Goal: Information Seeking & Learning: Find specific fact

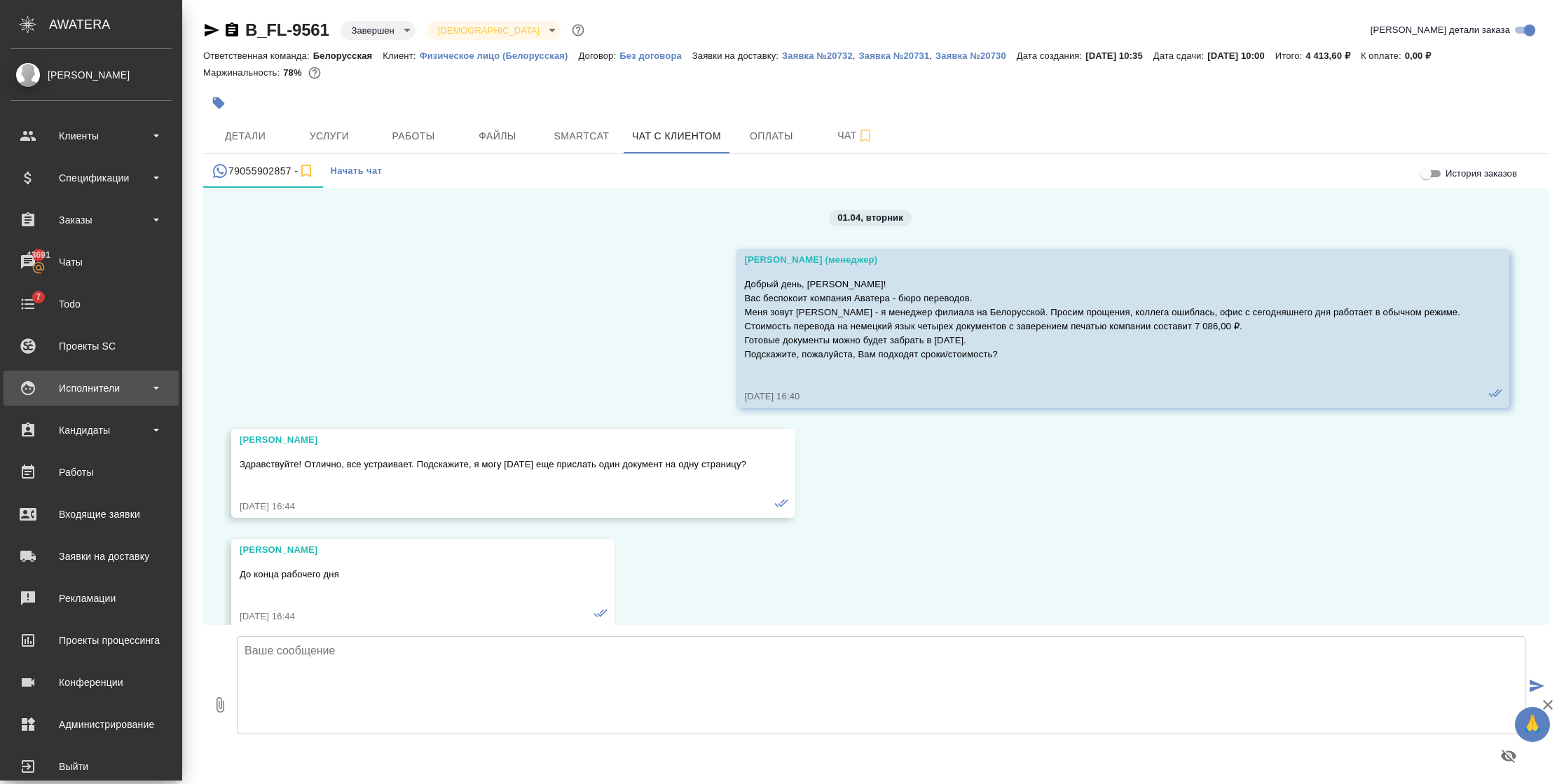
scroll to position [15791, 0]
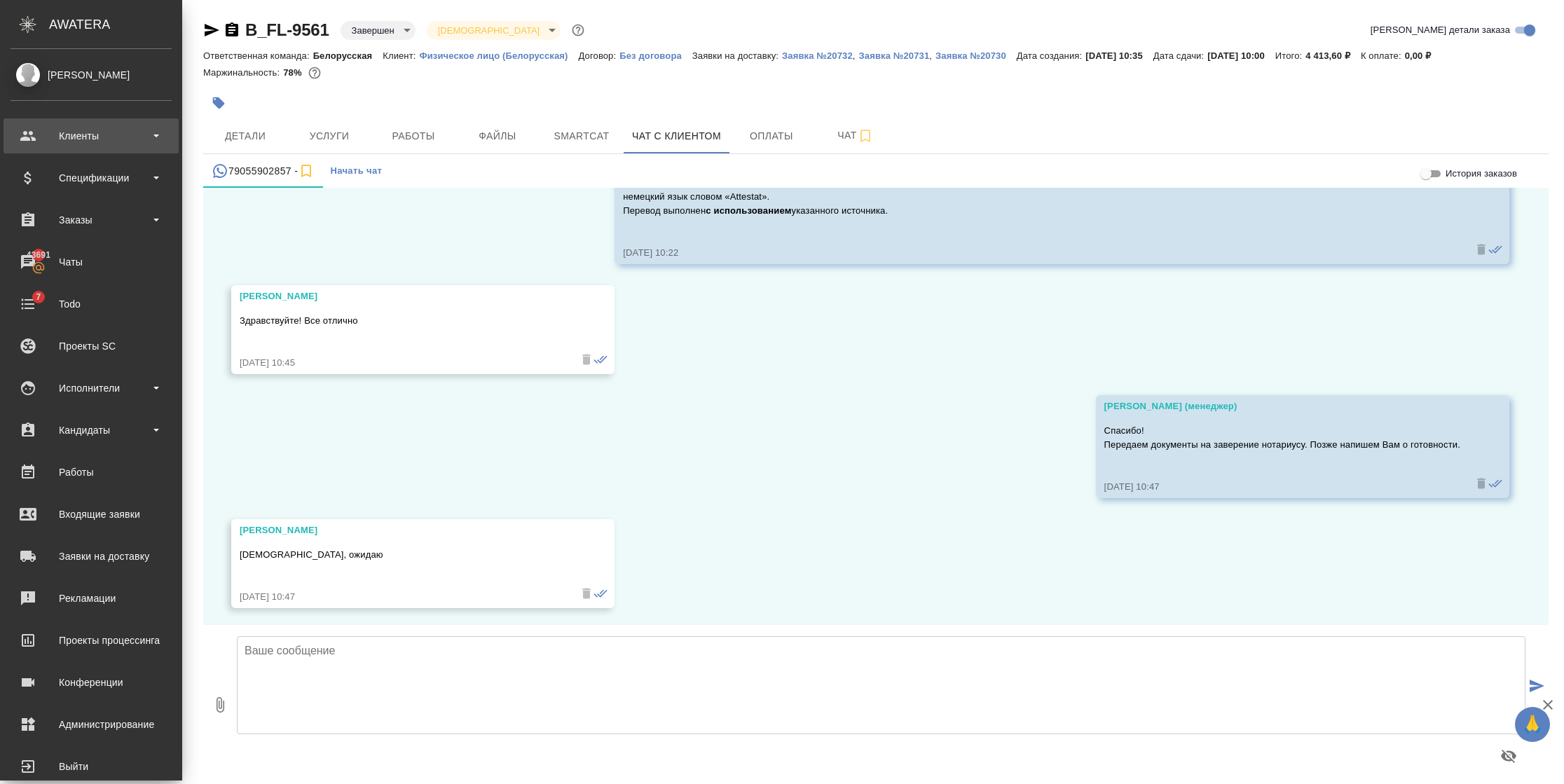
click at [92, 142] on div "Клиенты" at bounding box center [91, 135] width 162 height 21
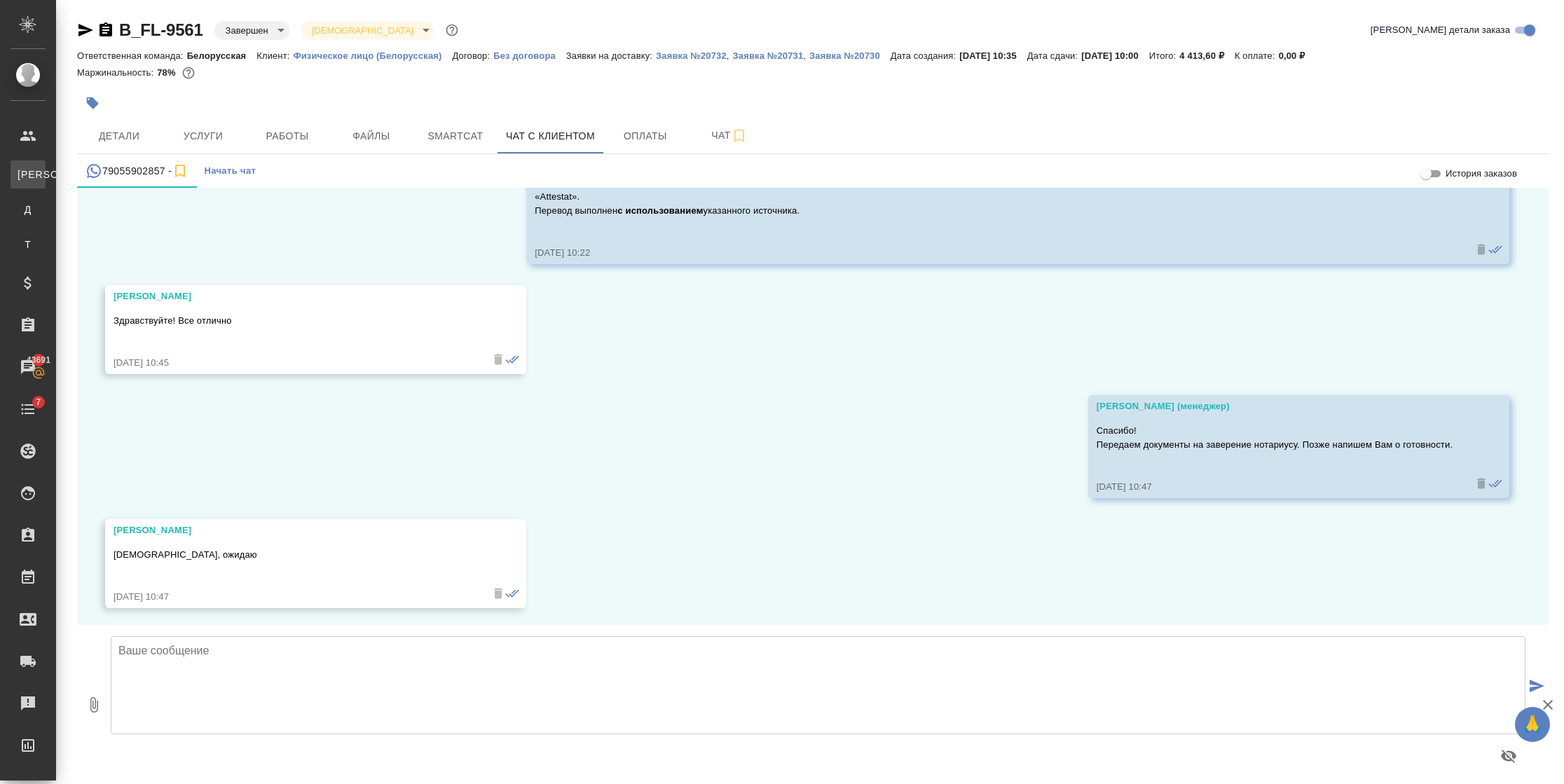
click at [21, 167] on div "Клиенты" at bounding box center [10, 174] width 21 height 14
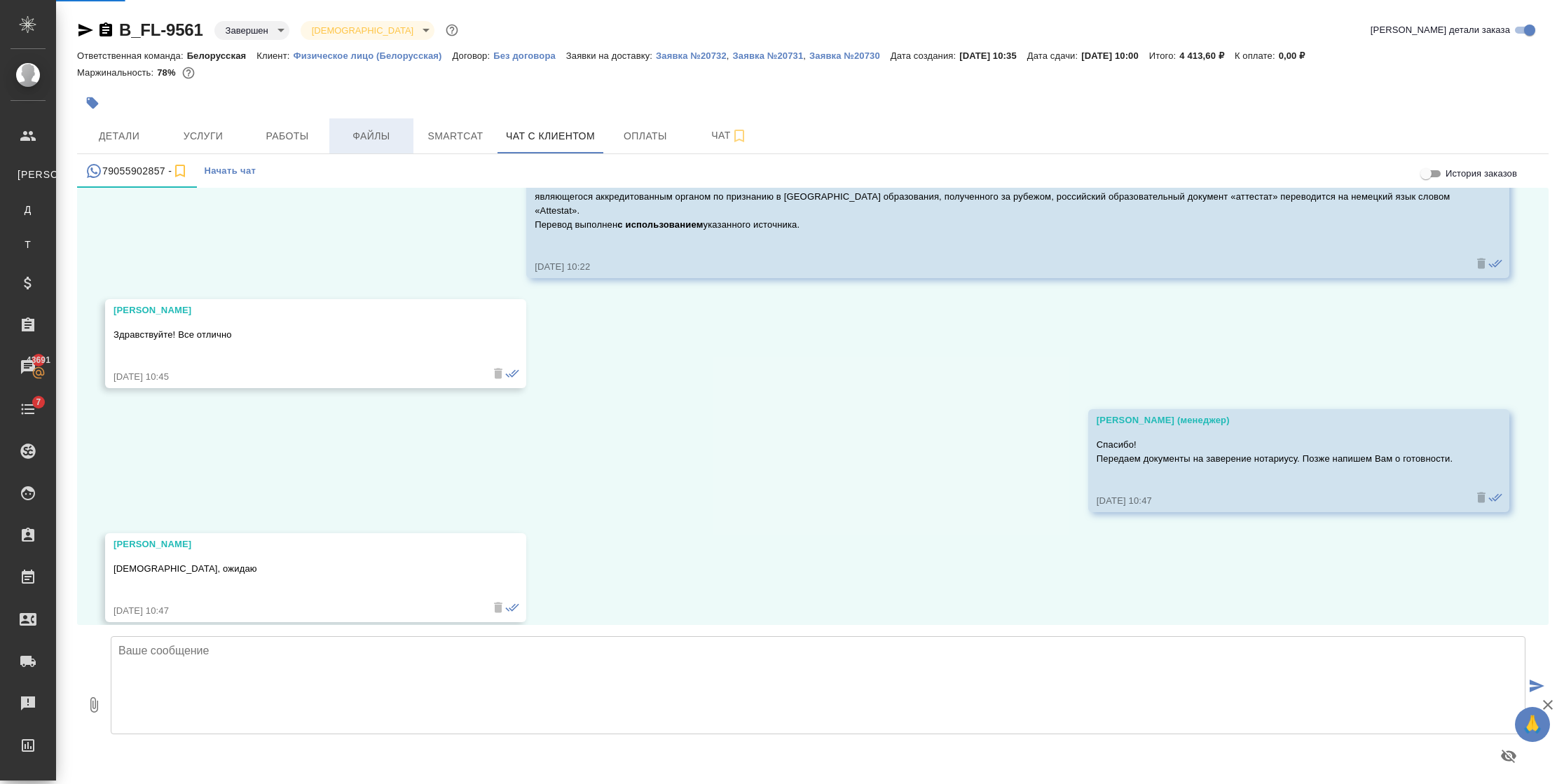
select select "RU"
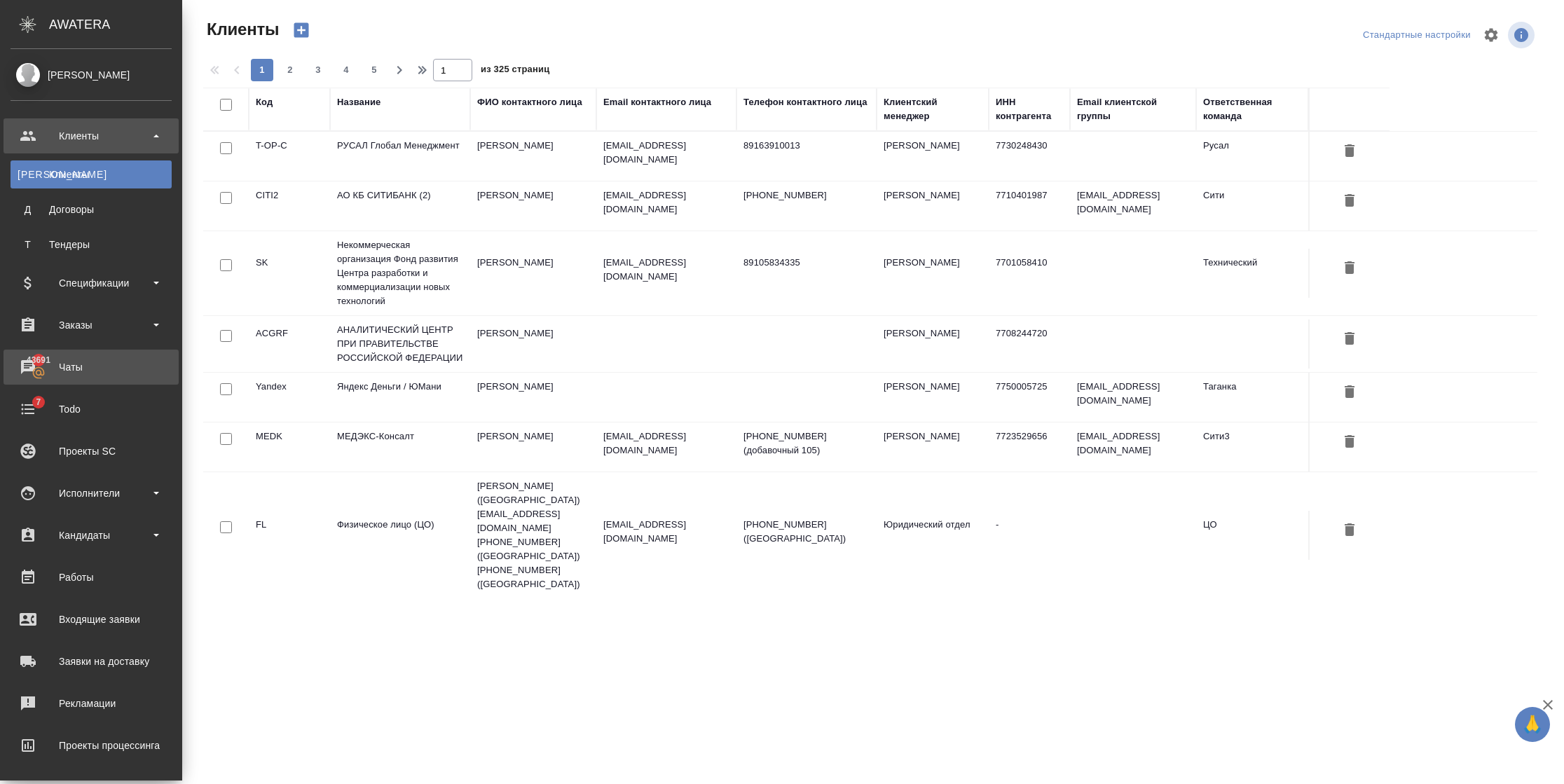
click at [72, 369] on div "Чаты" at bounding box center [91, 366] width 162 height 21
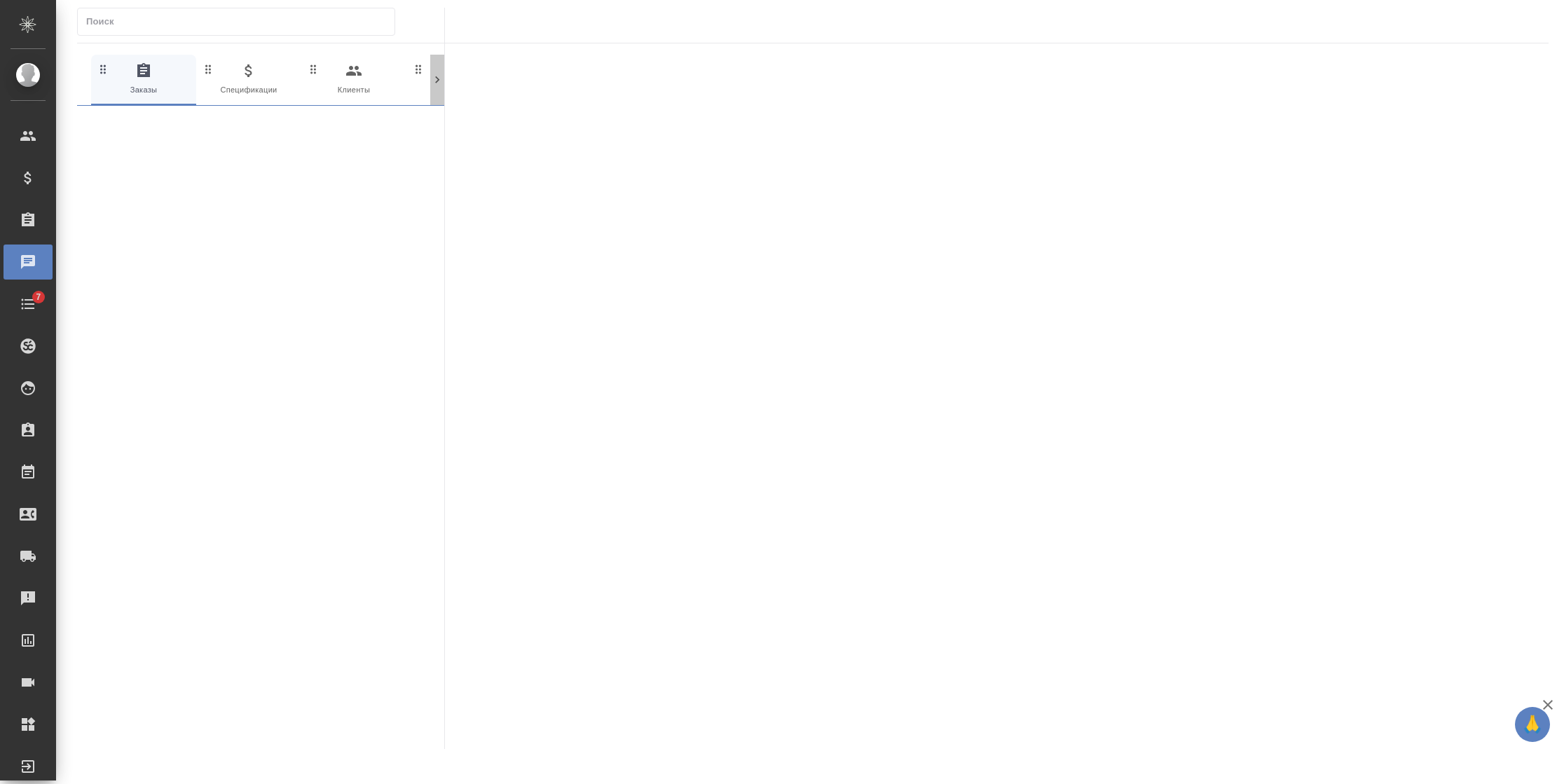
click at [432, 76] on icon at bounding box center [437, 79] width 14 height 14
click at [436, 80] on icon at bounding box center [437, 79] width 14 height 14
click at [392, 80] on span "0 Мессенджеры" at bounding box center [378, 79] width 94 height 34
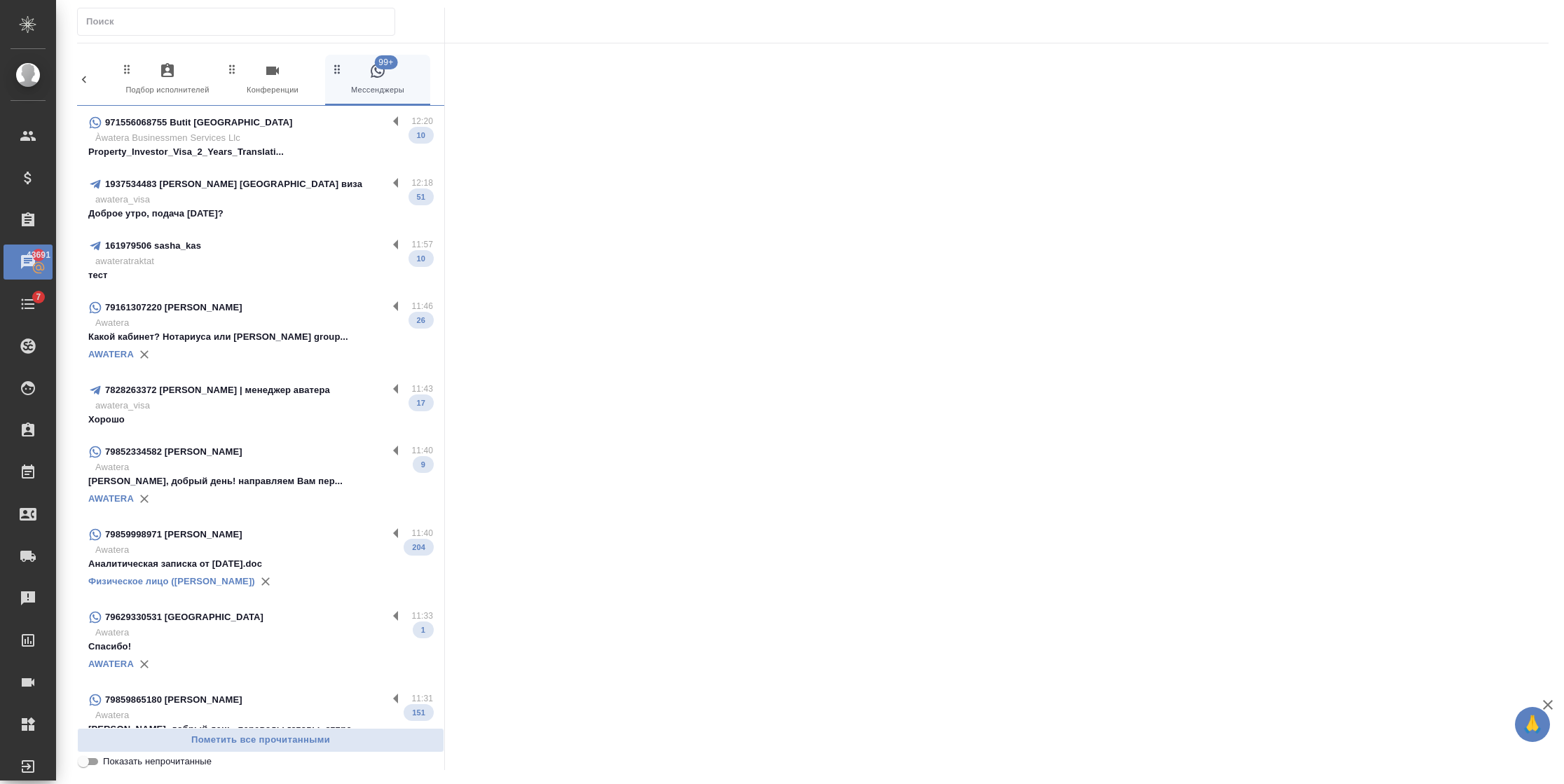
click at [183, 25] on input "text" at bounding box center [240, 22] width 308 height 20
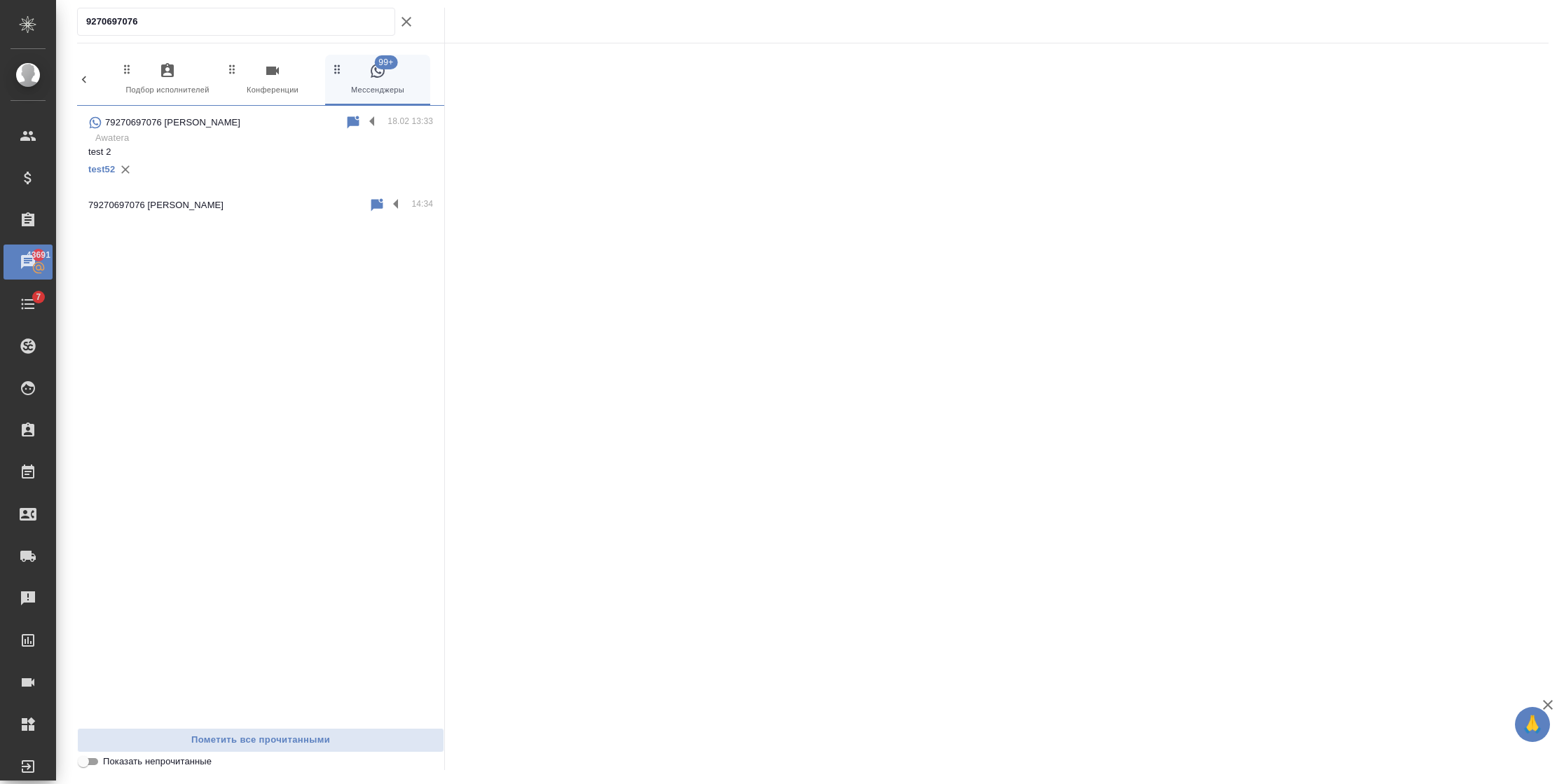
type input "9270697076"
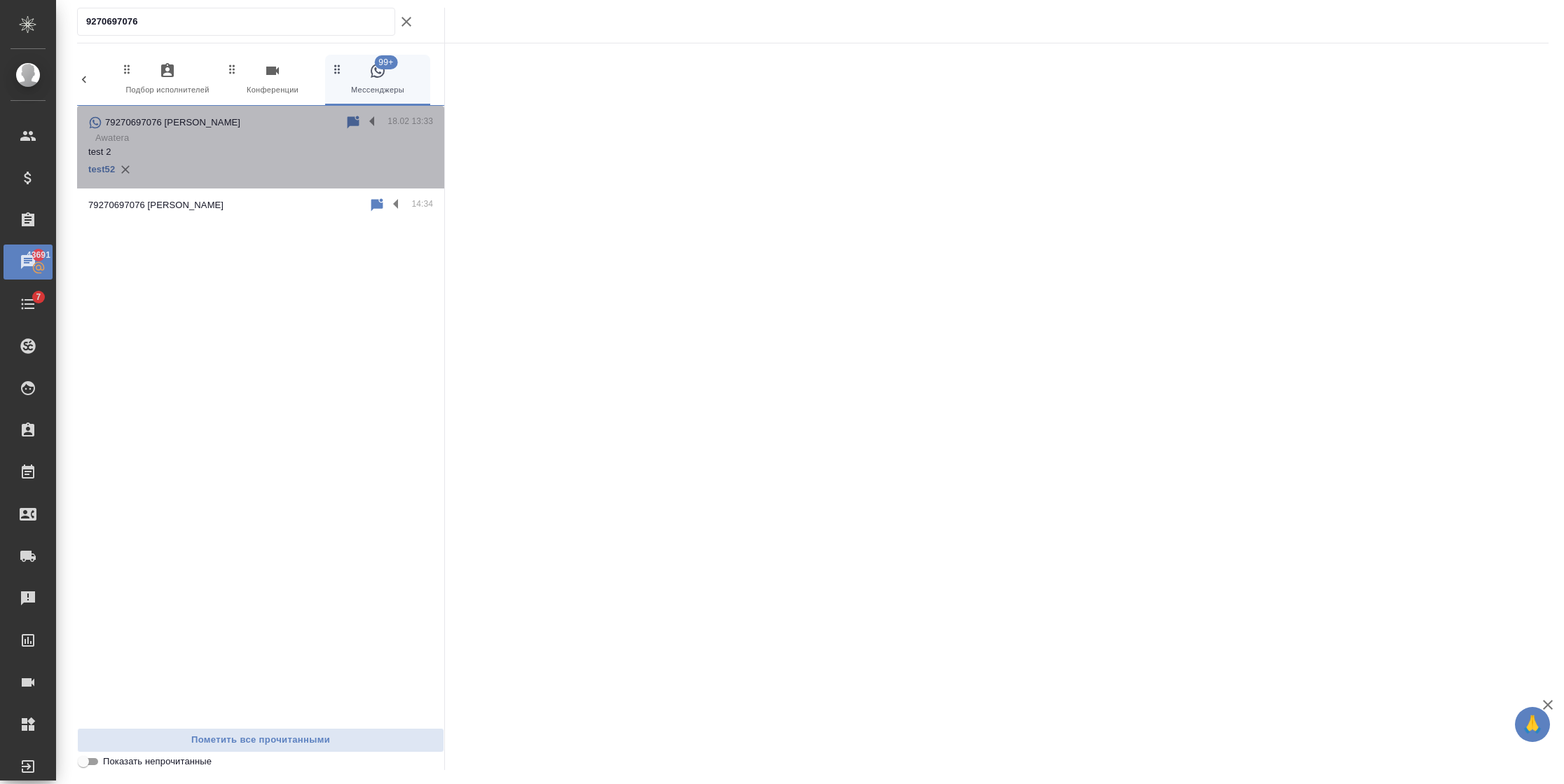
click at [203, 150] on p "test 2" at bounding box center [261, 152] width 345 height 14
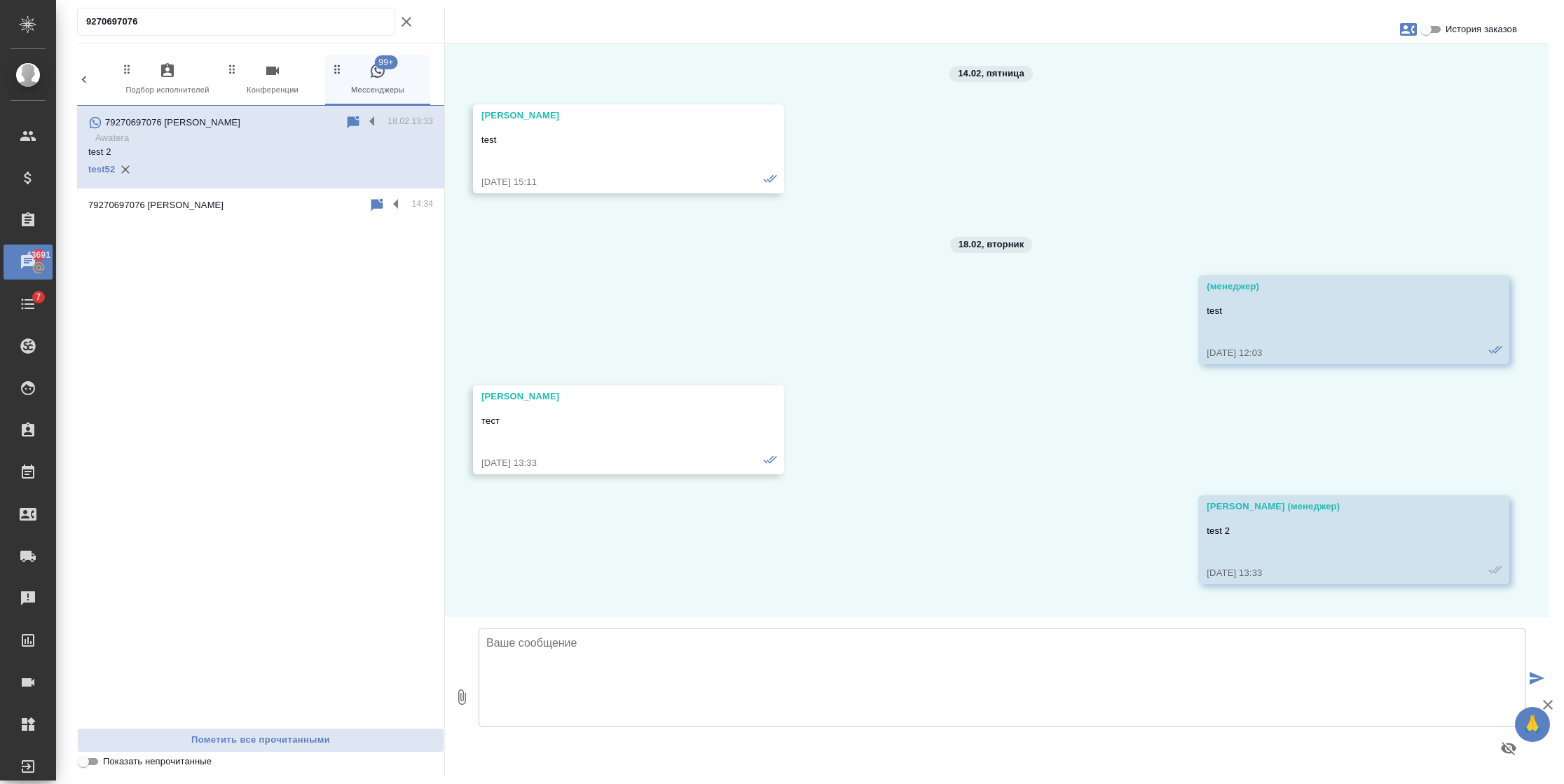
click at [503, 761] on div at bounding box center [1002, 748] width 1047 height 33
click at [533, 663] on textarea at bounding box center [1002, 677] width 1047 height 98
type textarea "е"
type textarea "тест"
click at [507, 652] on textarea at bounding box center [1002, 677] width 1047 height 98
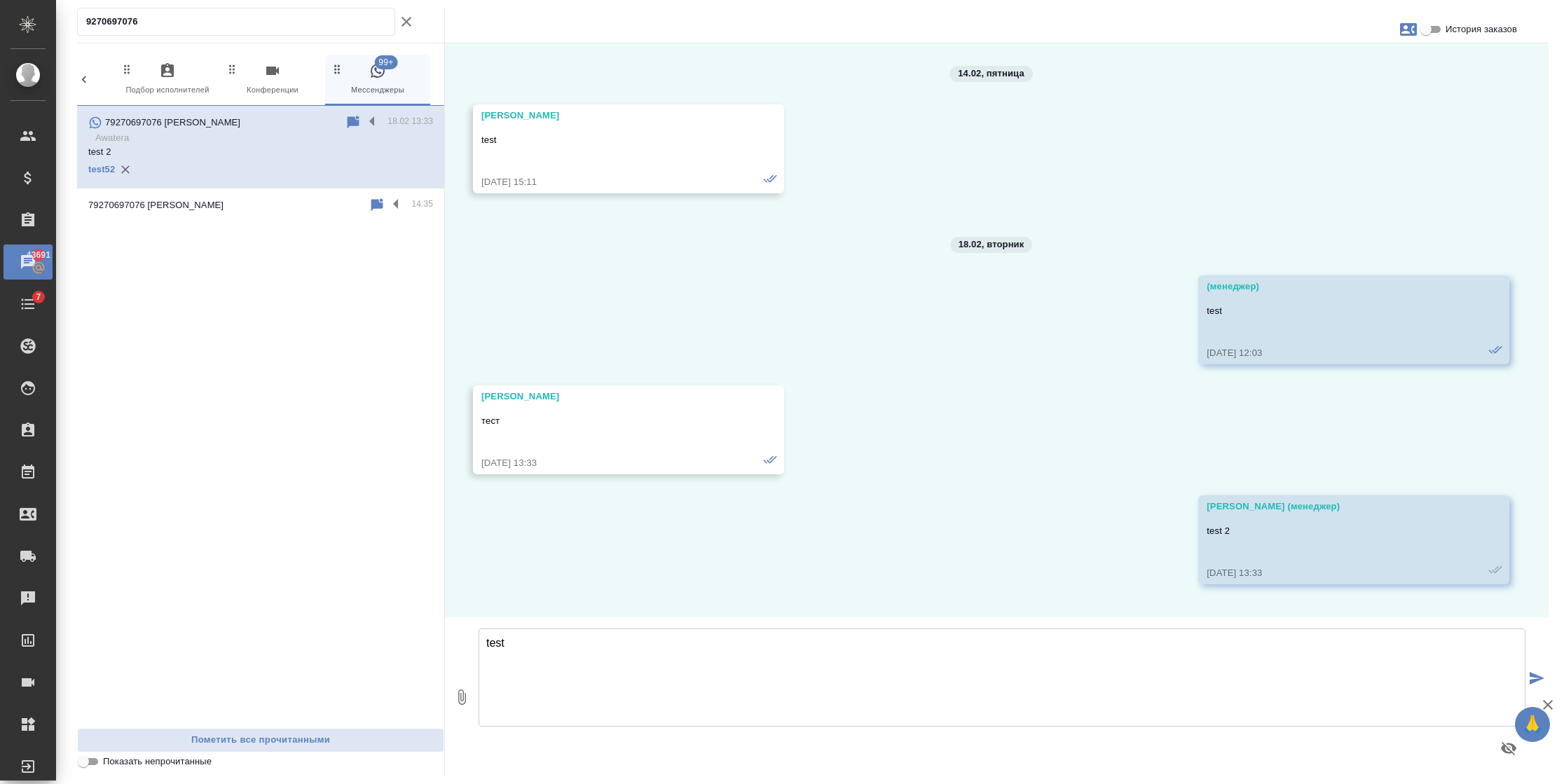
type textarea "test"
click at [1540, 675] on icon "submit" at bounding box center [1537, 677] width 15 height 13
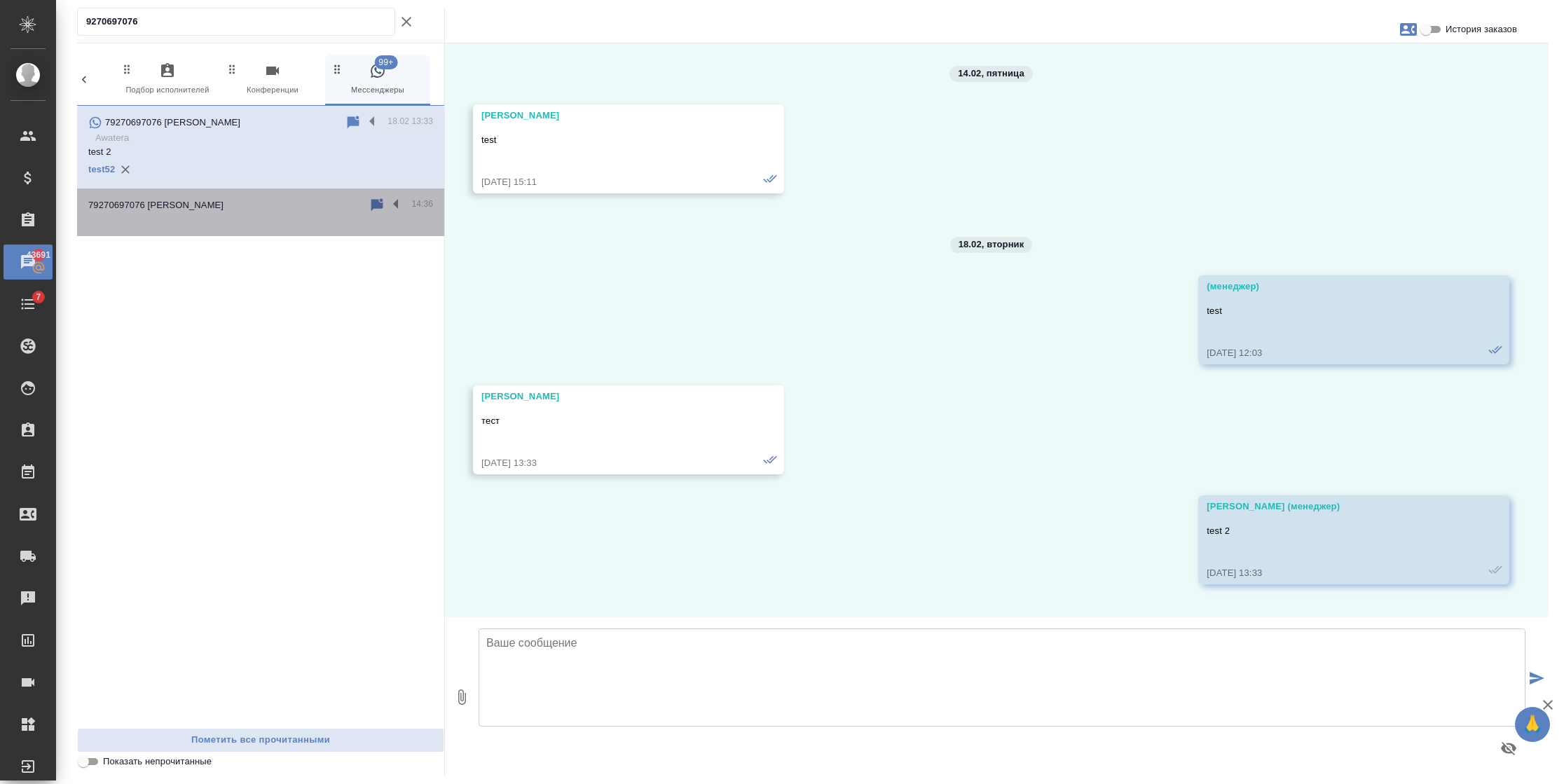
click at [140, 209] on p "79270697076 Ira" at bounding box center [156, 205] width 135 height 14
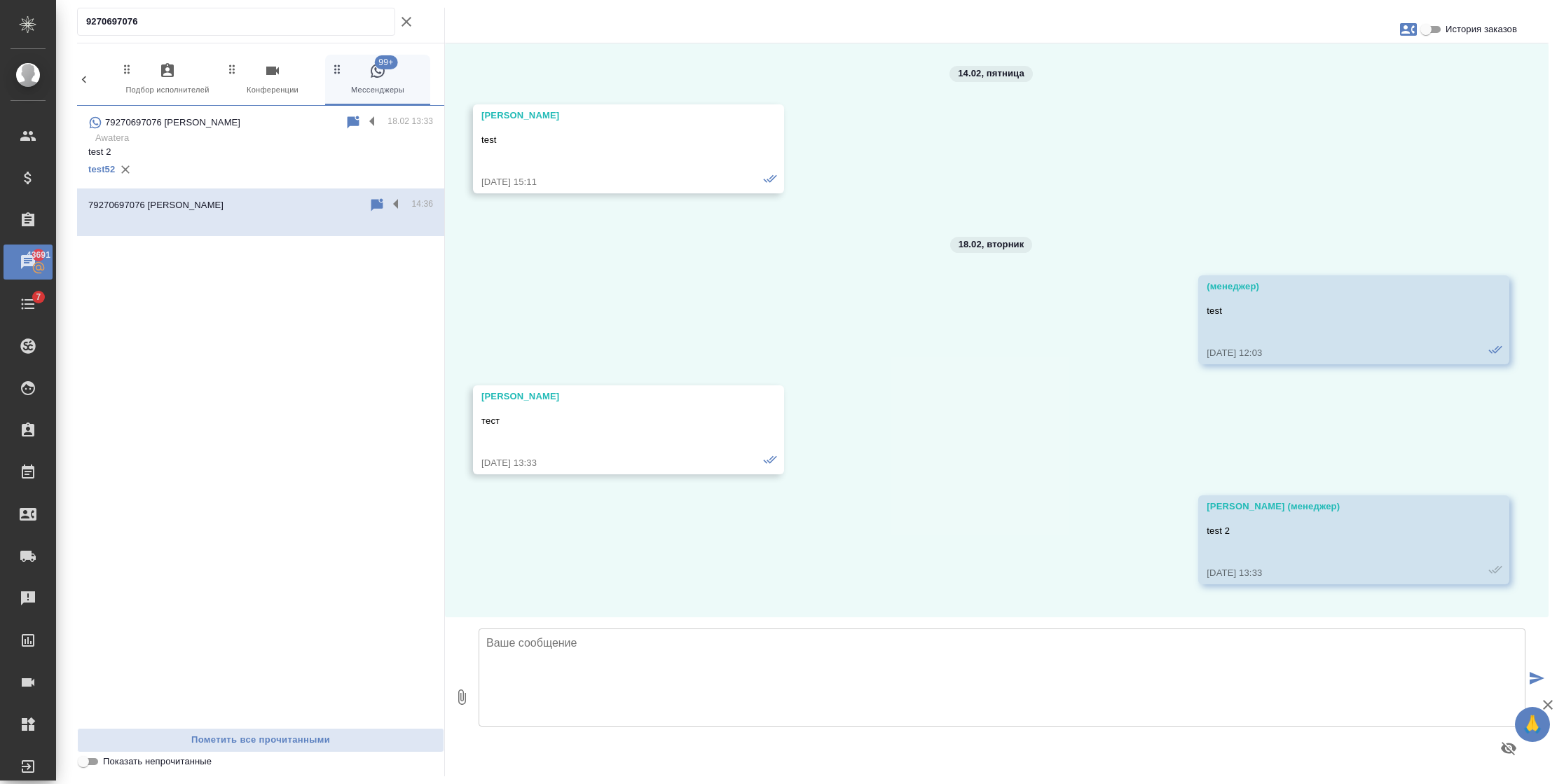
click at [557, 668] on textarea at bounding box center [1002, 677] width 1047 height 98
type textarea "test"
click at [168, 134] on p "Awatera" at bounding box center [263, 138] width 338 height 14
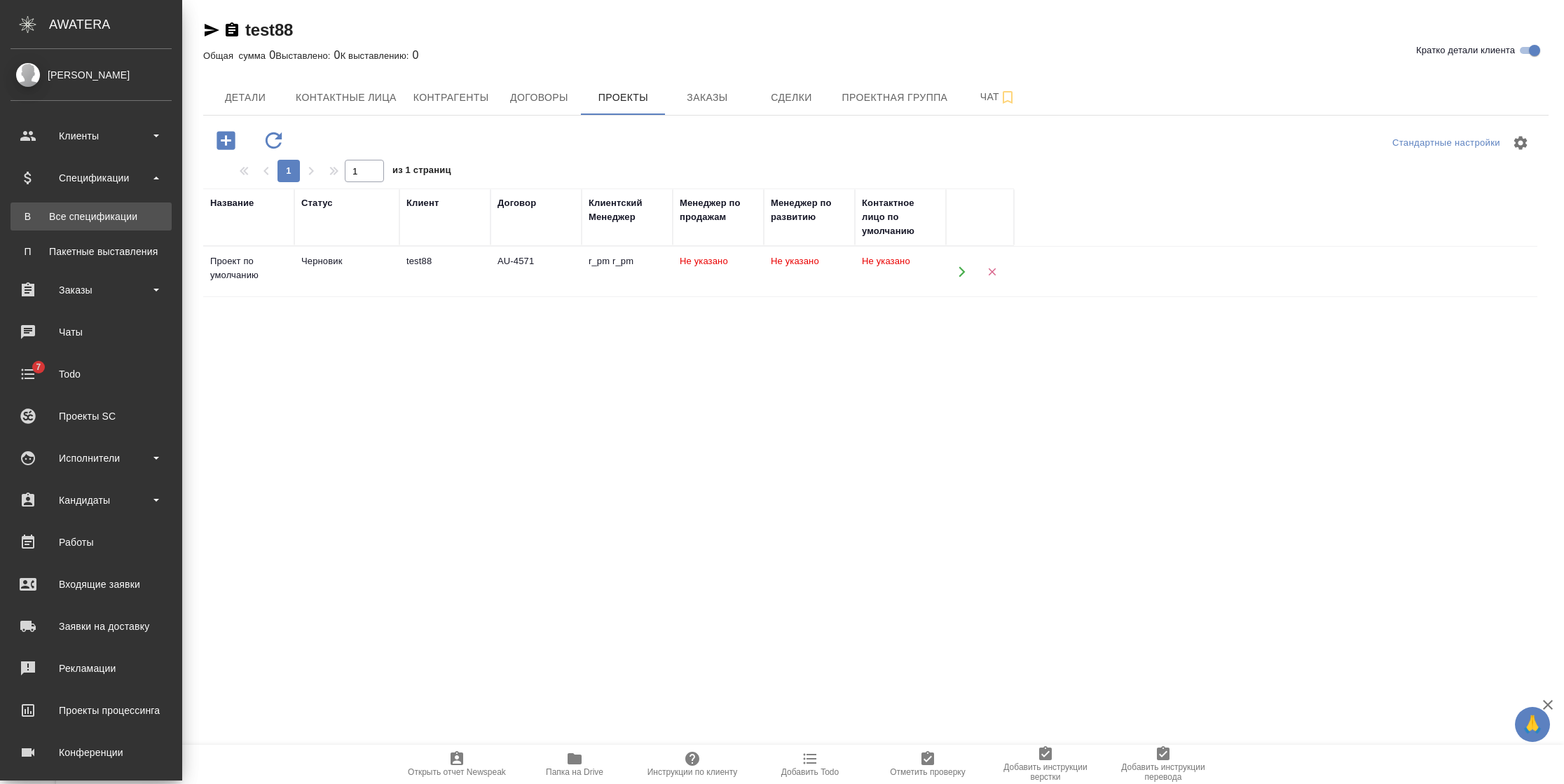
click at [63, 213] on div "Все спецификации" at bounding box center [91, 216] width 147 height 14
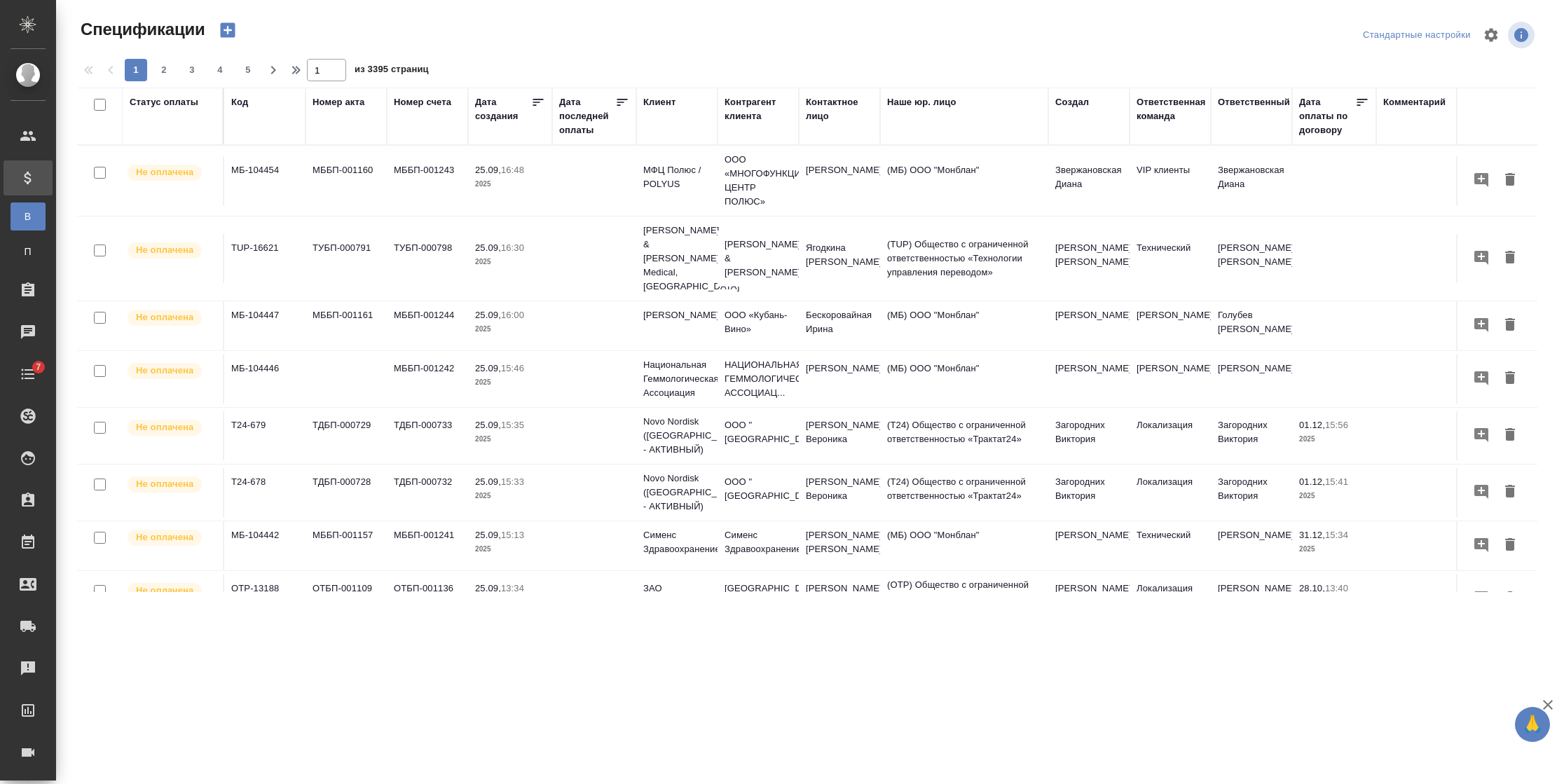
click at [238, 110] on div "Код" at bounding box center [264, 115] width 68 height 42
click at [240, 105] on div "Код" at bounding box center [239, 102] width 17 height 14
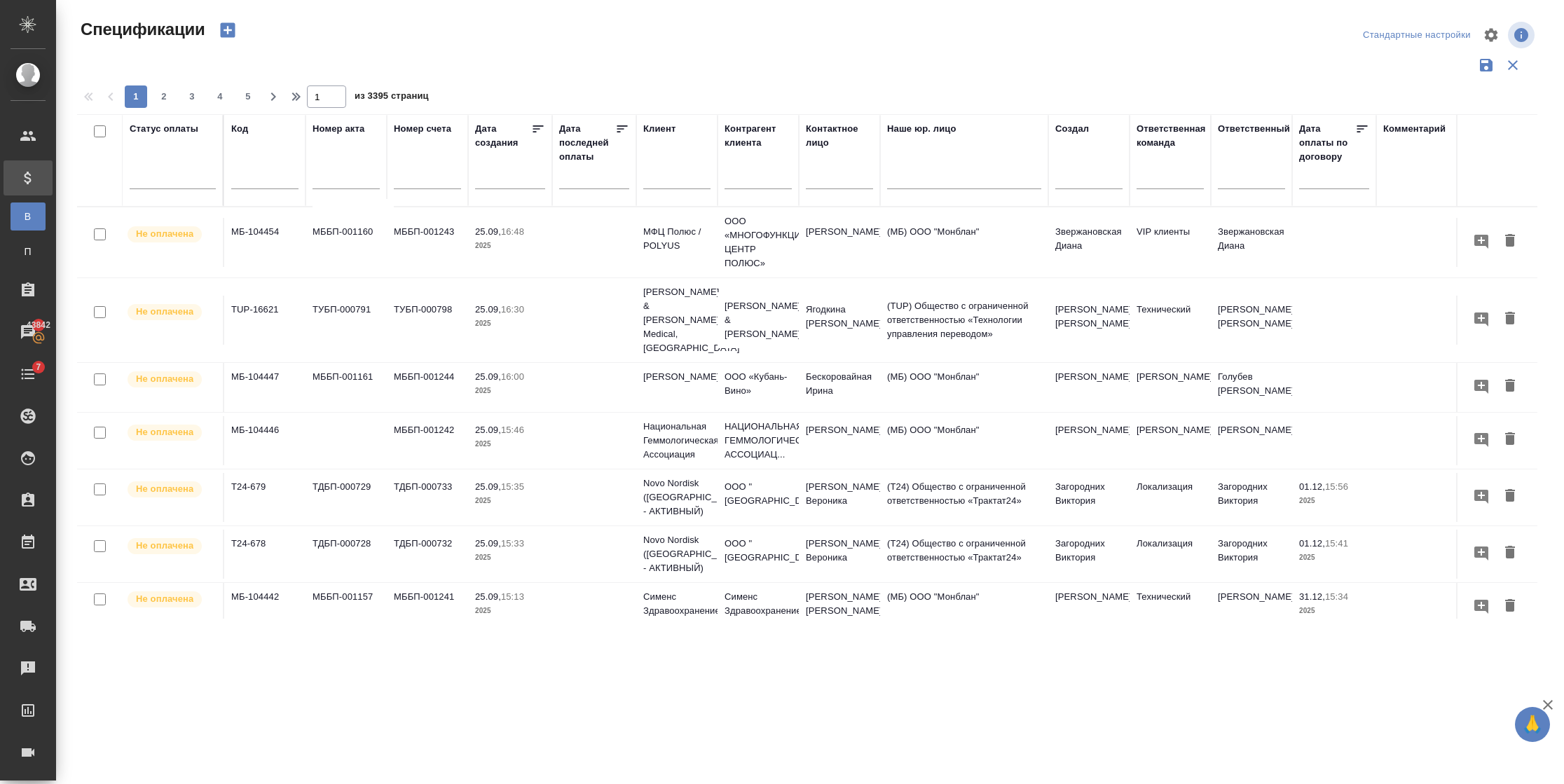
click at [240, 167] on div at bounding box center [264, 180] width 68 height 34
click at [239, 171] on input "text" at bounding box center [264, 180] width 68 height 18
click at [243, 179] on input "text" at bounding box center [264, 180] width 68 height 18
paste input "TUP-16608"
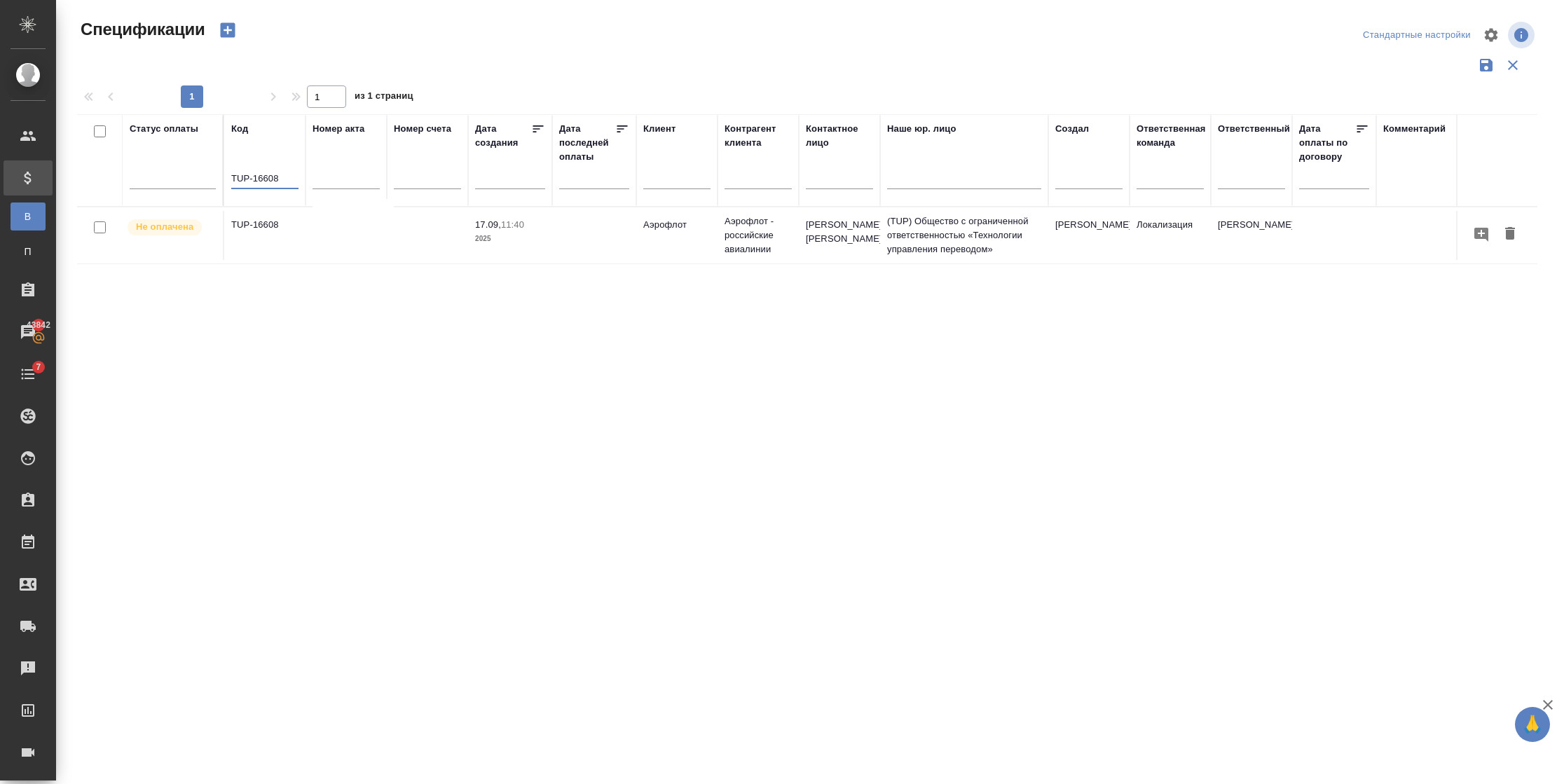
type input "TUP-16608"
click at [292, 245] on td "TUP-16608" at bounding box center [264, 235] width 81 height 49
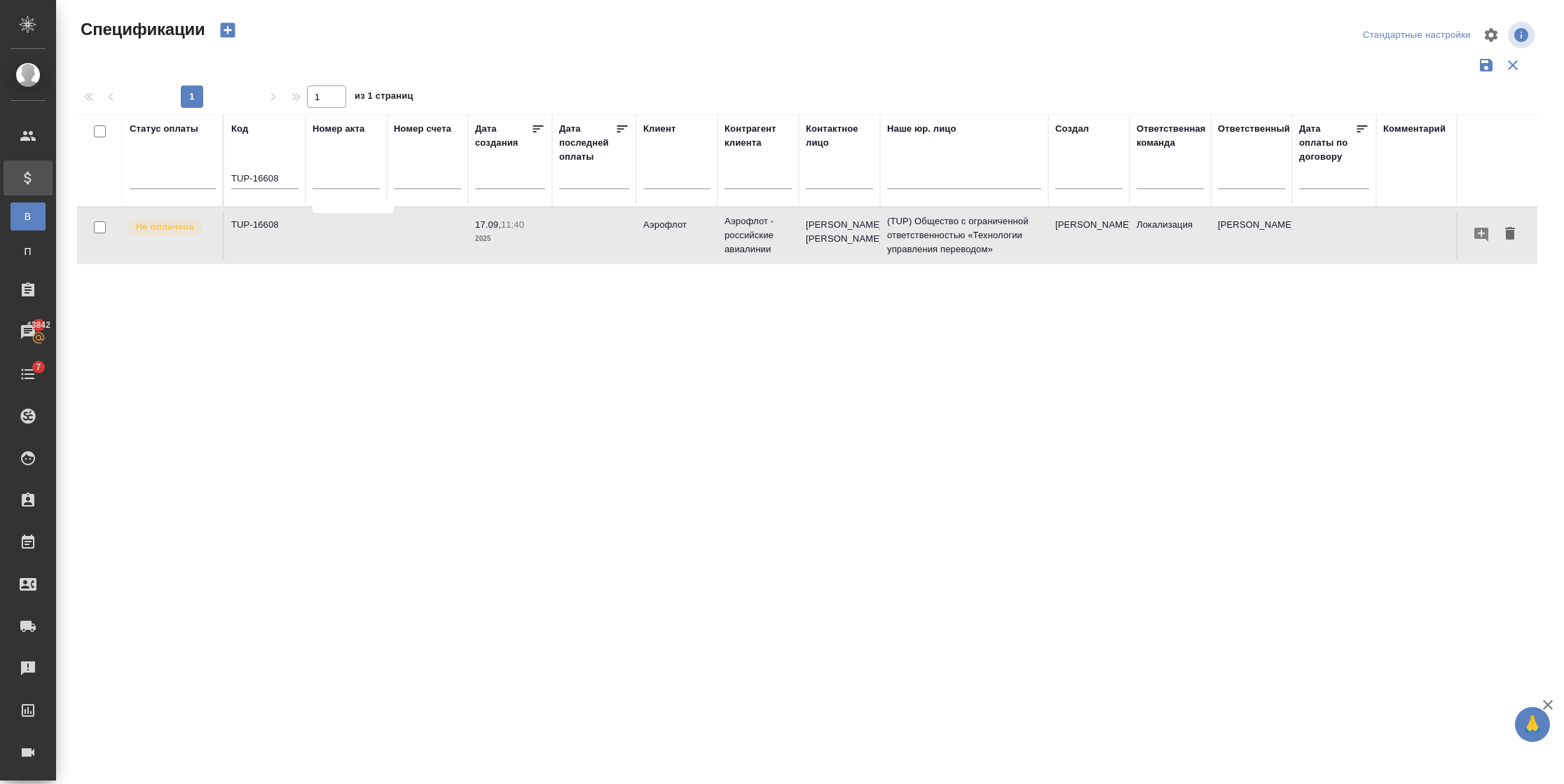
click at [292, 245] on td "TUP-16608" at bounding box center [264, 235] width 81 height 49
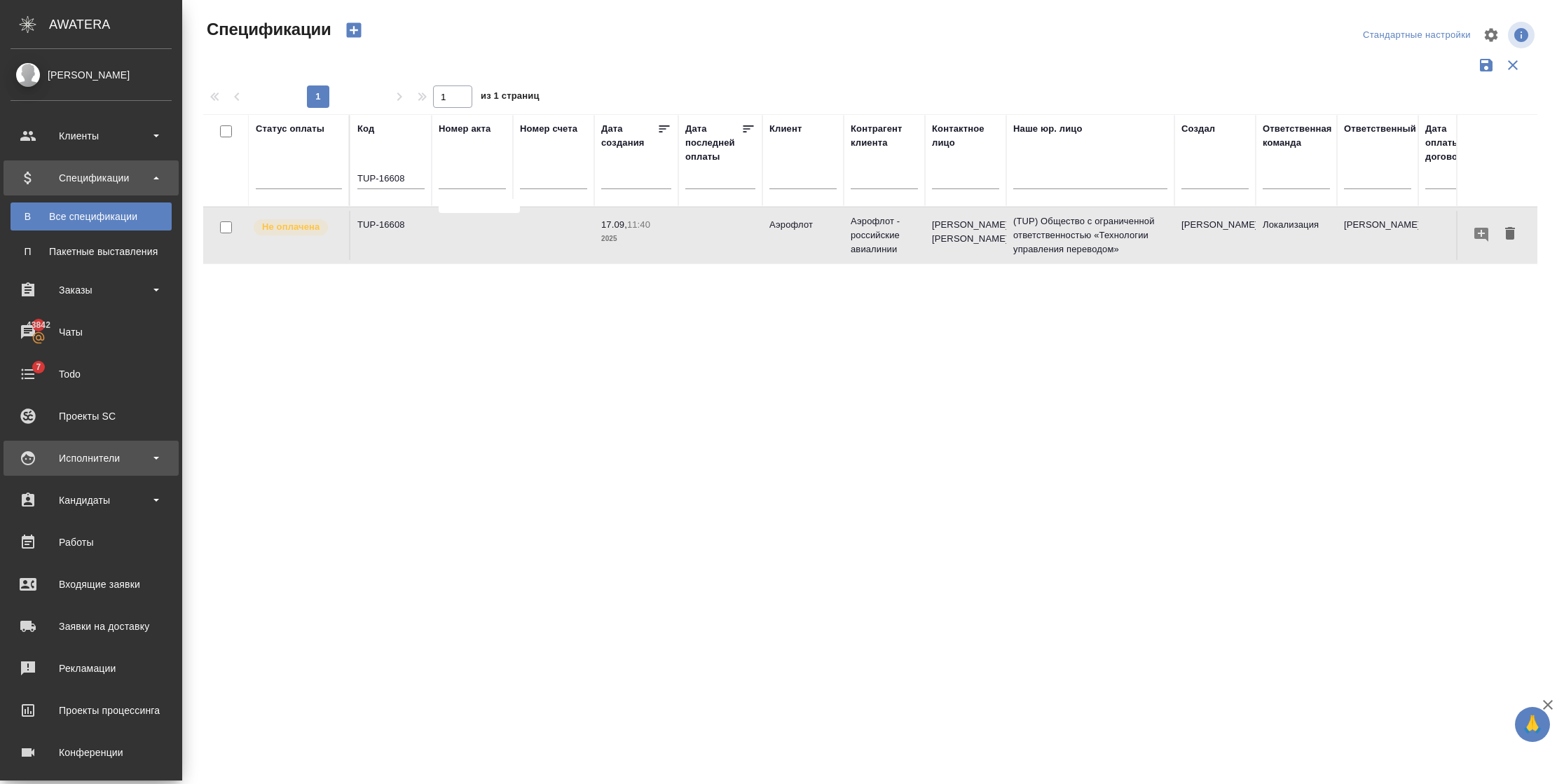
click at [64, 468] on div "Исполнители" at bounding box center [91, 458] width 175 height 35
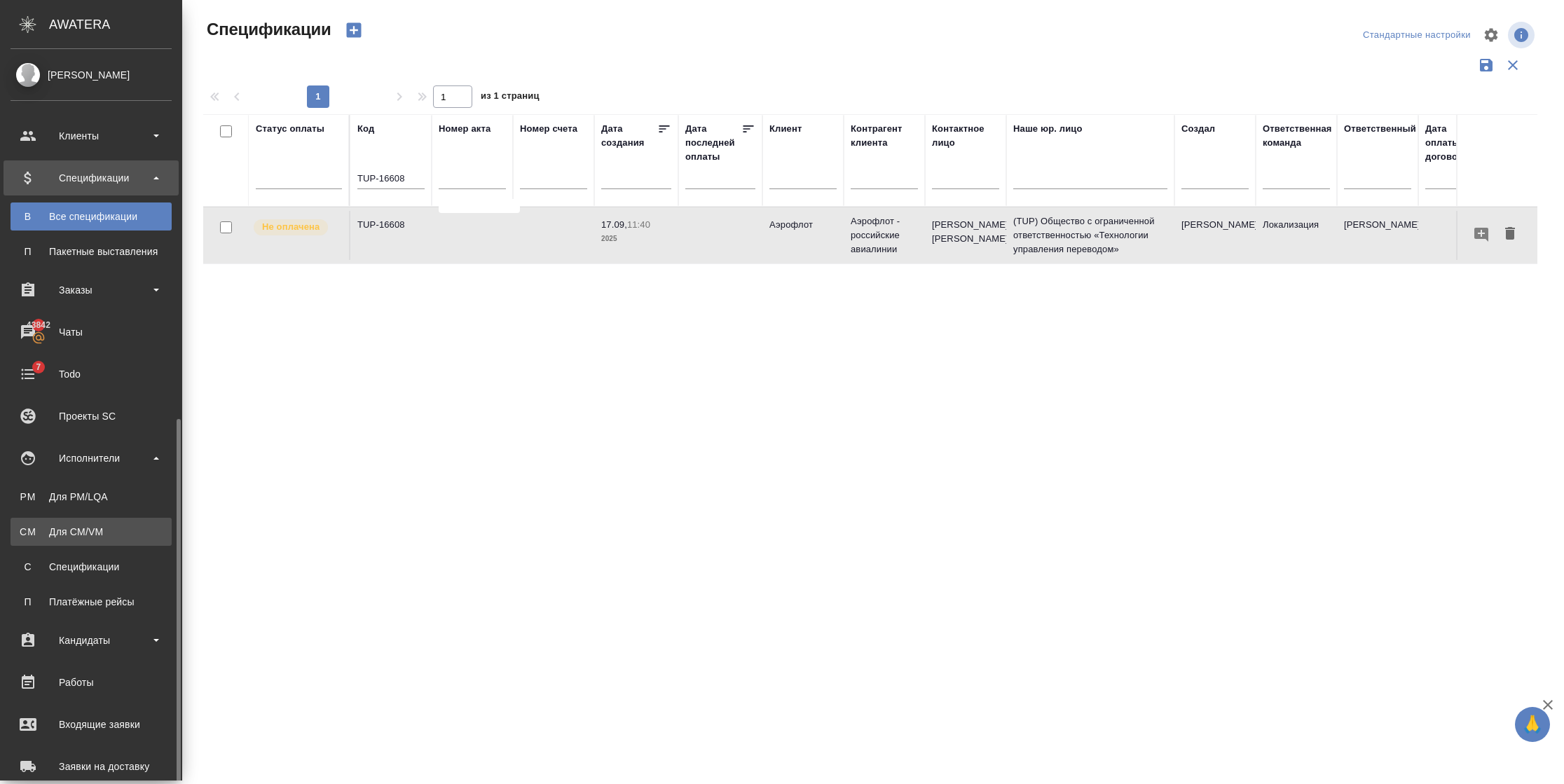
scroll to position [210, 0]
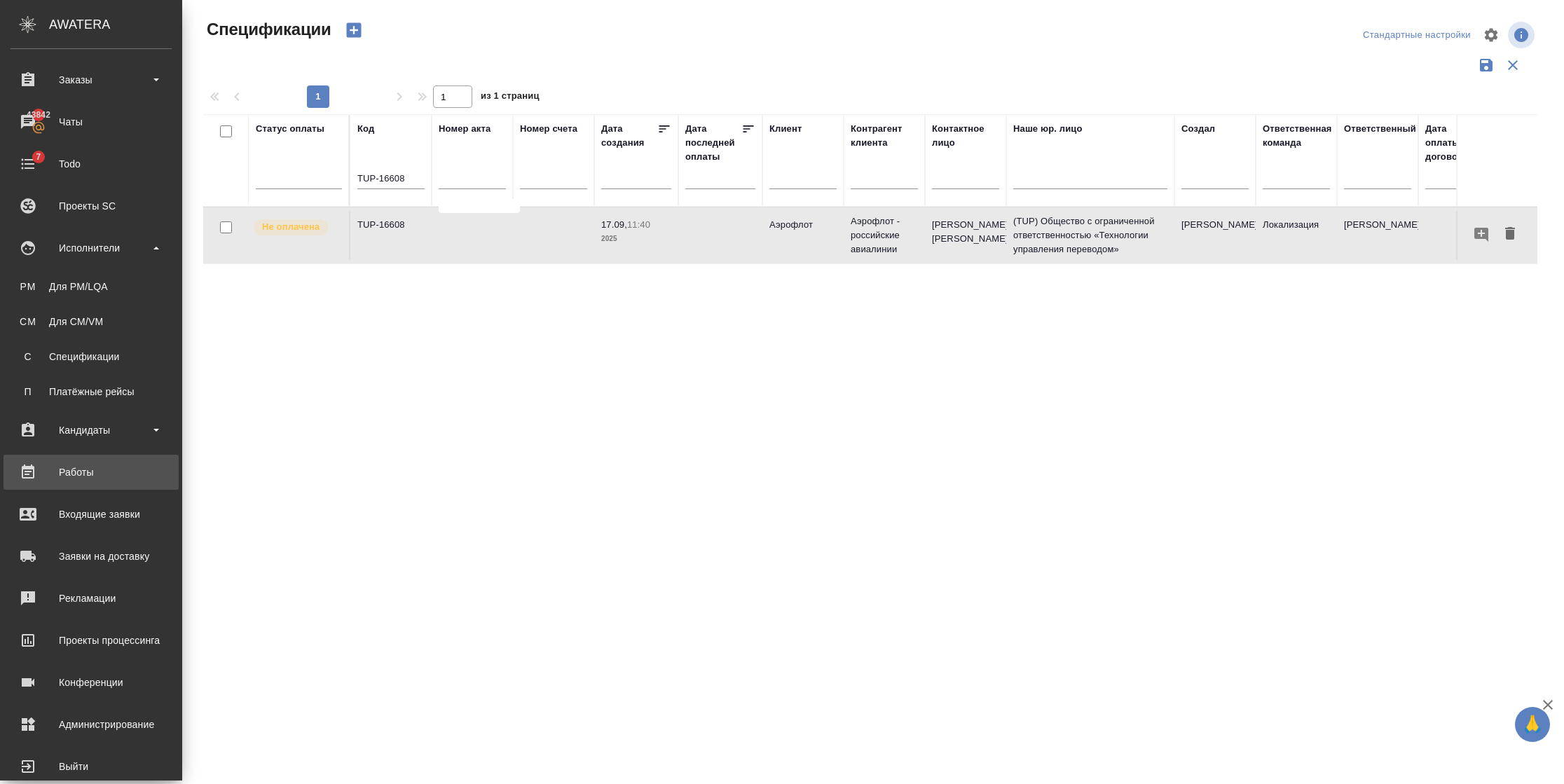
click at [77, 475] on div "Работы" at bounding box center [91, 472] width 162 height 21
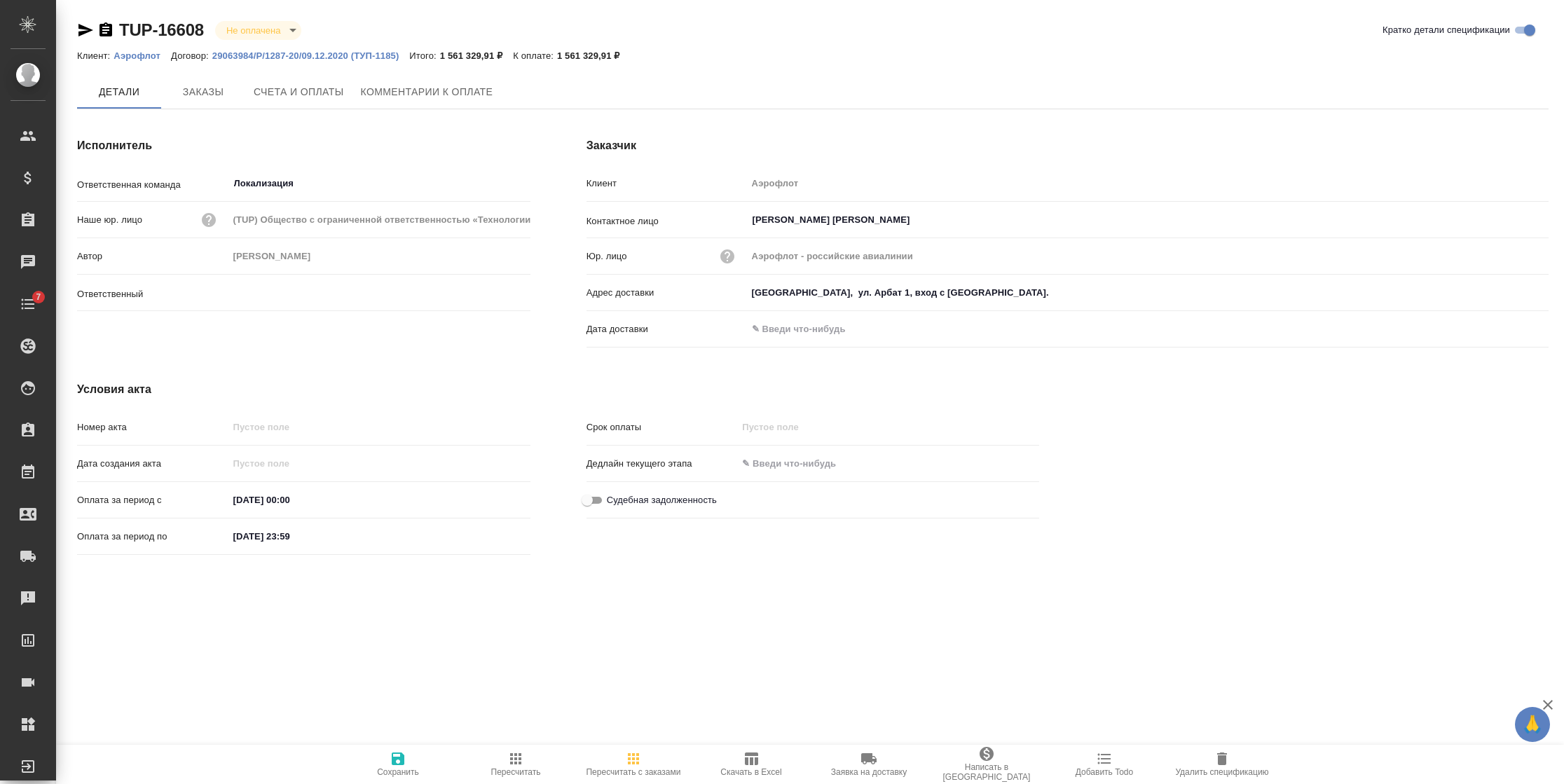
type input "Муталимов Марк"
click at [233, 92] on span "Заказы" at bounding box center [203, 93] width 68 height 18
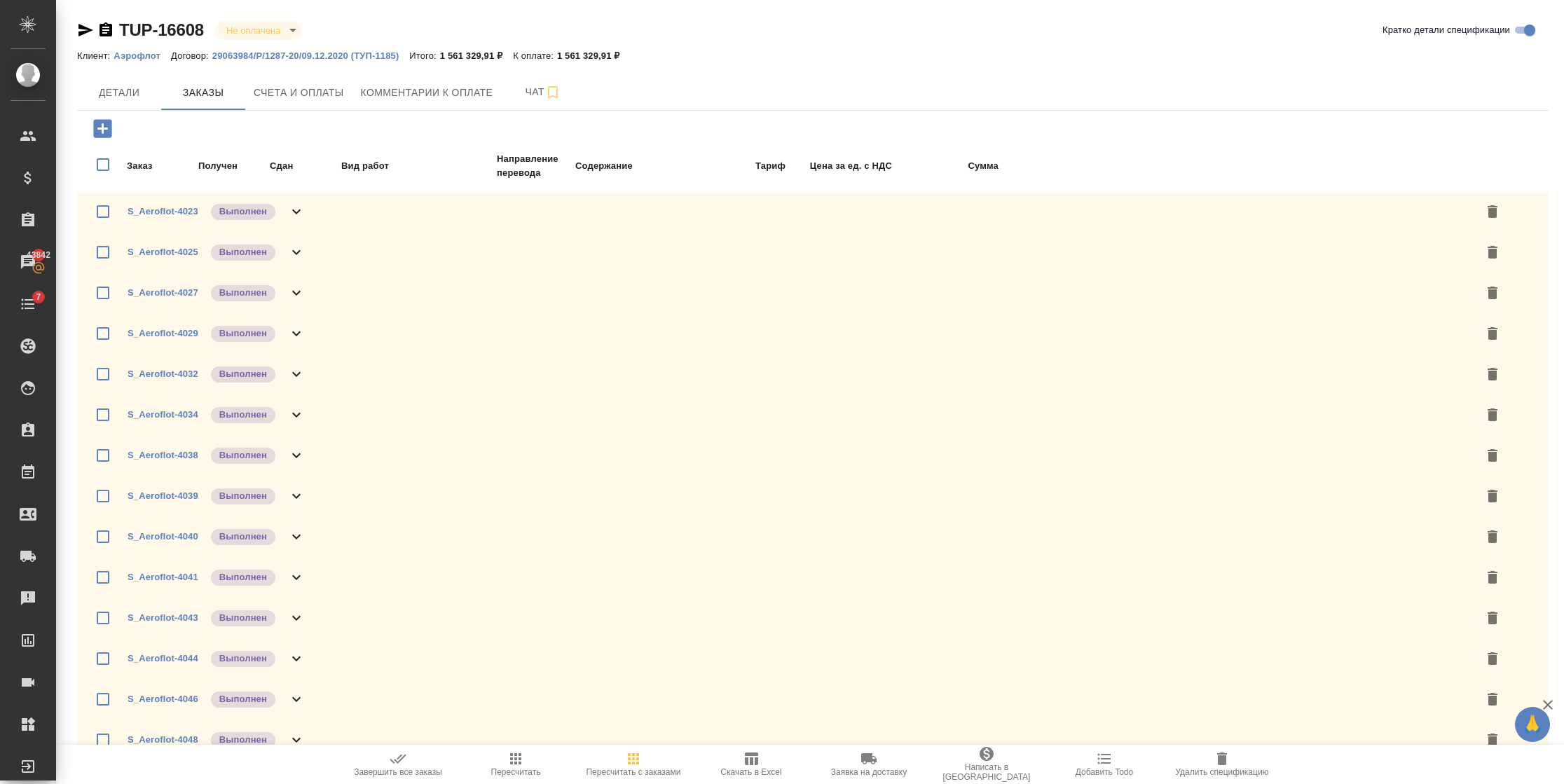
click at [112, 125] on icon "button" at bounding box center [102, 128] width 24 height 24
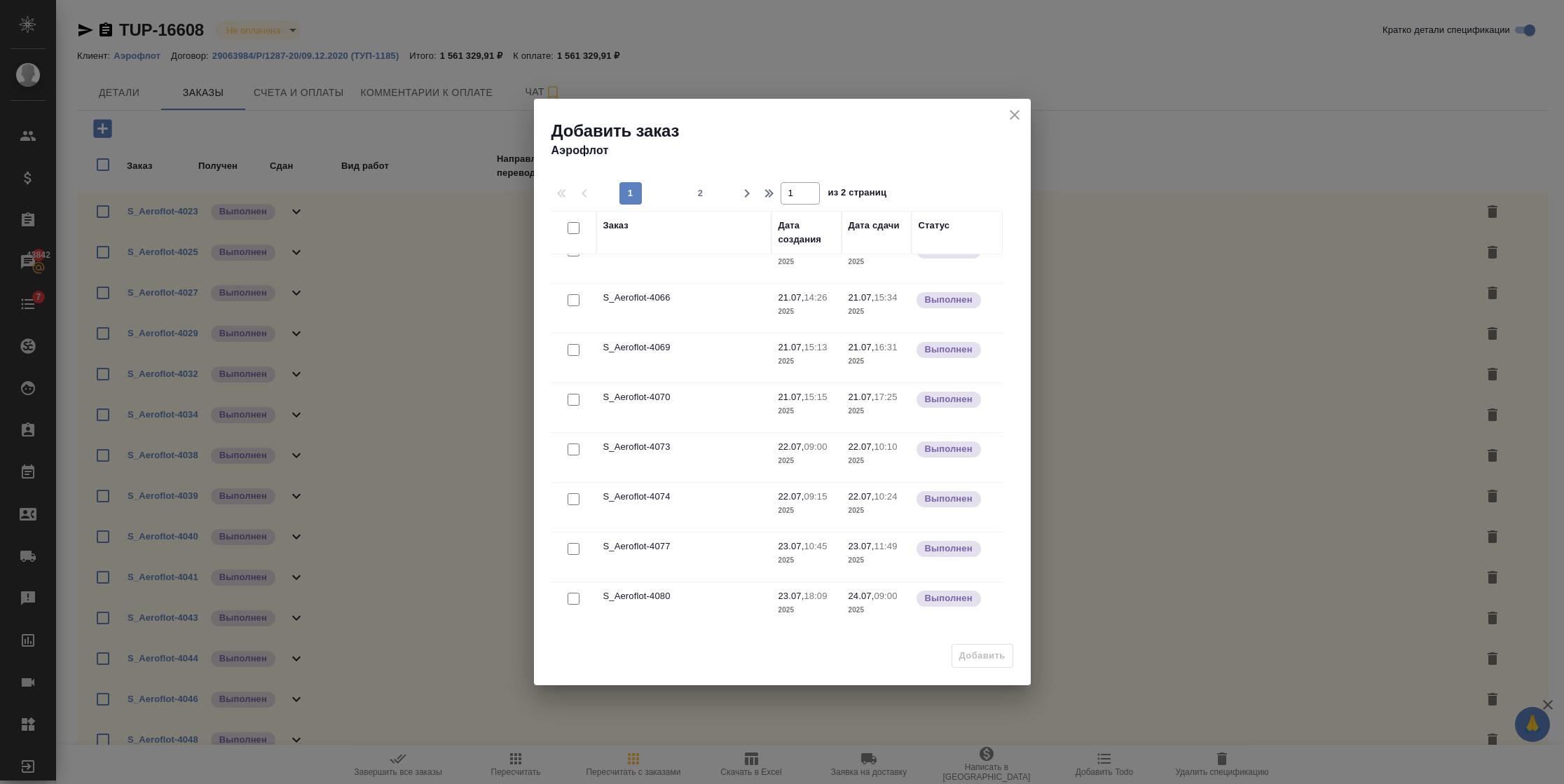
scroll to position [887, 0]
click at [691, 193] on span "2" at bounding box center [700, 193] width 23 height 14
type input "2"
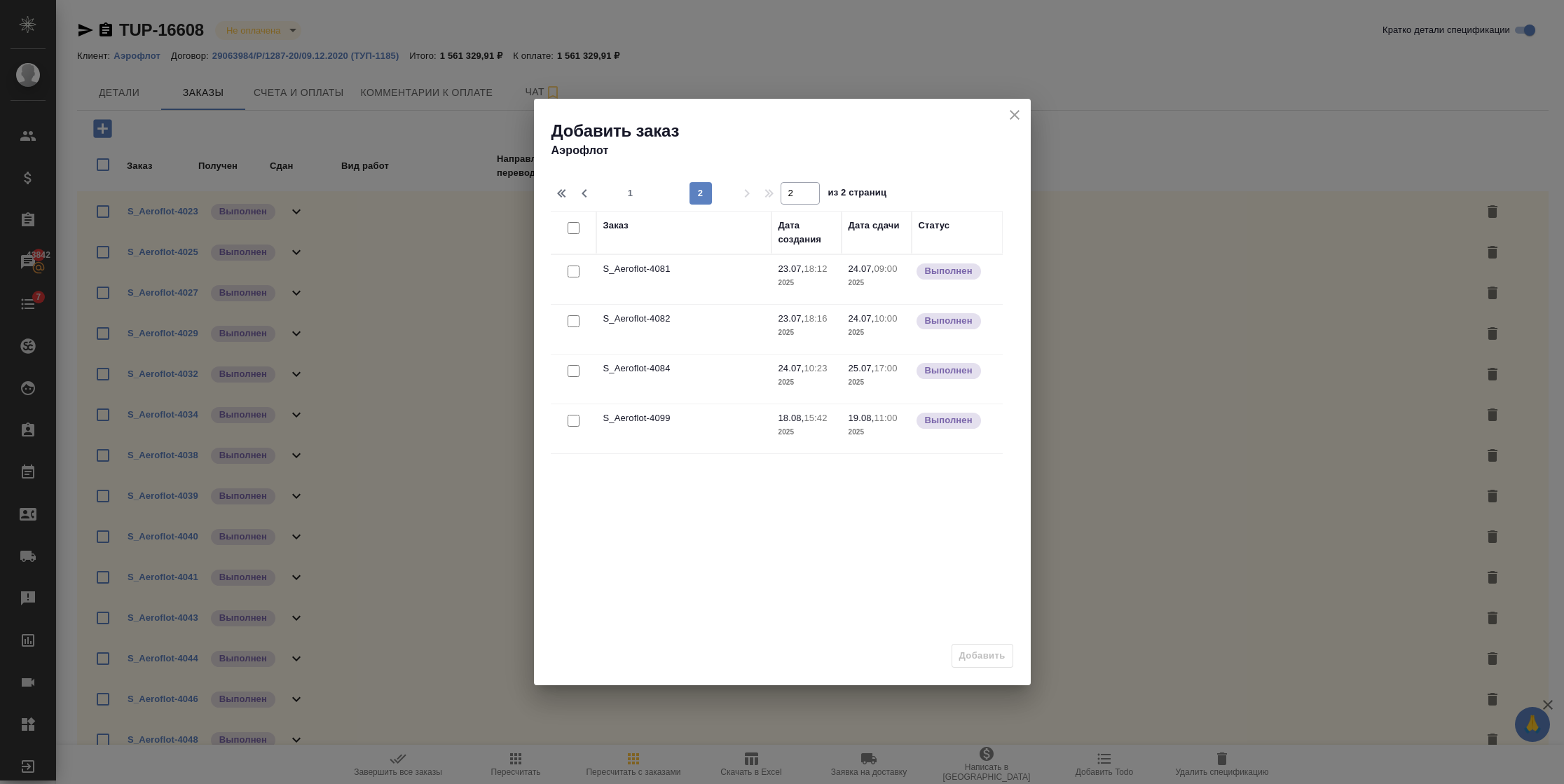
scroll to position [0, 0]
click at [1009, 122] on button "close" at bounding box center [1014, 115] width 21 height 21
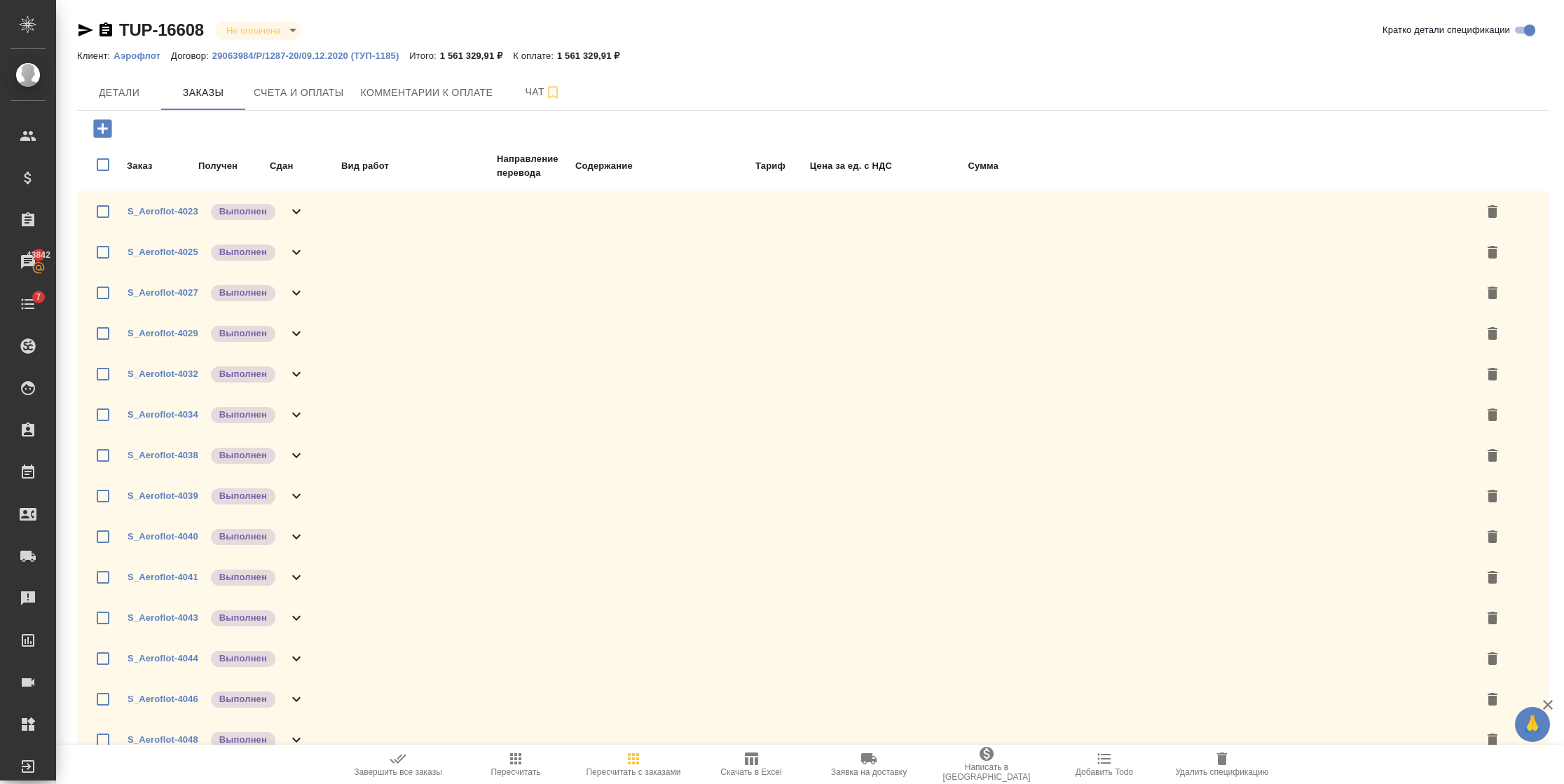
click at [124, 56] on p "Аэрофлот" at bounding box center [142, 56] width 58 height 11
click at [135, 95] on span "Детали" at bounding box center [118, 93] width 68 height 18
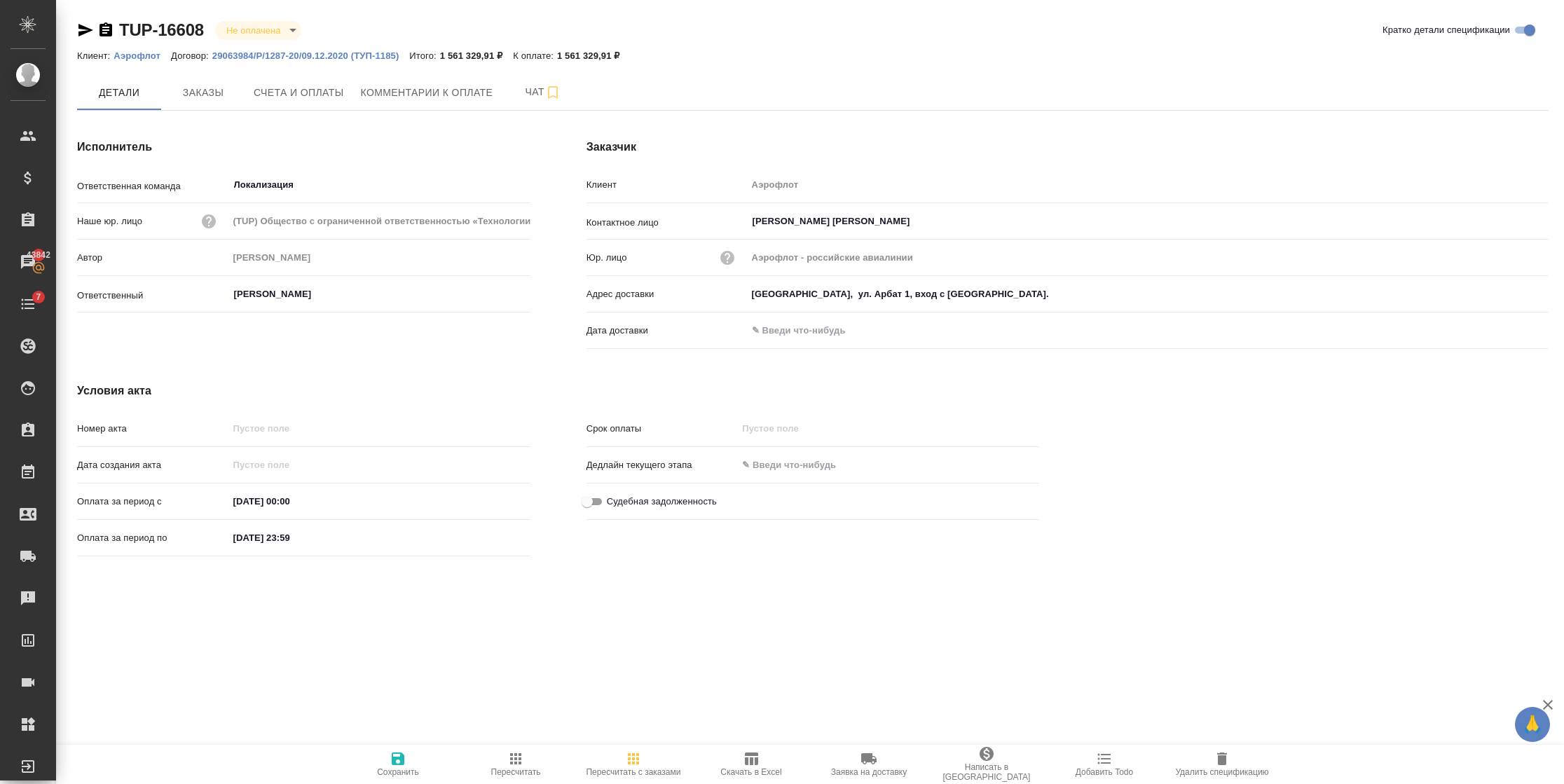
click at [351, 536] on input "17.09.2025 23:59" at bounding box center [289, 537] width 122 height 21
click at [497, 534] on icon "button" at bounding box center [490, 536] width 17 height 17
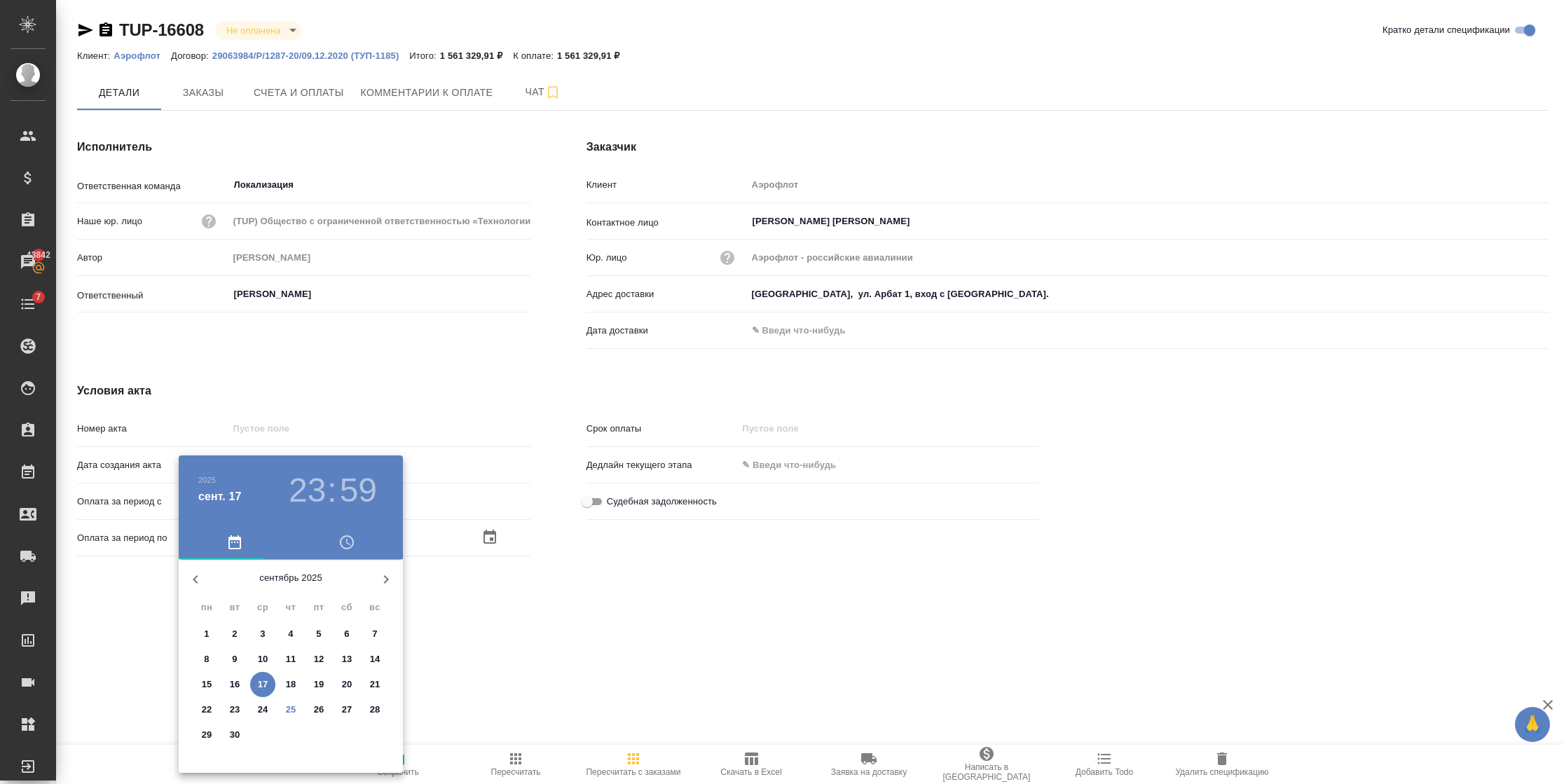
click at [288, 710] on p "25" at bounding box center [291, 710] width 11 height 14
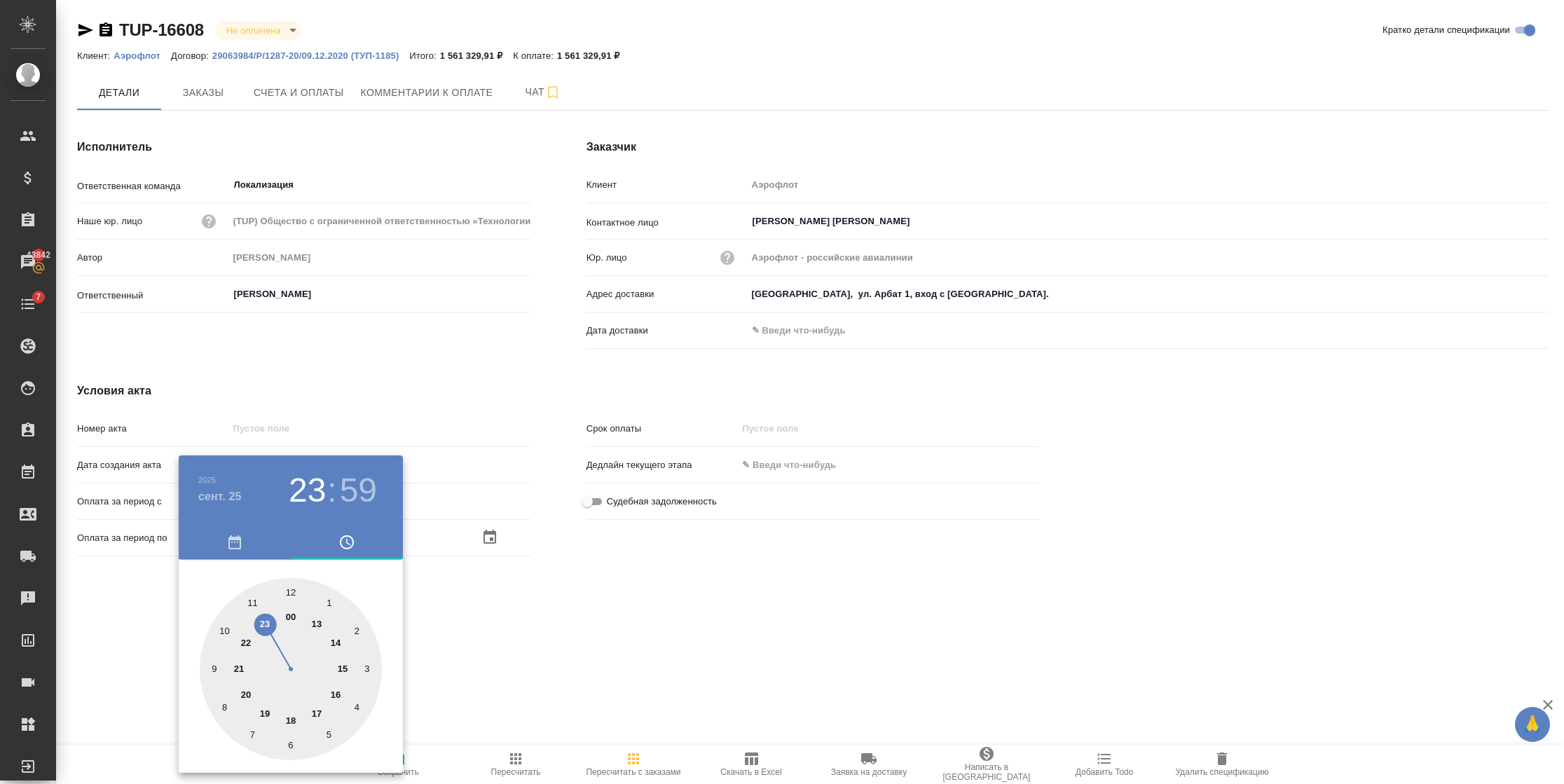
type input "25.09.2025 23:59"
click at [625, 615] on div at bounding box center [782, 392] width 1564 height 784
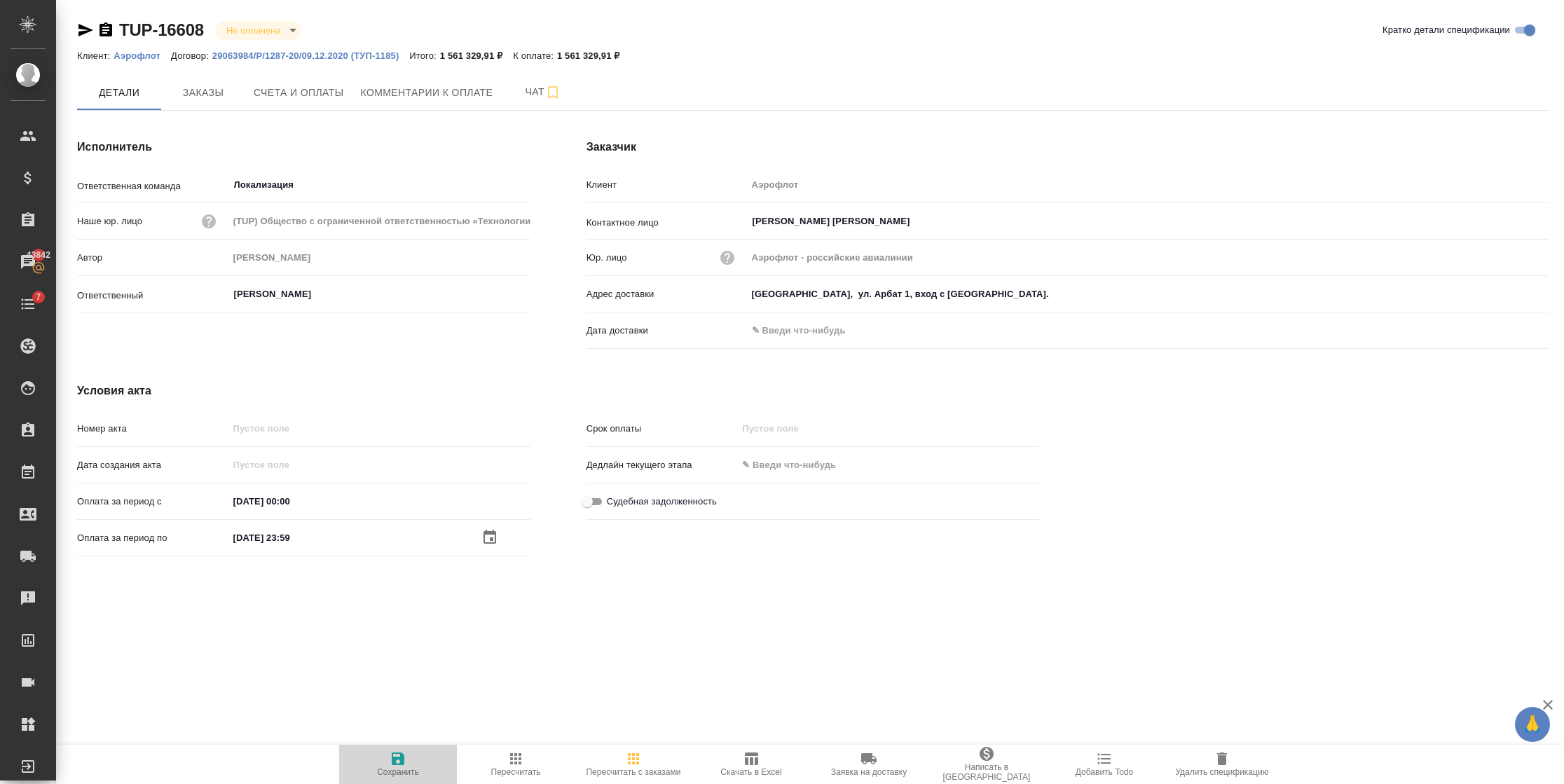
click at [403, 760] on icon "button" at bounding box center [398, 758] width 13 height 13
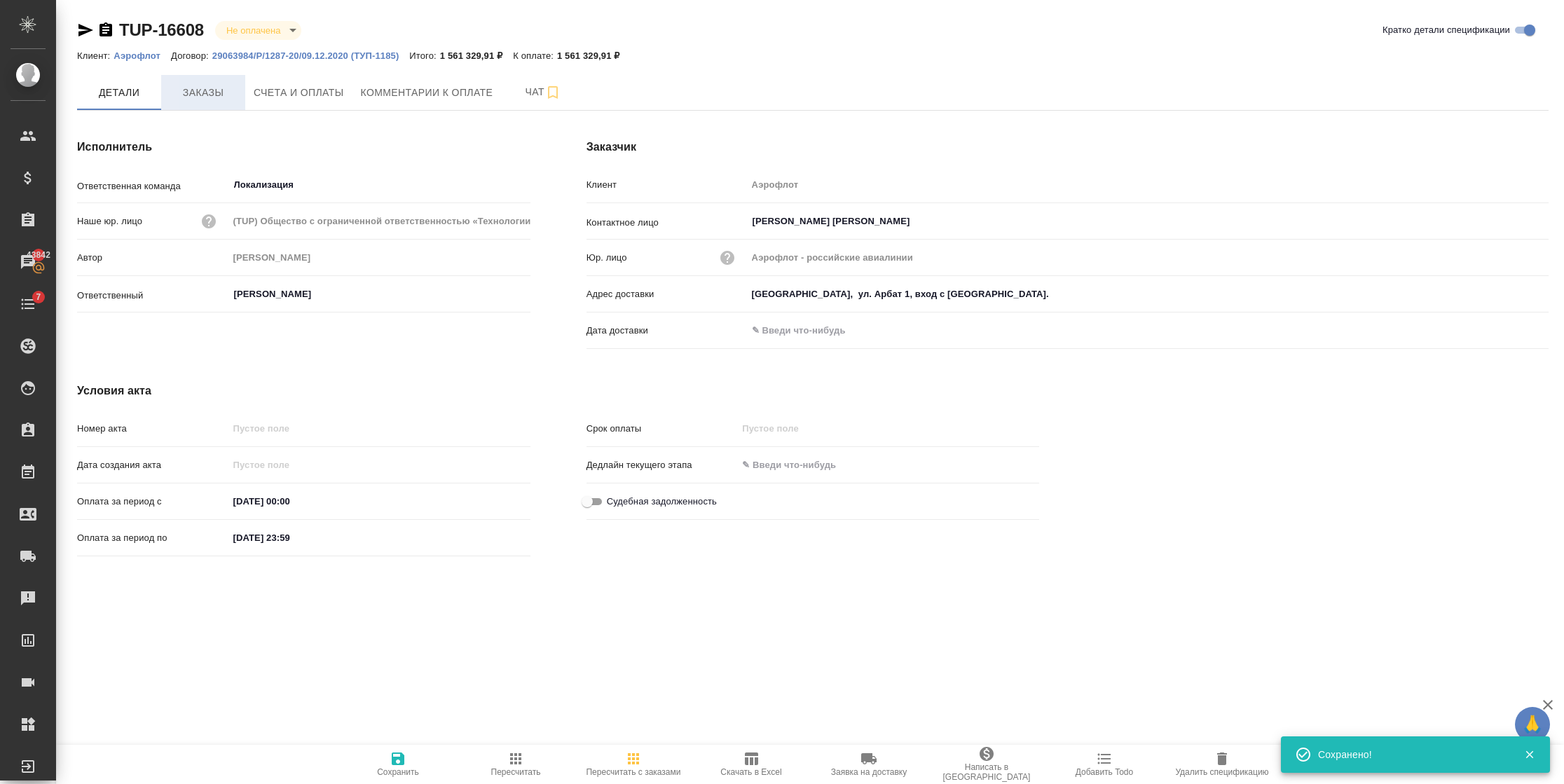
click at [193, 97] on span "Заказы" at bounding box center [203, 93] width 68 height 18
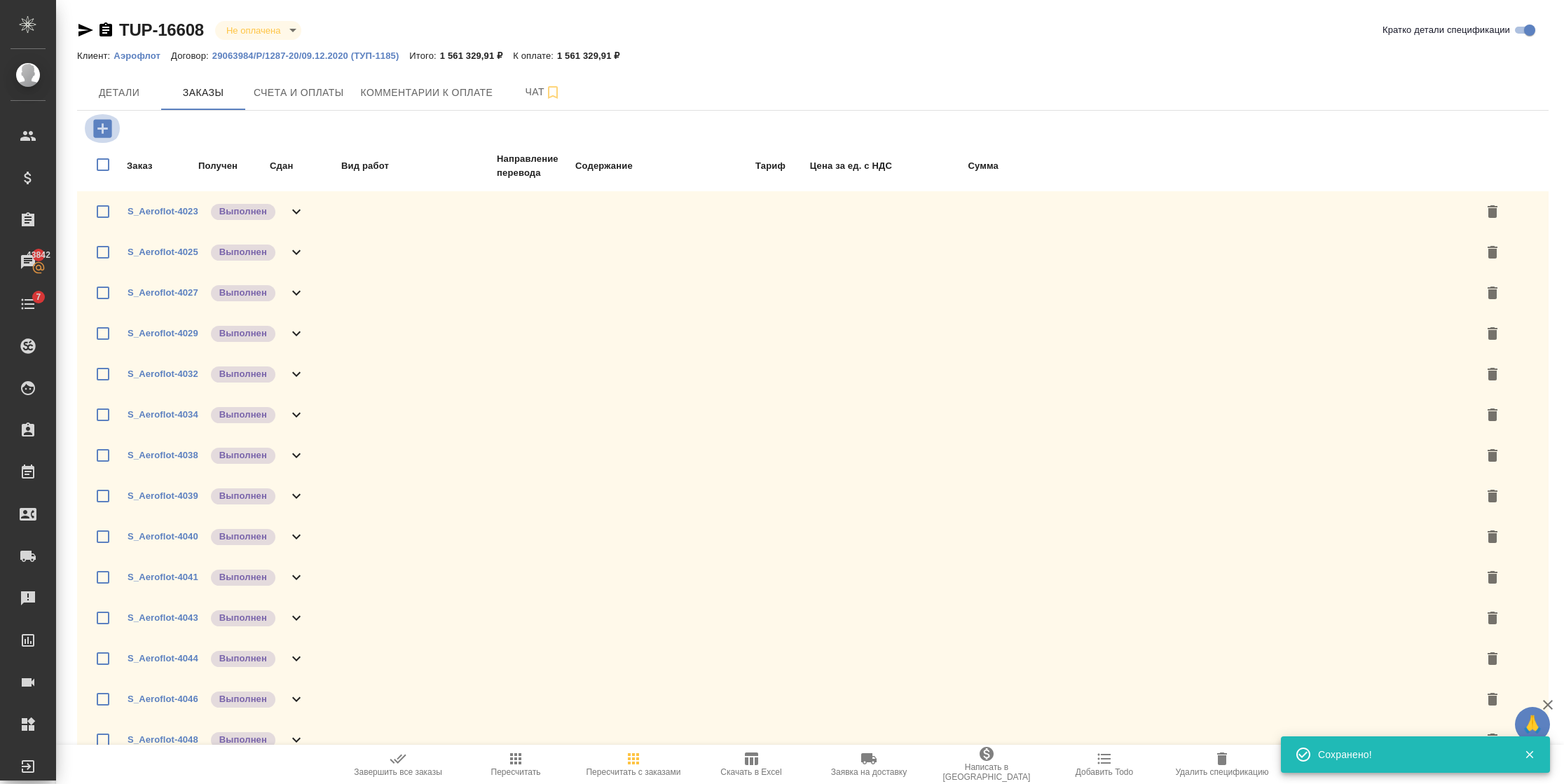
click at [102, 132] on icon "button" at bounding box center [102, 128] width 24 height 24
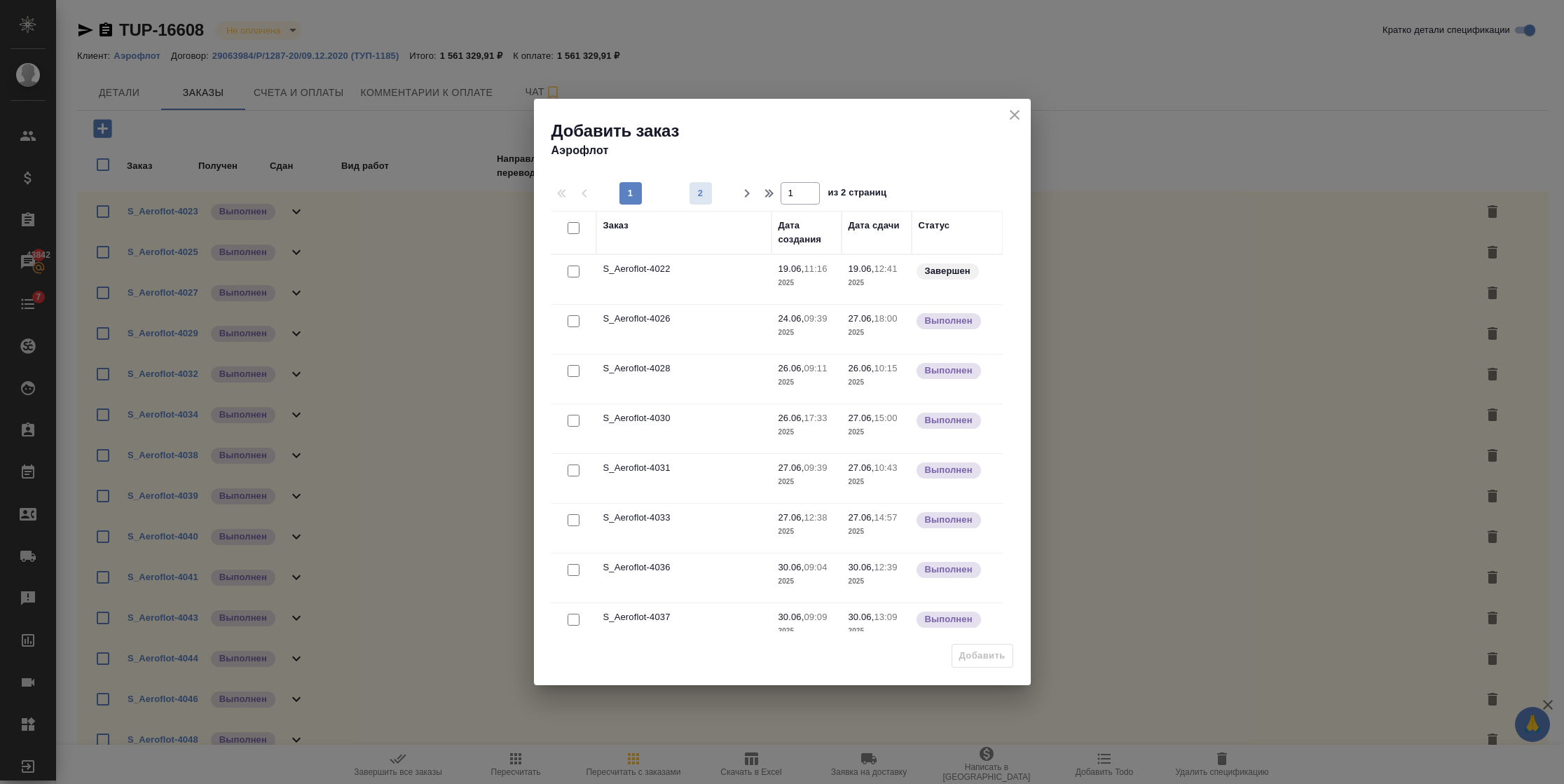
click at [695, 195] on span "2" at bounding box center [700, 193] width 23 height 14
type input "2"
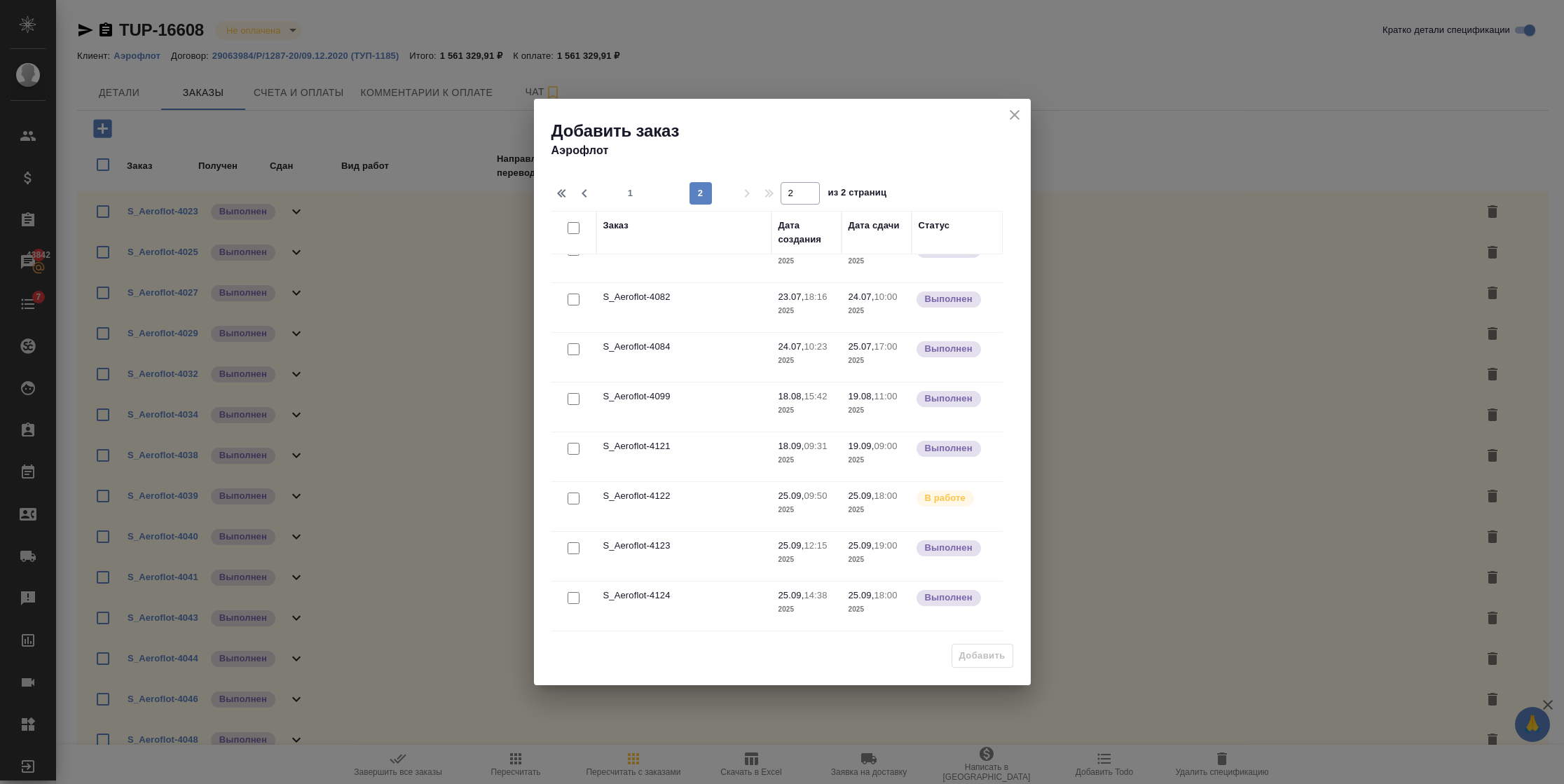
click at [568, 449] on input "checkbox" at bounding box center [574, 448] width 12 height 12
checkbox input "true"
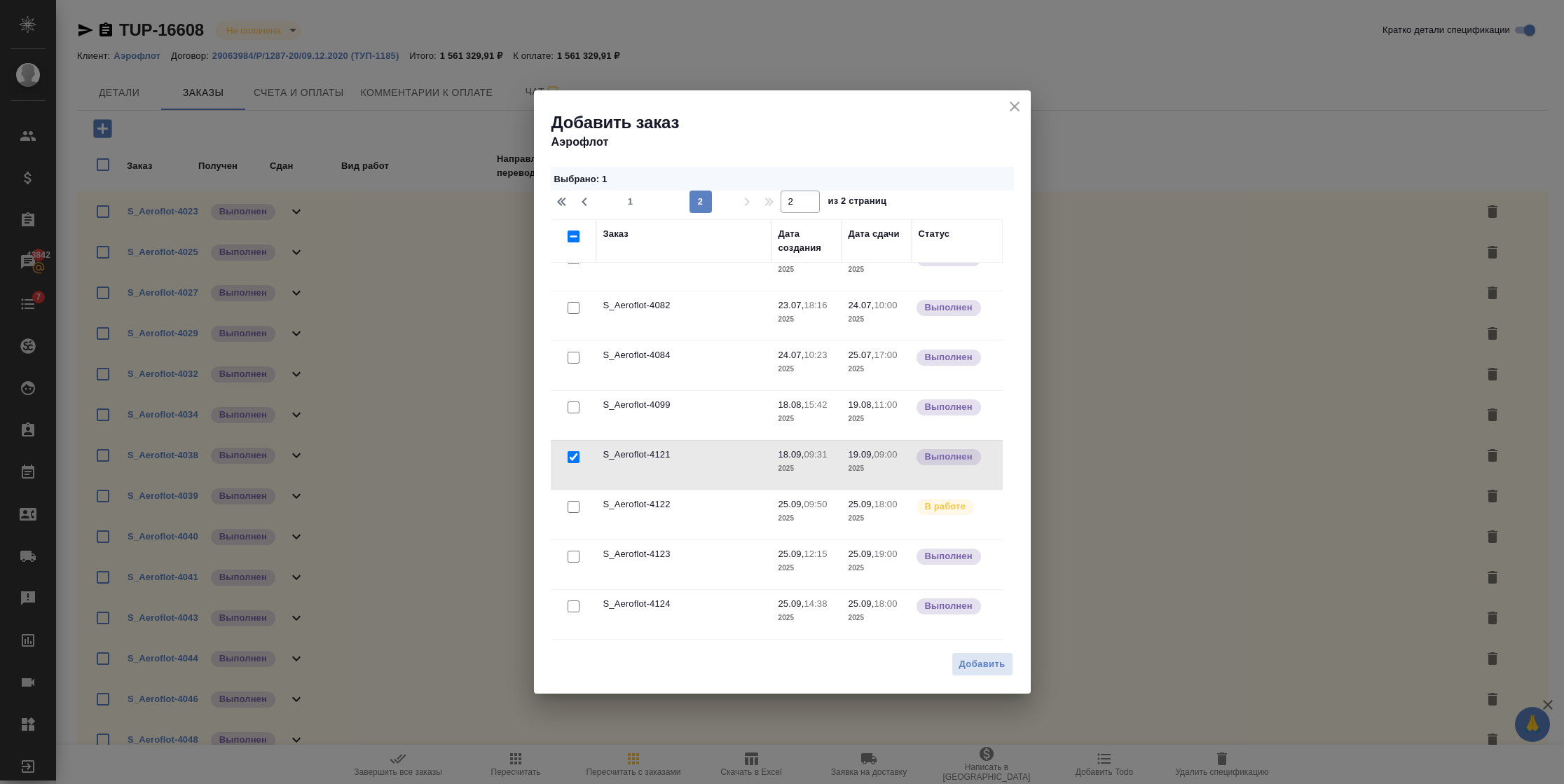
drag, startPoint x: 558, startPoint y: 552, endPoint x: 571, endPoint y: 579, distance: 30.0
click at [568, 553] on input "checkbox" at bounding box center [574, 556] width 12 height 12
checkbox input "true"
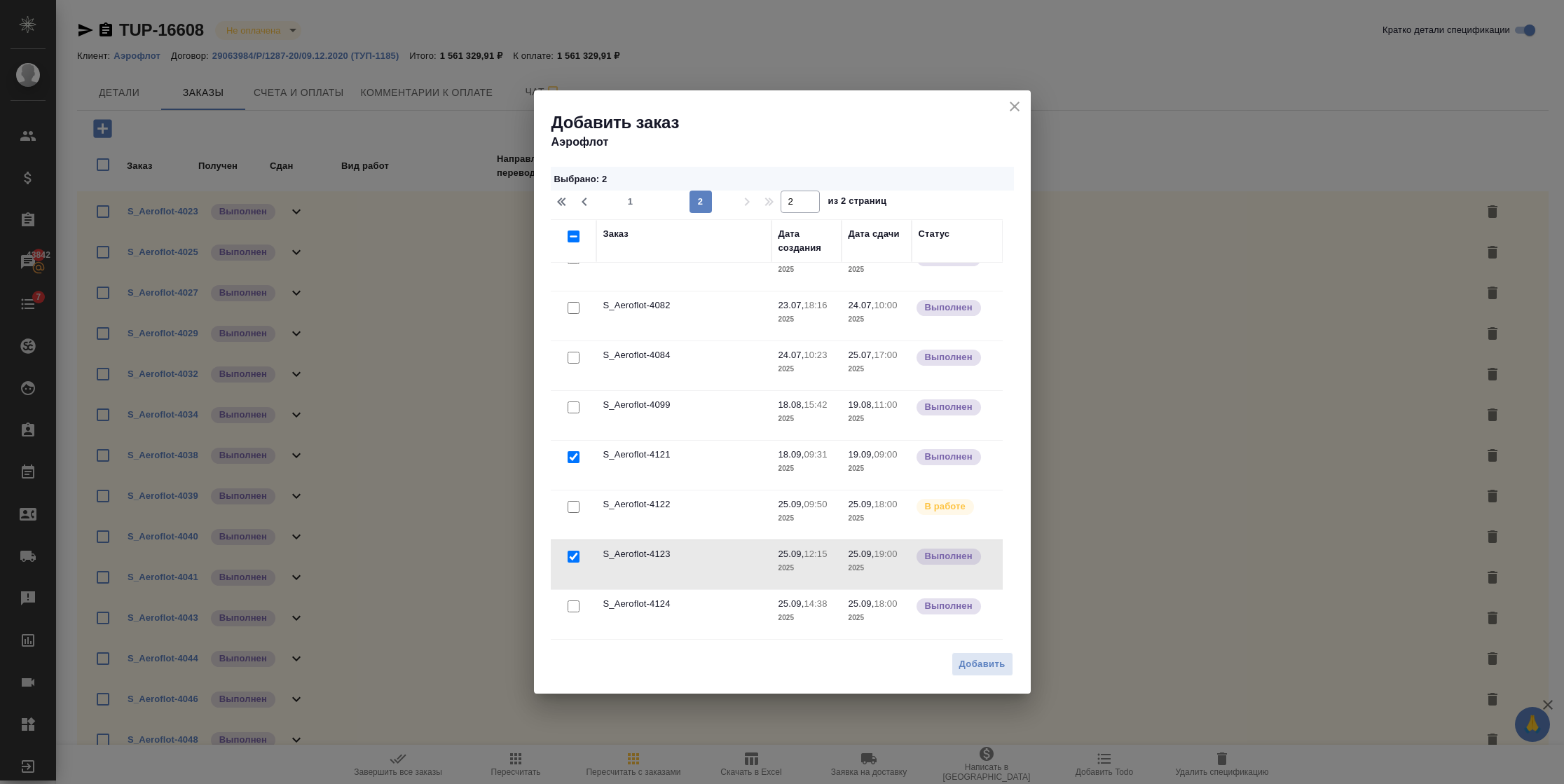
click at [569, 608] on input "checkbox" at bounding box center [574, 606] width 12 height 12
checkbox input "true"
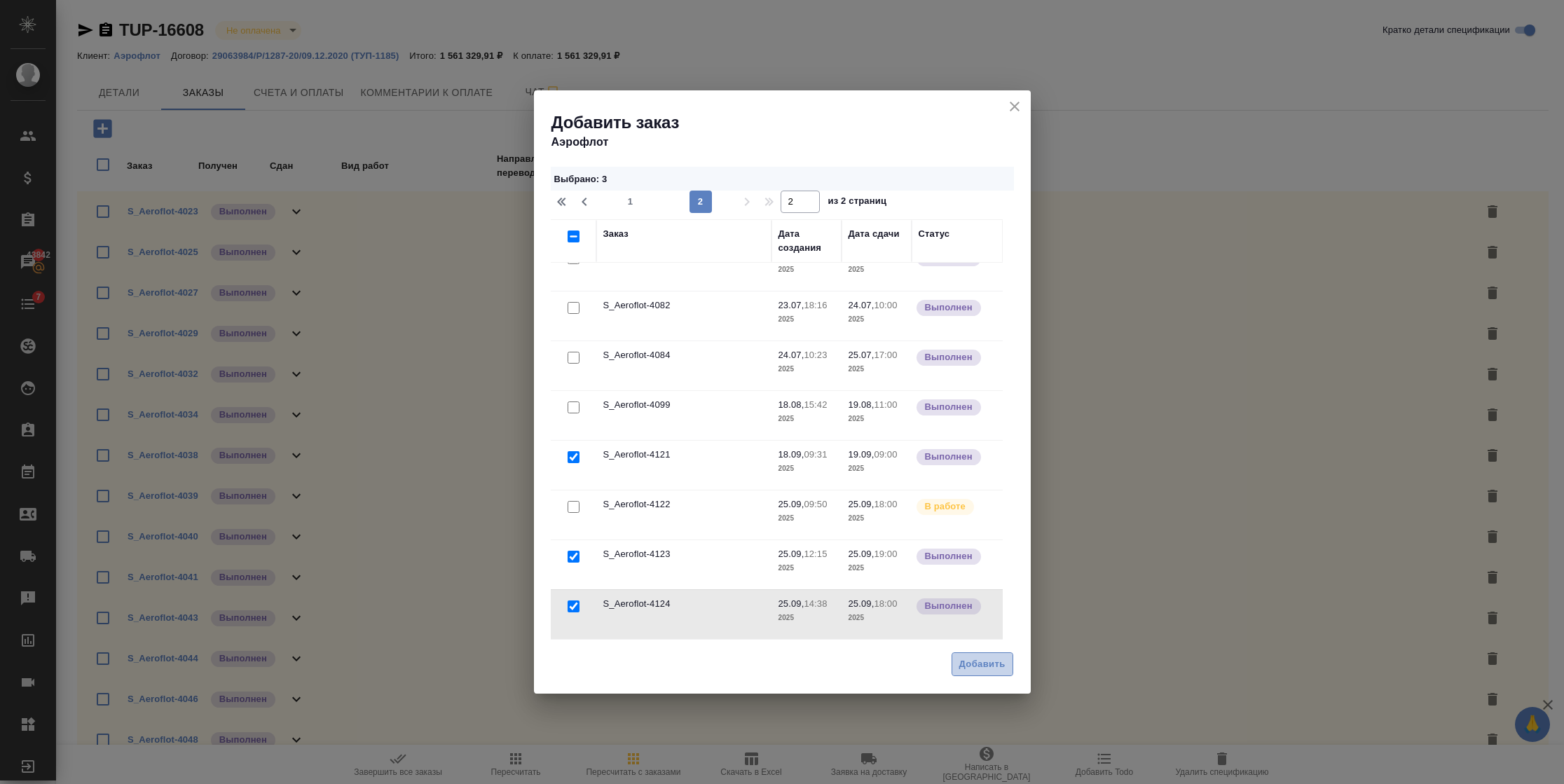
click at [1002, 667] on span "Добавить" at bounding box center [982, 664] width 46 height 16
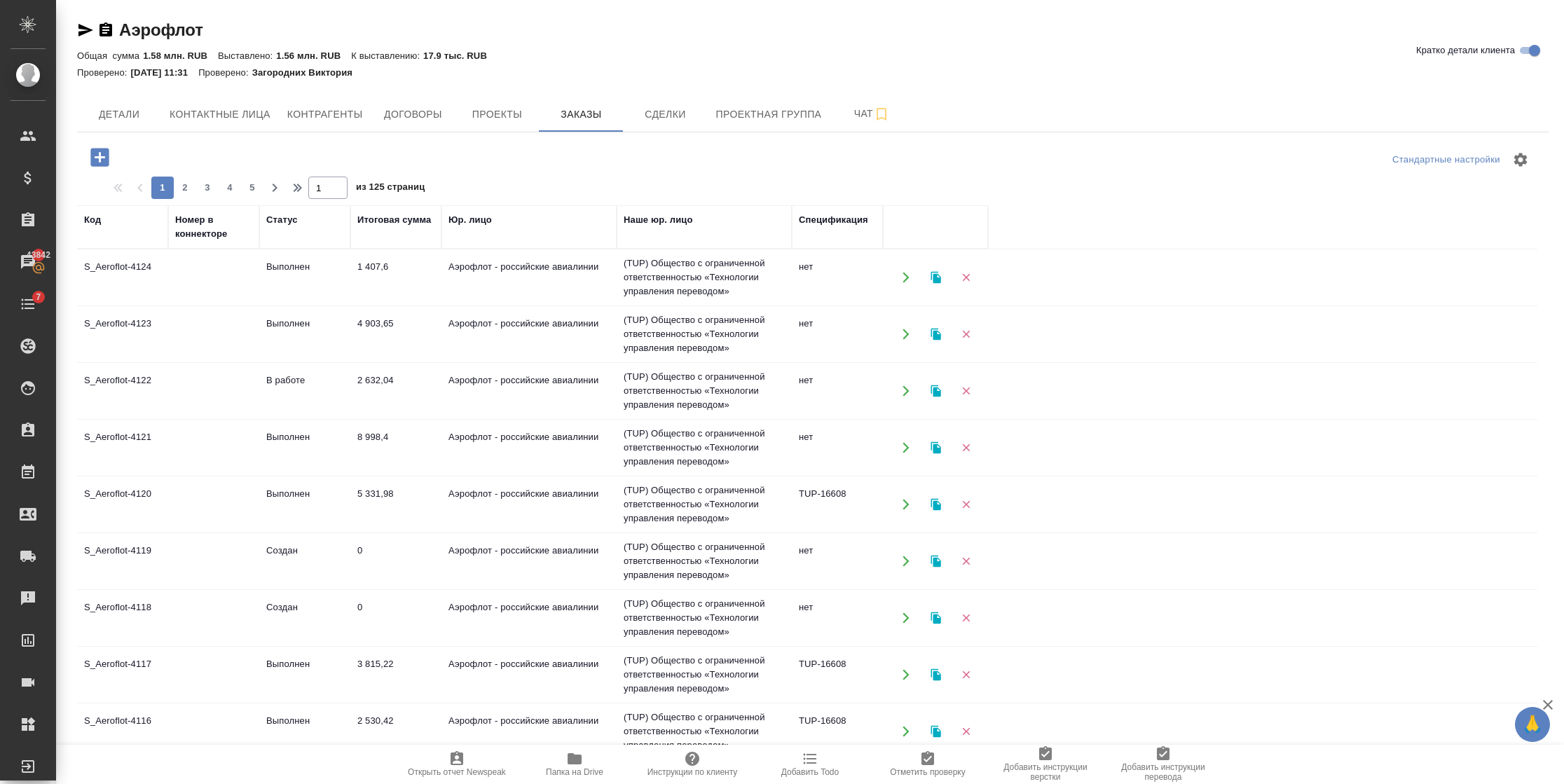
click at [900, 277] on icon "button" at bounding box center [906, 277] width 13 height 13
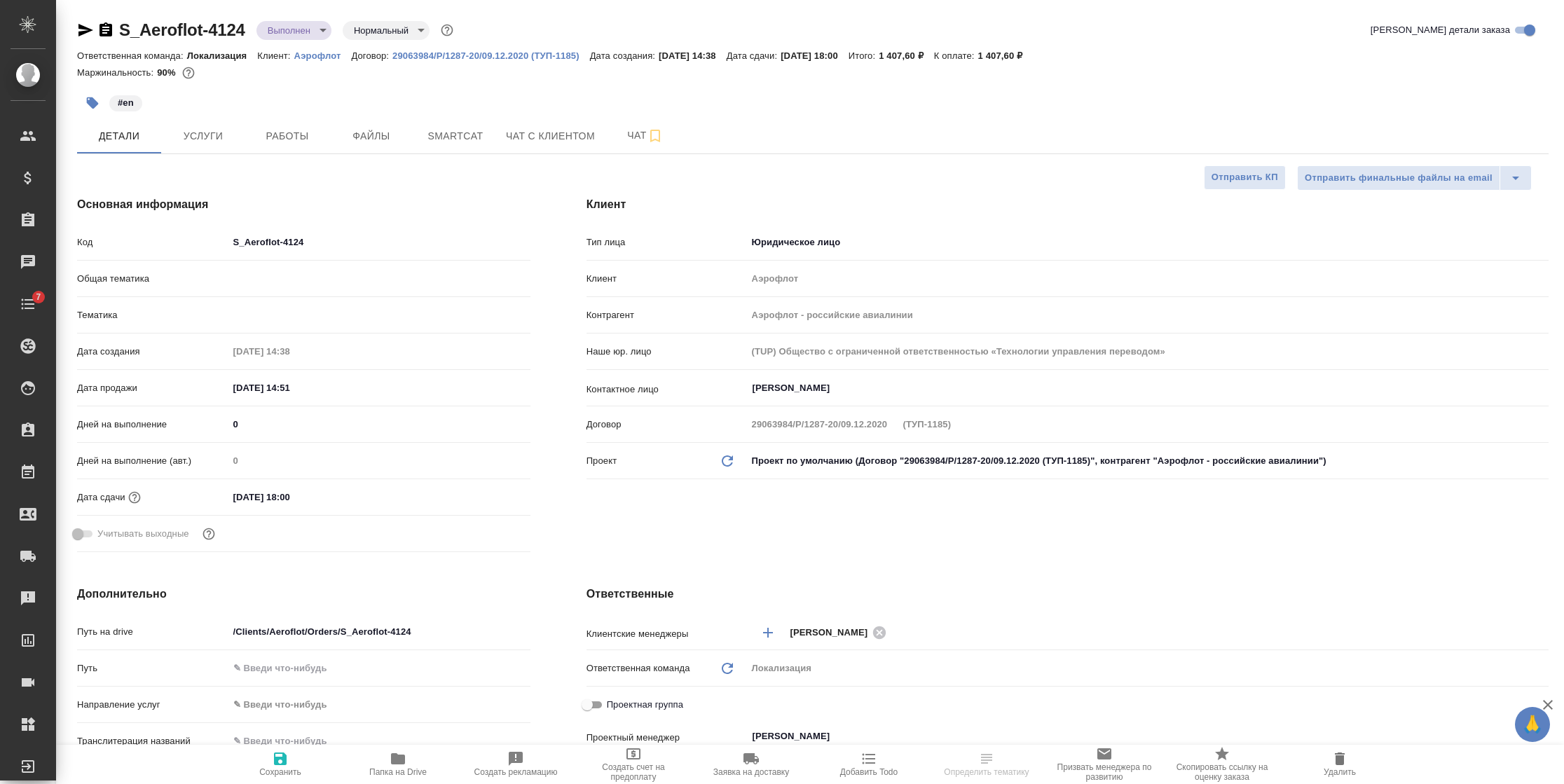
select select "RU"
type textarea "x"
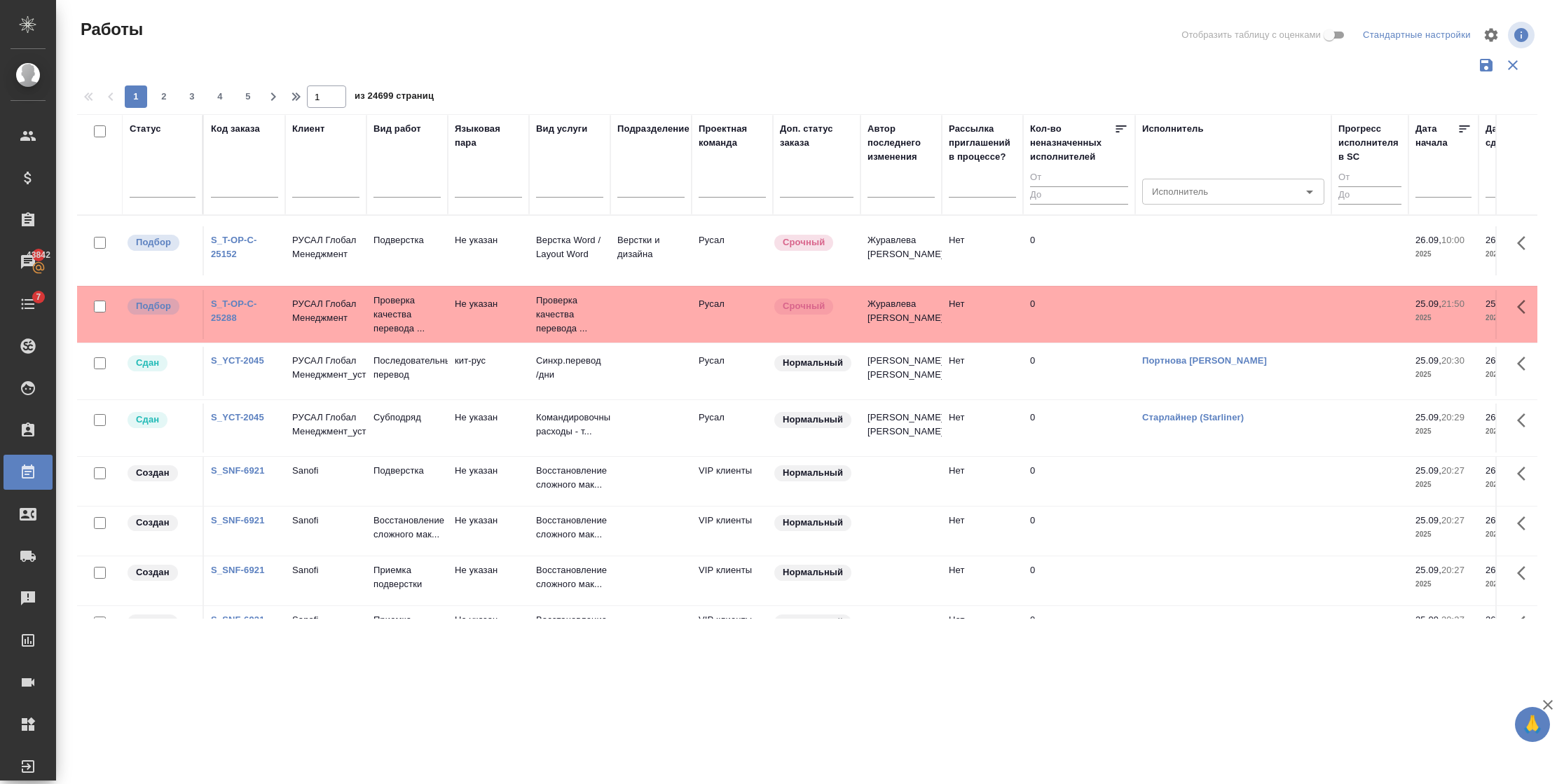
click at [228, 171] on div "Код заказа" at bounding box center [244, 164] width 68 height 85
click at [232, 186] on input "text" at bounding box center [244, 188] width 68 height 18
click at [250, 182] on input "text" at bounding box center [244, 188] width 68 height 18
click at [249, 175] on div at bounding box center [244, 189] width 68 height 34
click at [242, 185] on input "text" at bounding box center [244, 188] width 68 height 18
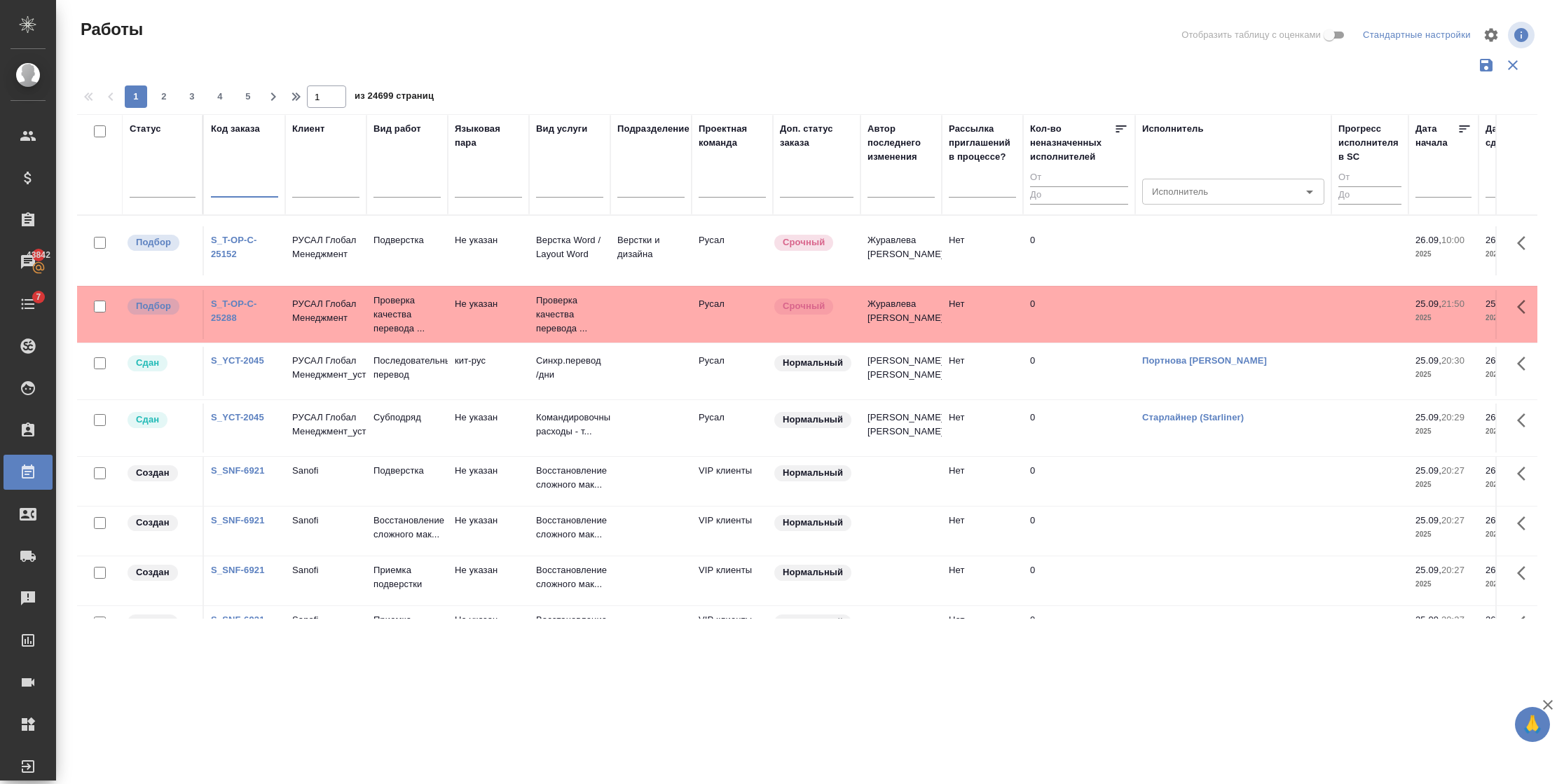
paste input "T_KEENETIC-469-WK-003"
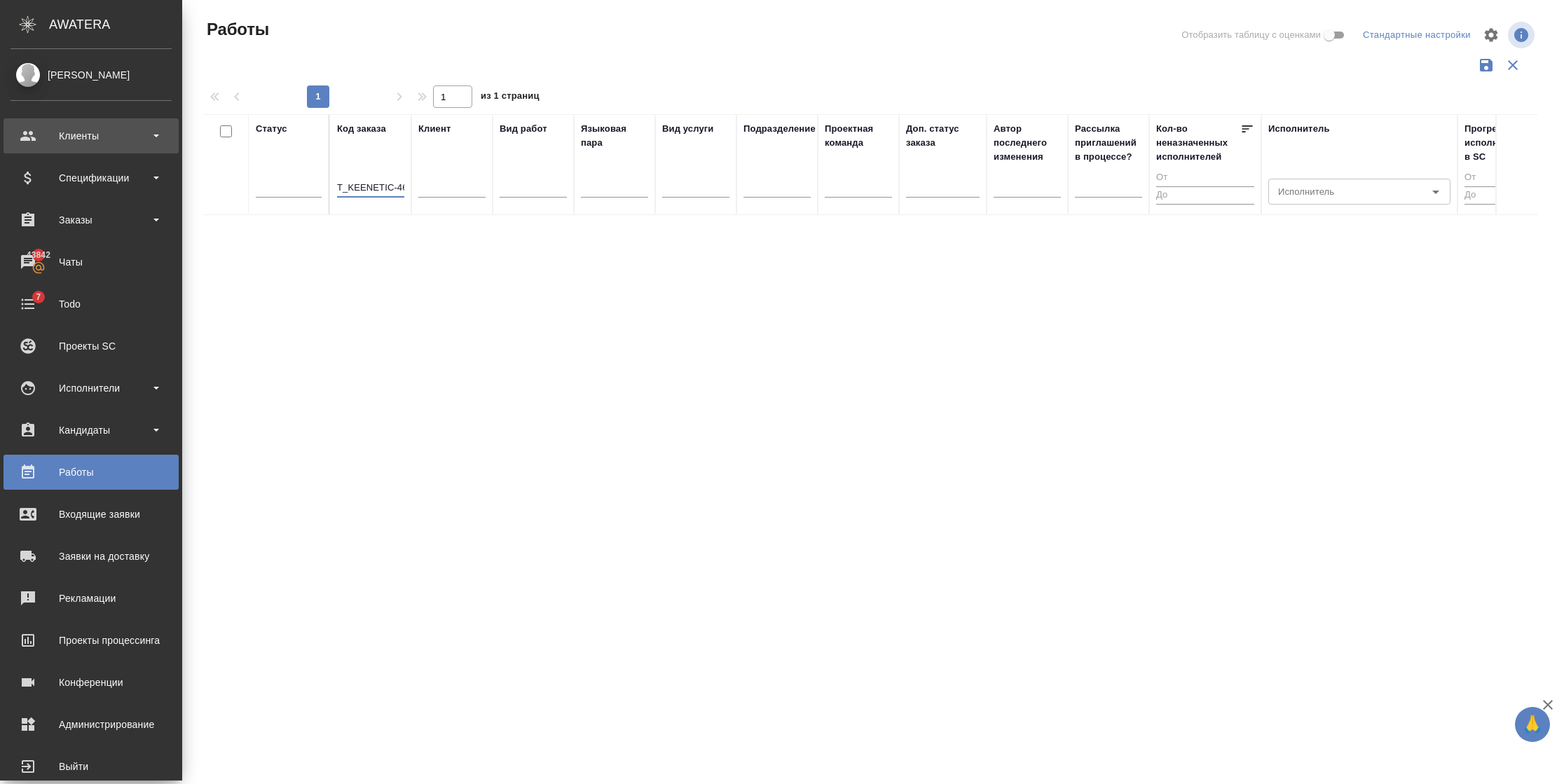
click at [83, 135] on div "Клиенты" at bounding box center [91, 135] width 162 height 21
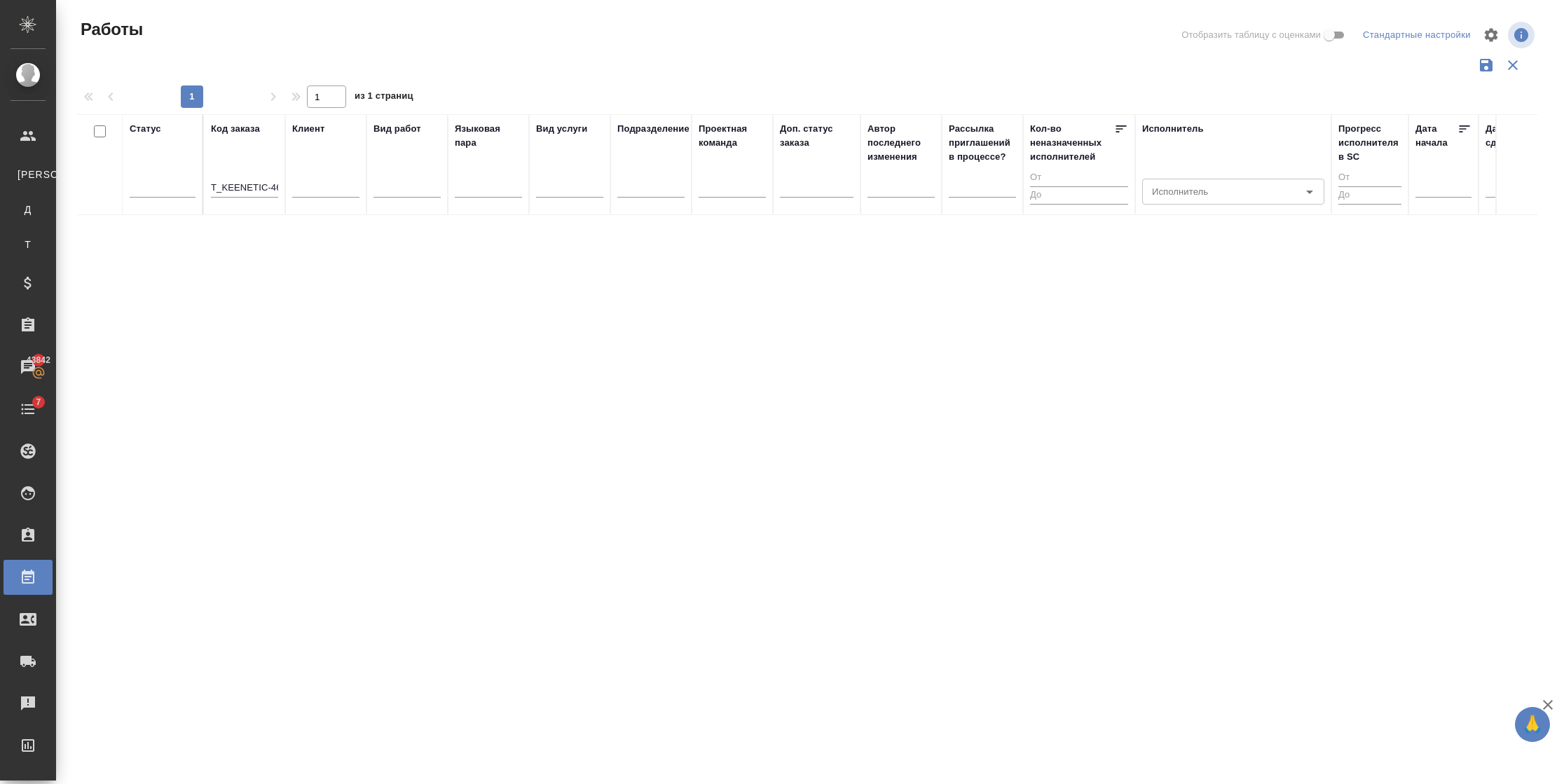
click at [263, 180] on input "T_KEENETIC-469-WK-003" at bounding box center [244, 188] width 68 height 18
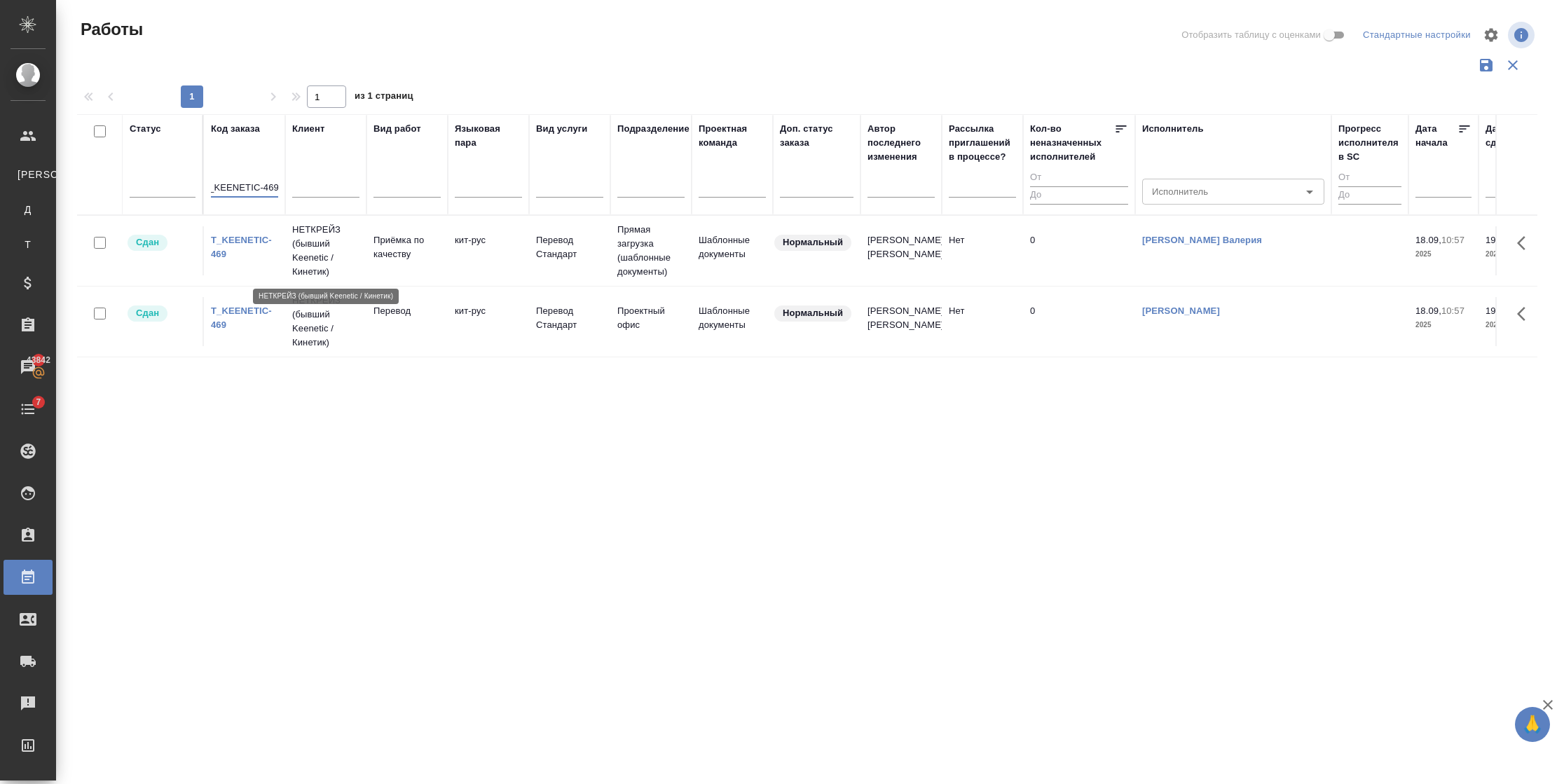
type input "T_KEENETIC-469"
click at [355, 254] on p "НЕТКРЕЙЗ (бывший Keenetic / Кинетик)" at bounding box center [325, 251] width 68 height 56
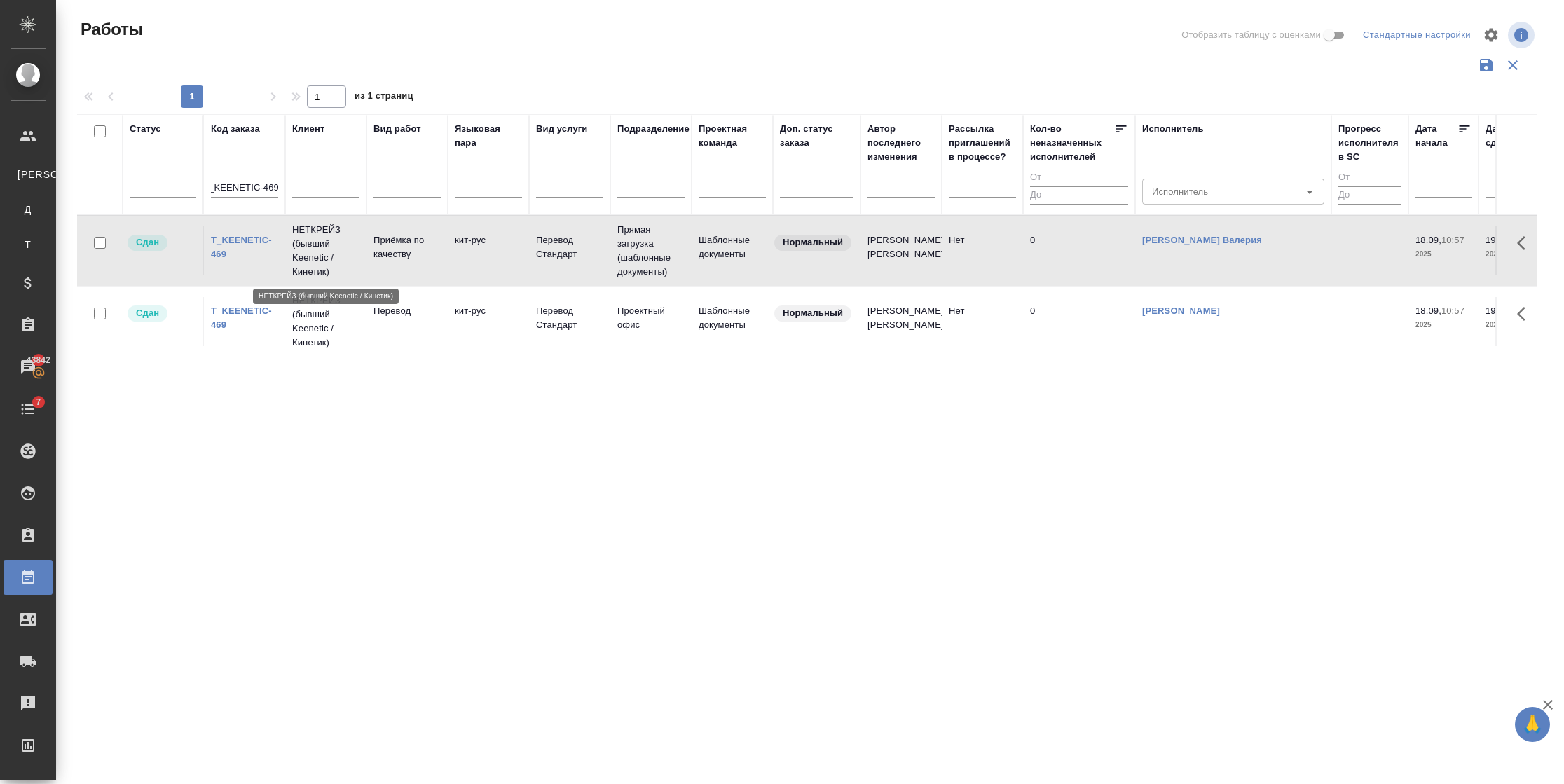
scroll to position [0, 0]
click at [355, 254] on p "НЕТКРЕЙЗ (бывший Keenetic / Кинетик)" at bounding box center [325, 251] width 68 height 56
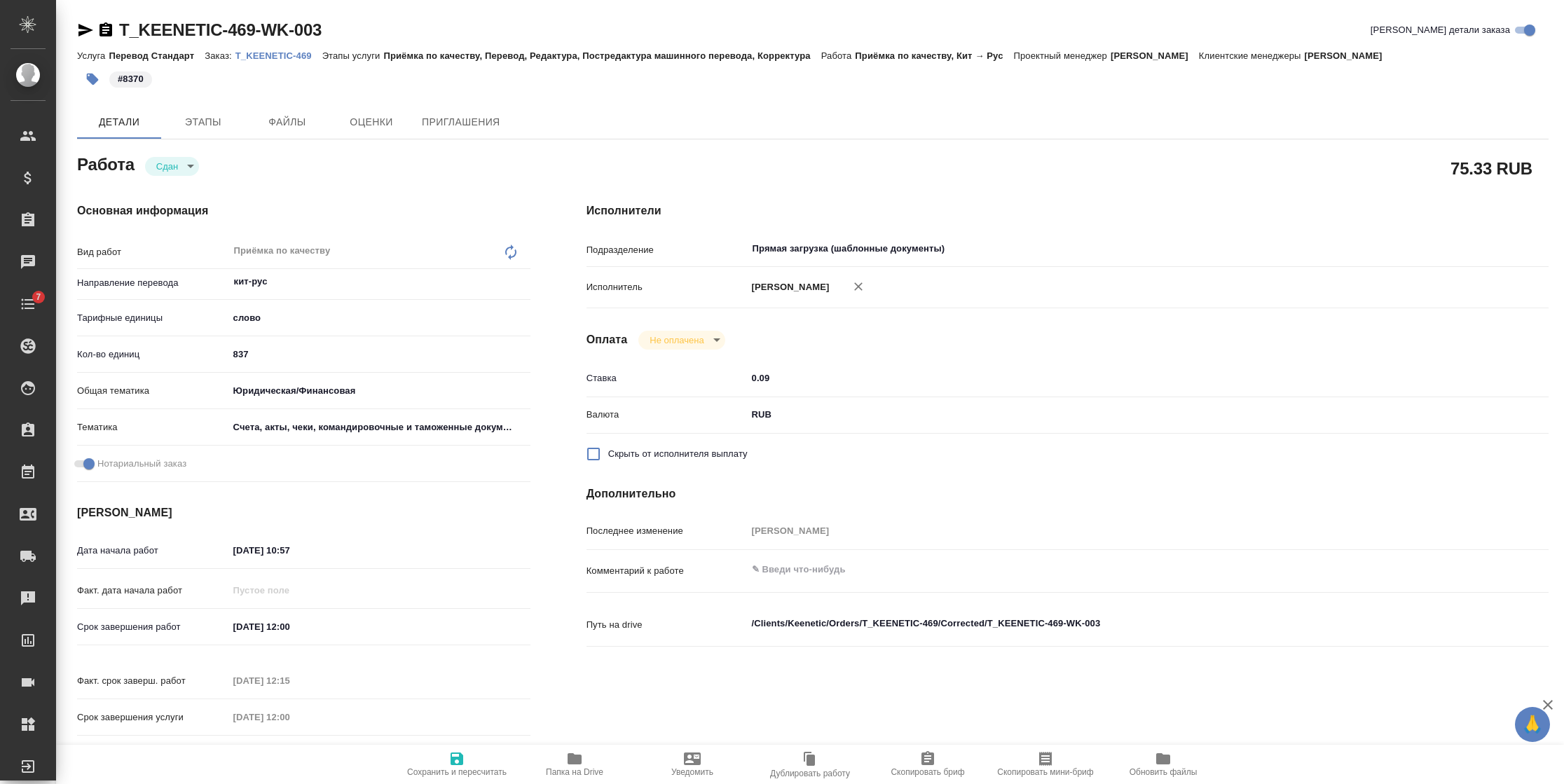
type textarea "x"
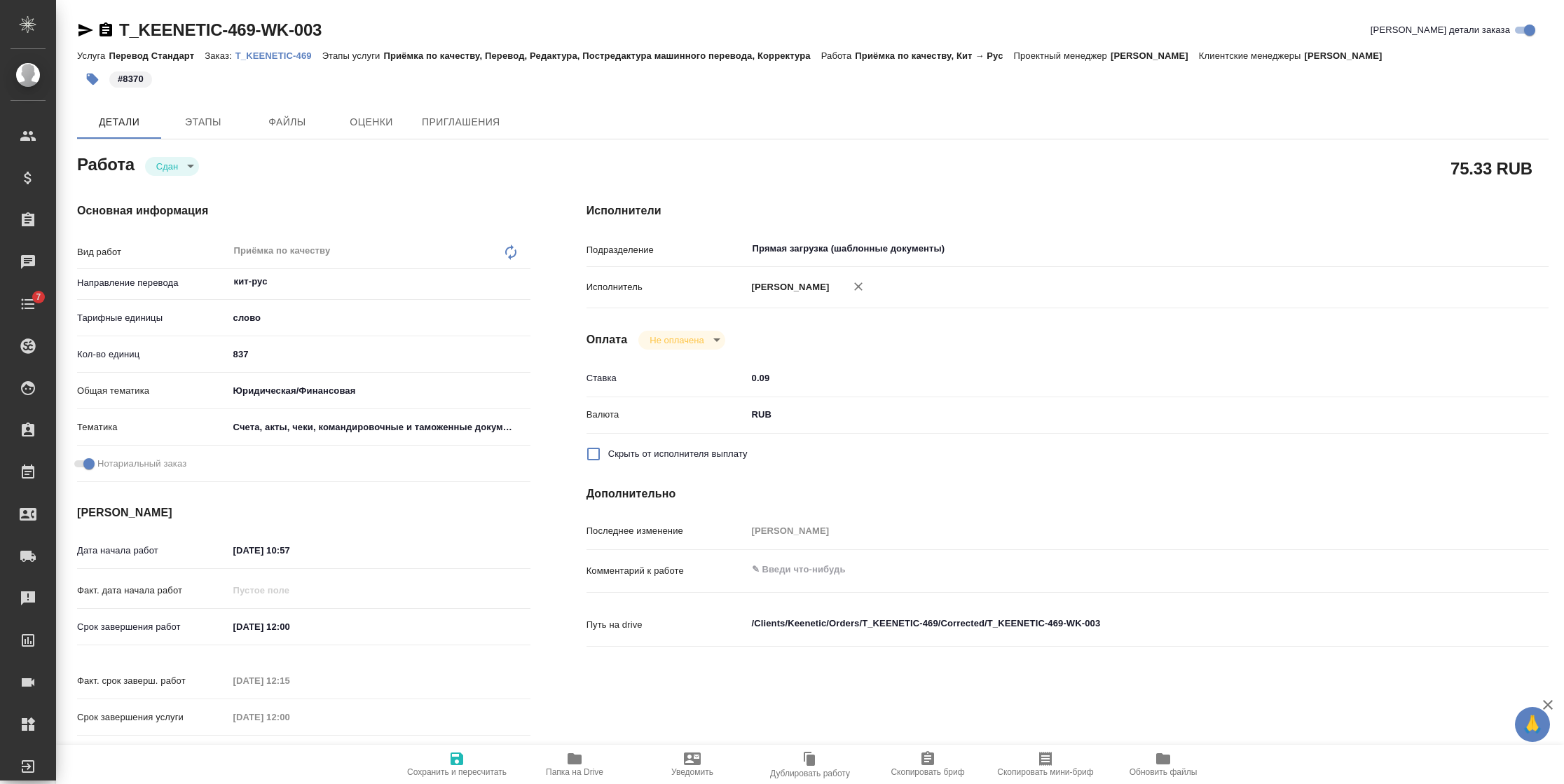
type textarea "x"
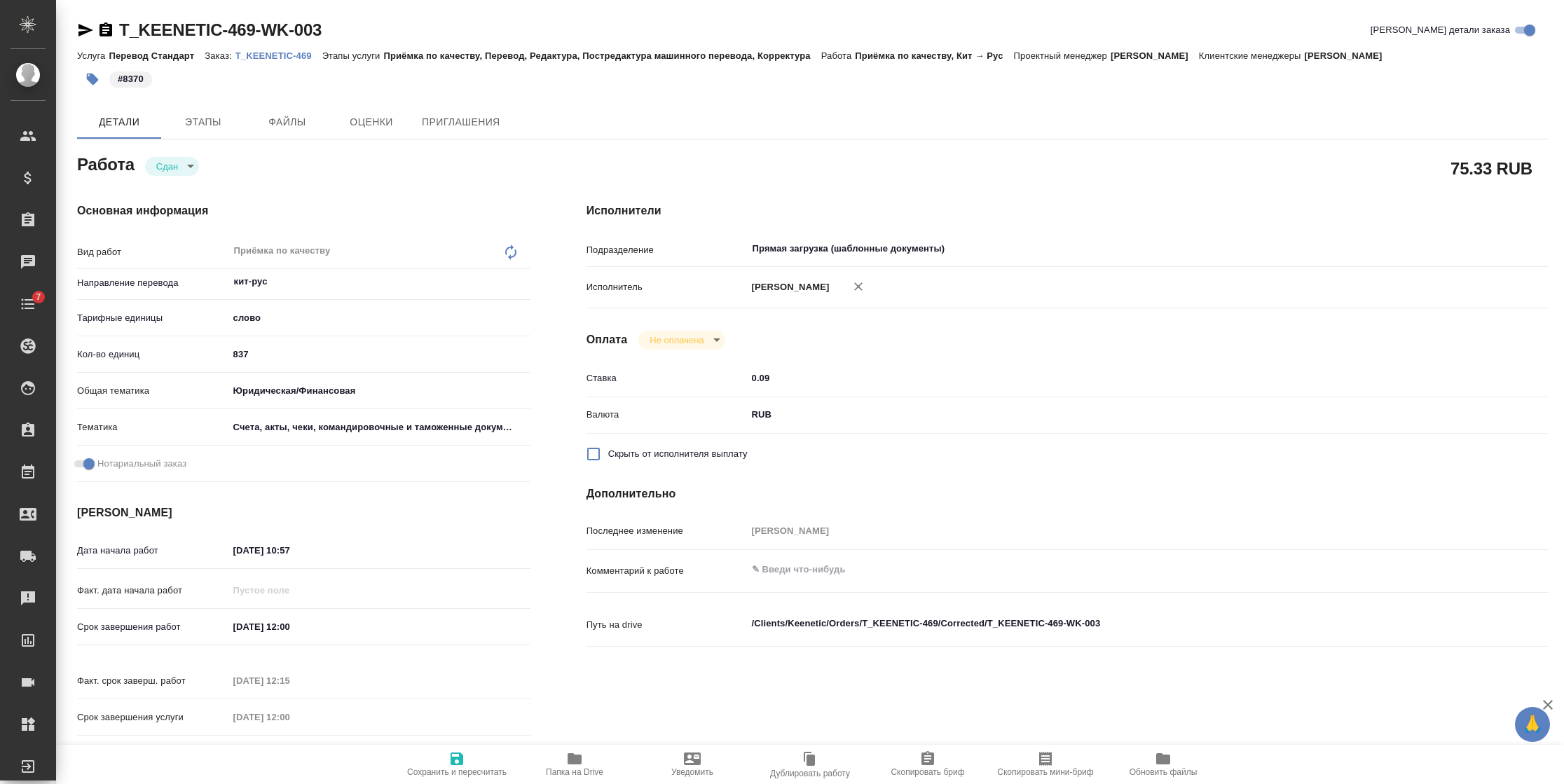
type textarea "x"
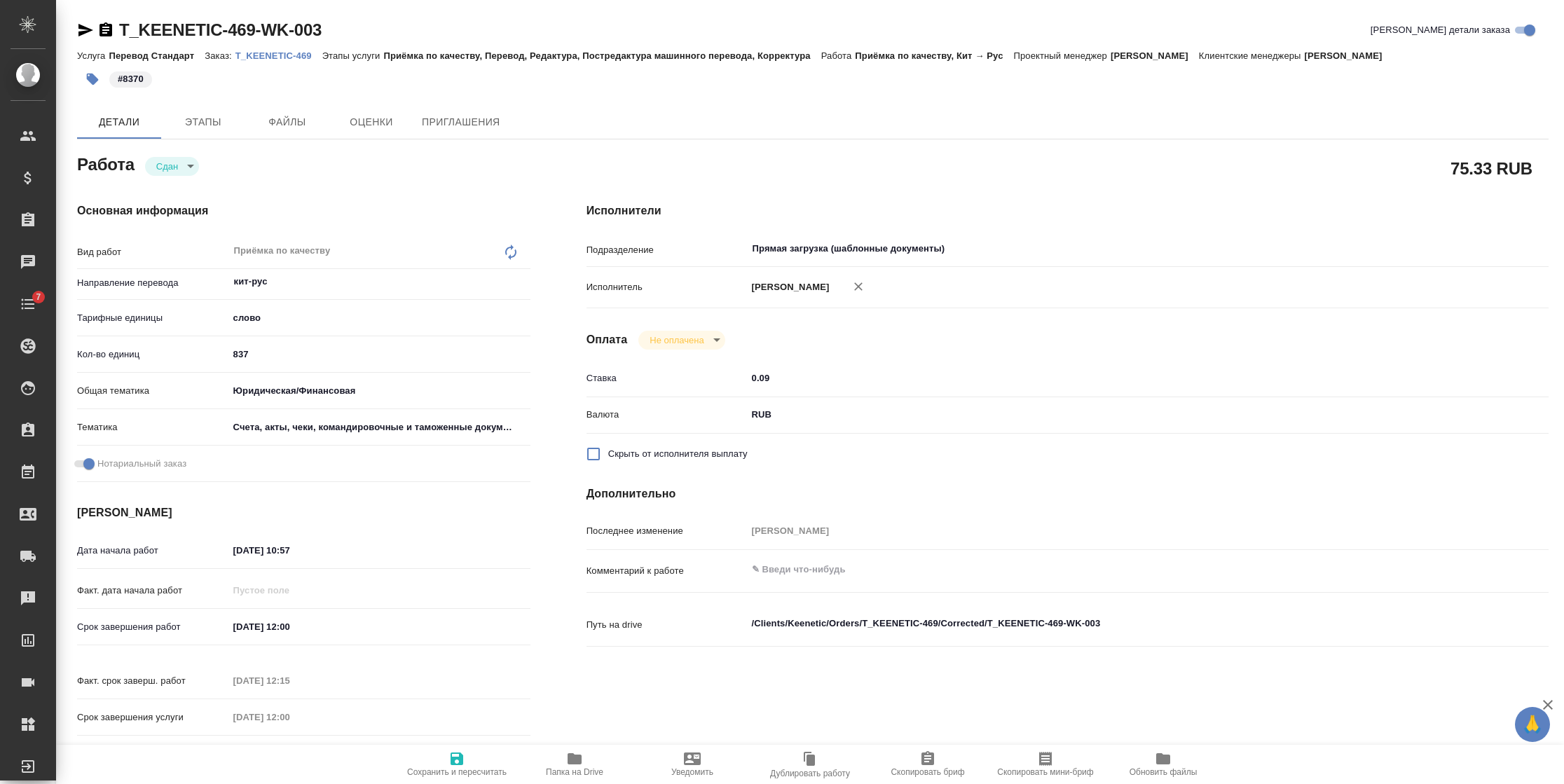
scroll to position [392, 0]
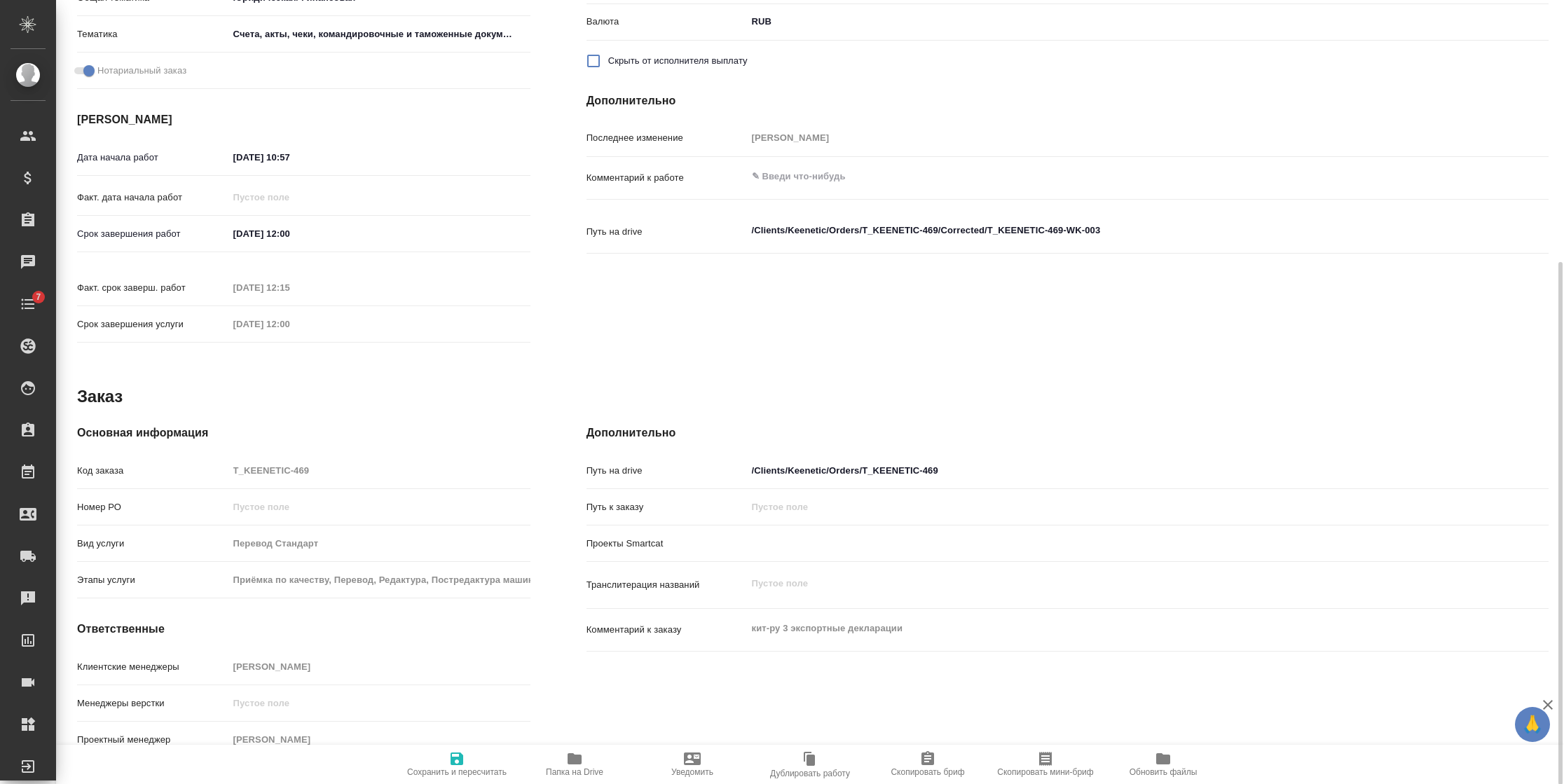
type textarea "x"
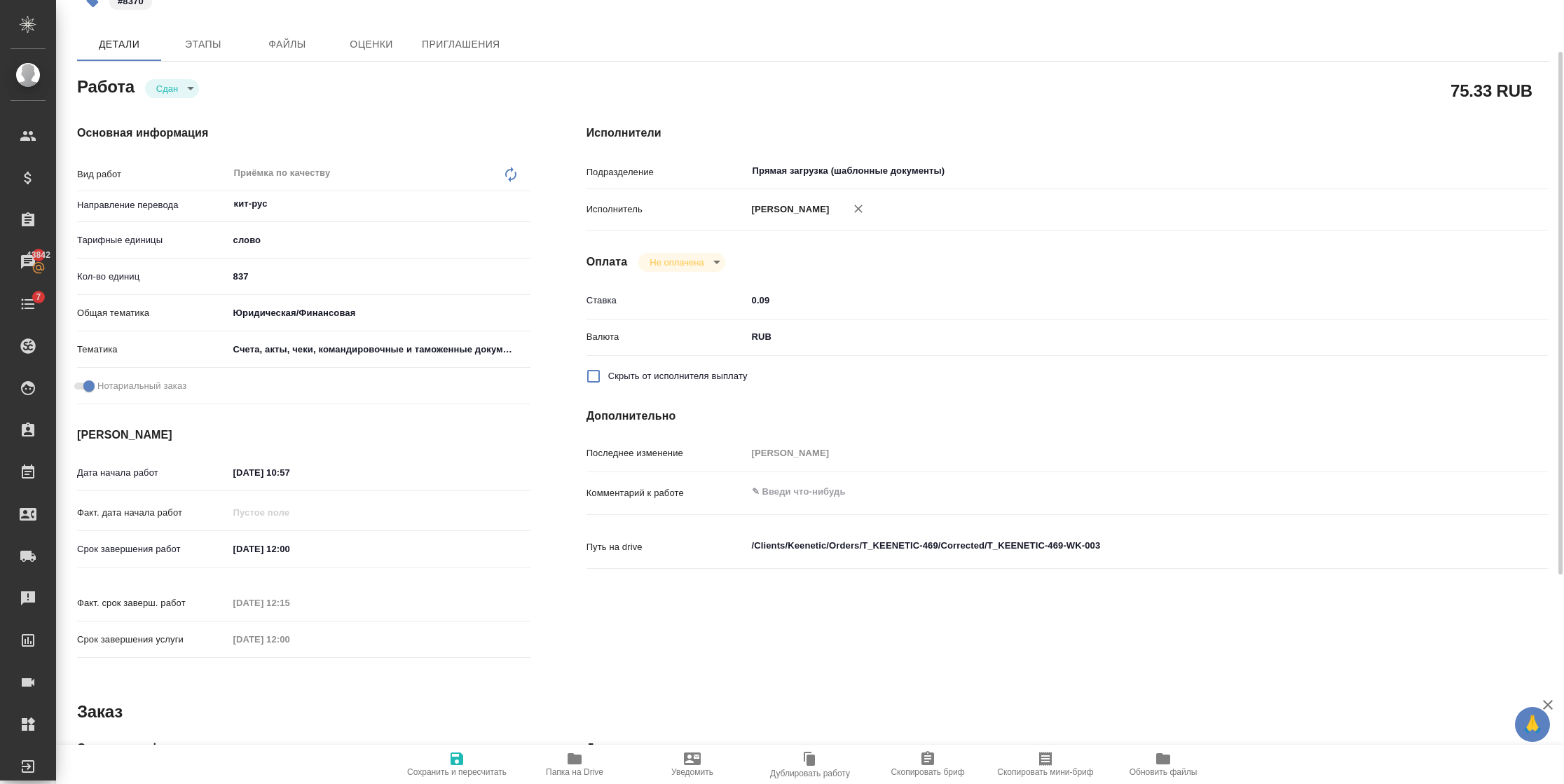
scroll to position [0, 0]
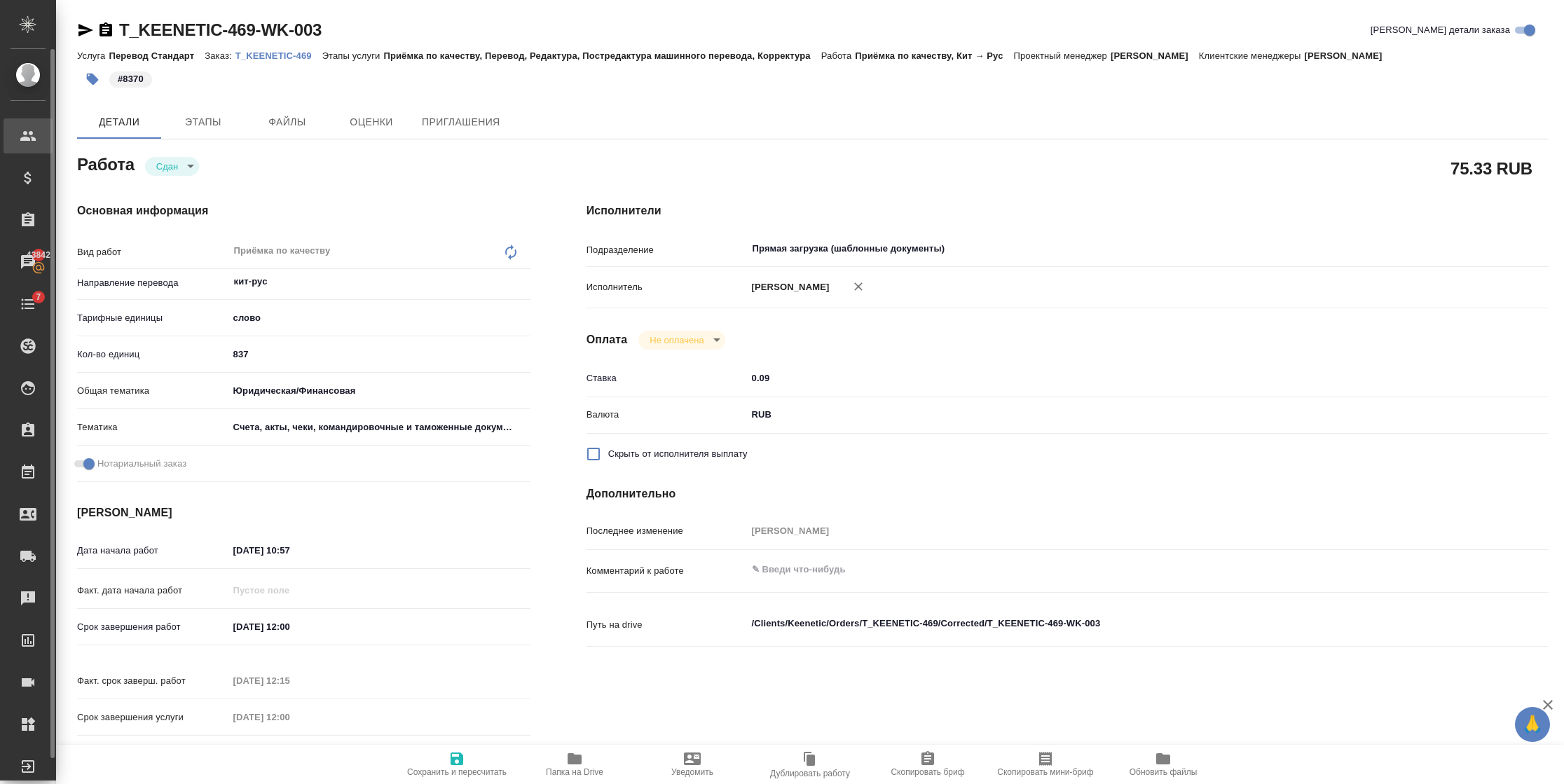
type textarea "x"
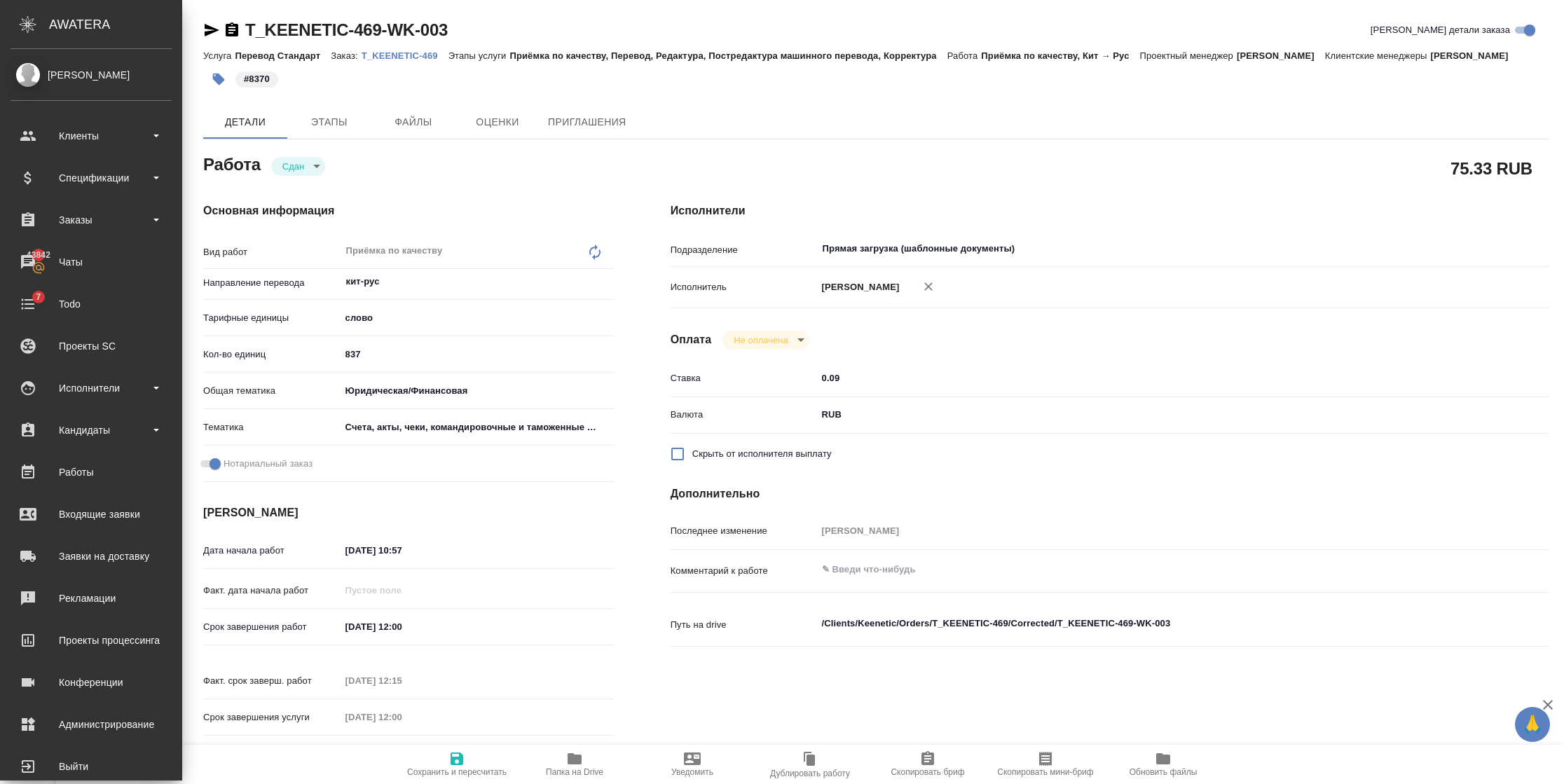
type textarea "x"
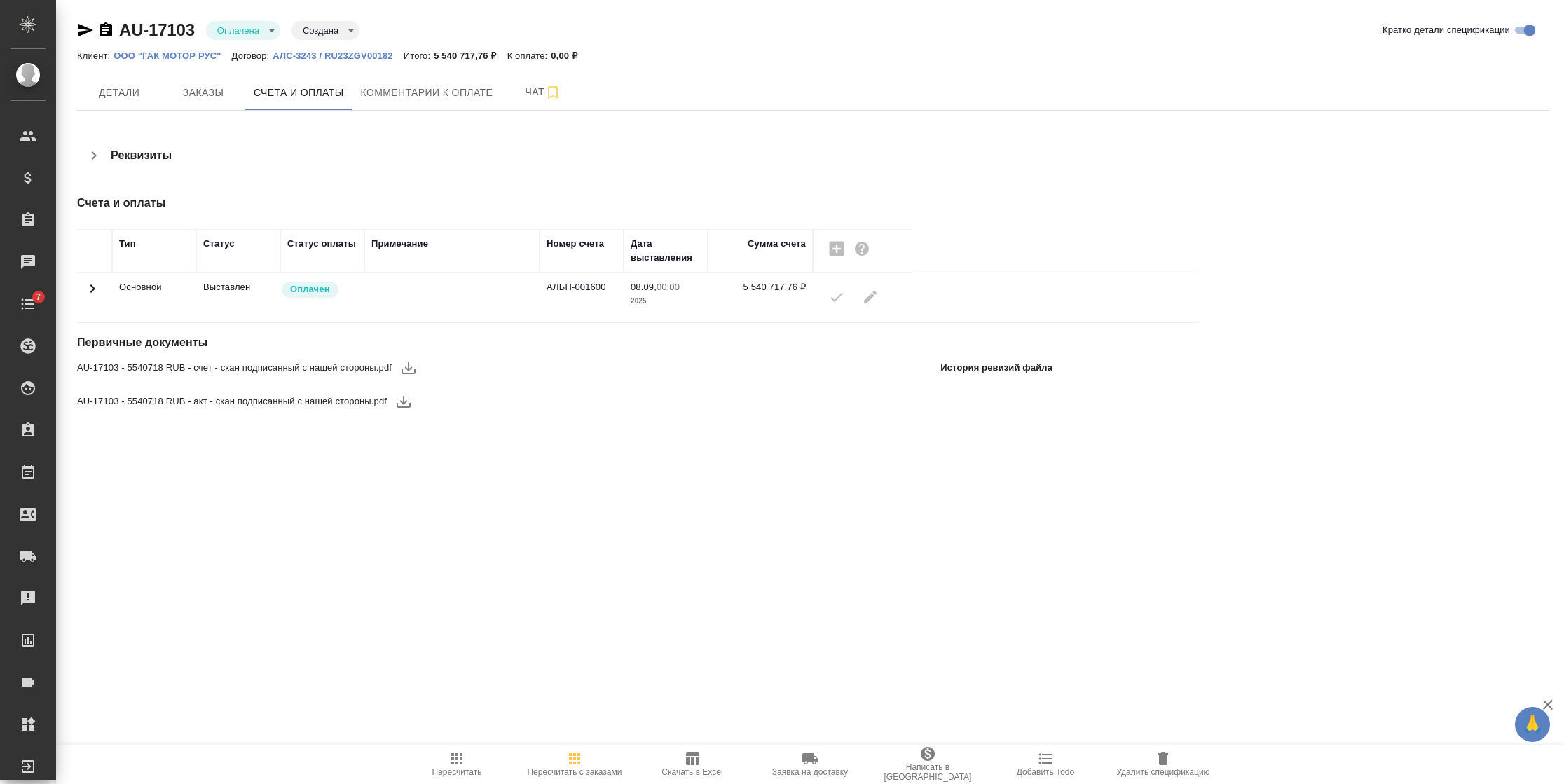
click at [92, 289] on icon at bounding box center [92, 288] width 17 height 17
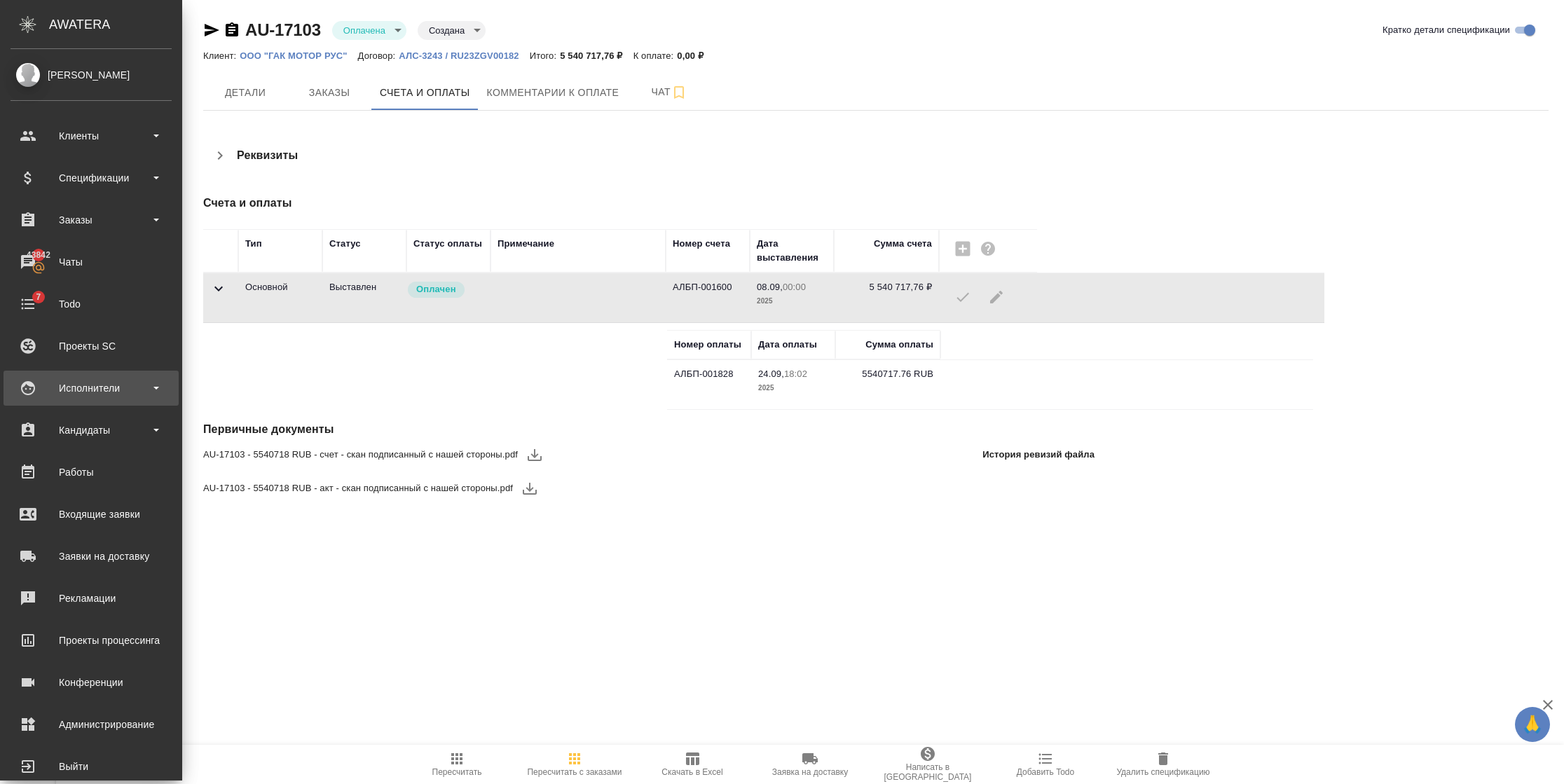
click at [78, 394] on div "Исполнители" at bounding box center [91, 388] width 162 height 21
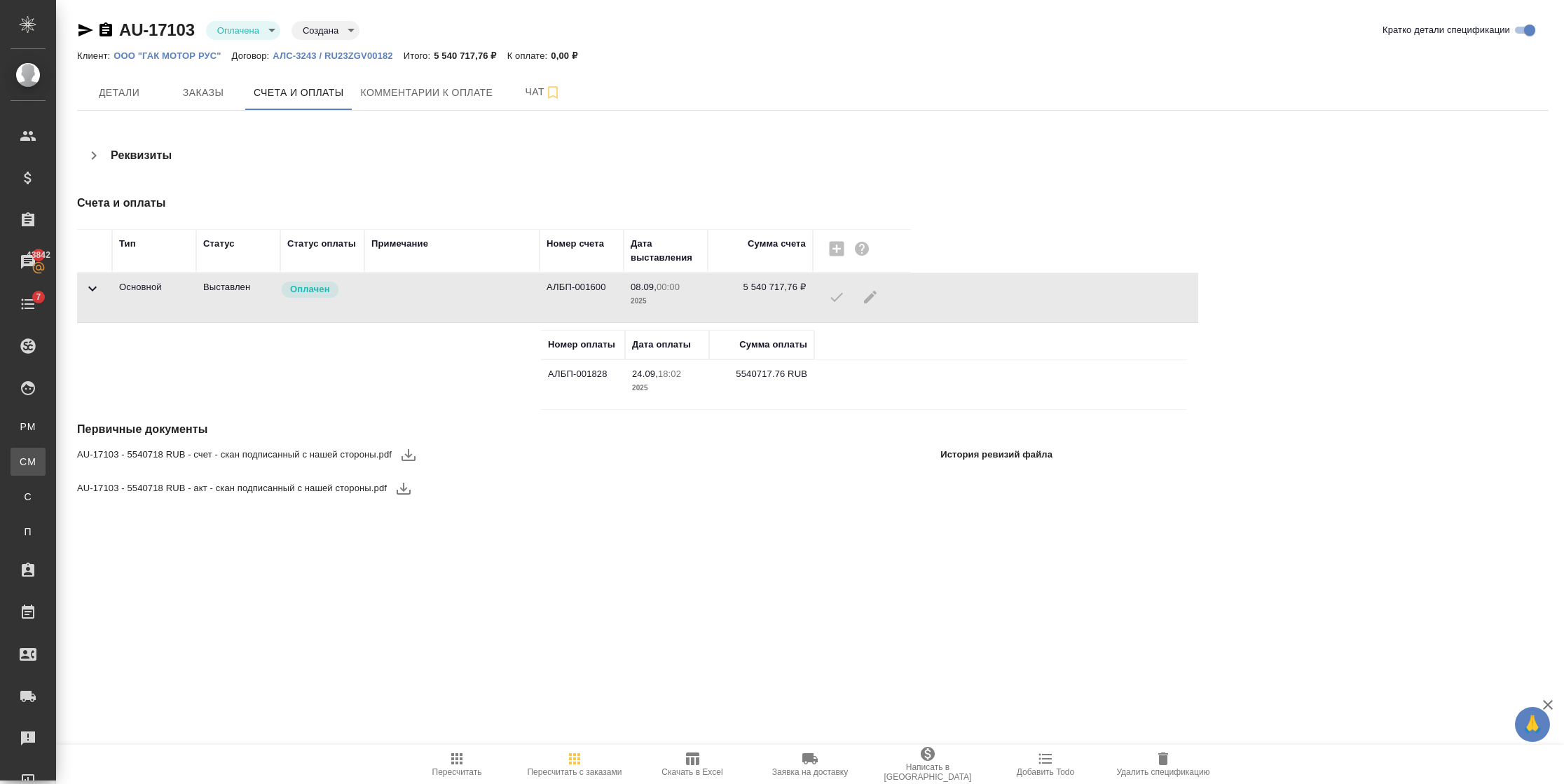
click at [21, 463] on div "Для CM/VM" at bounding box center [10, 461] width 21 height 14
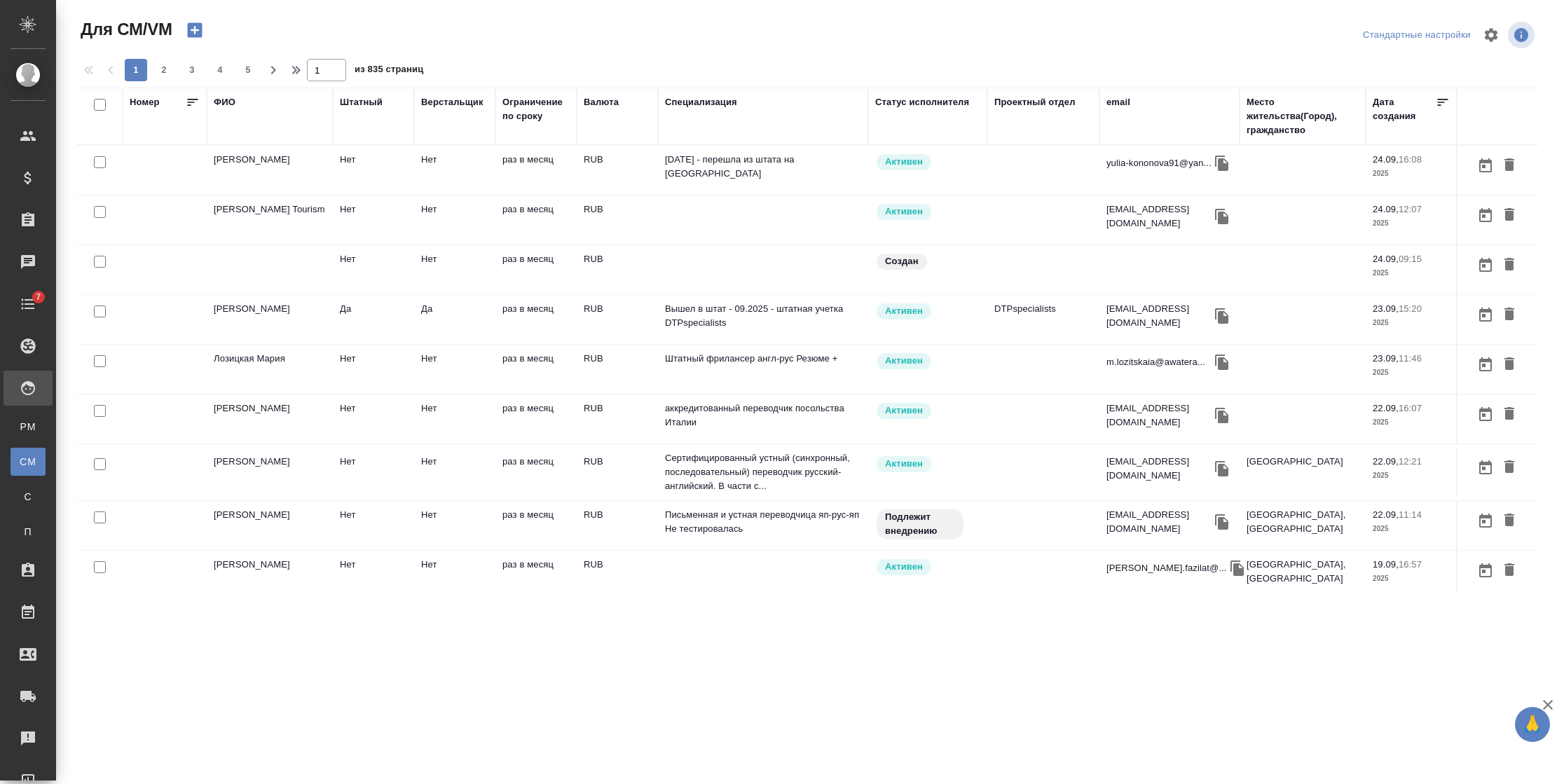
click at [230, 101] on div "ФИО" at bounding box center [224, 102] width 22 height 14
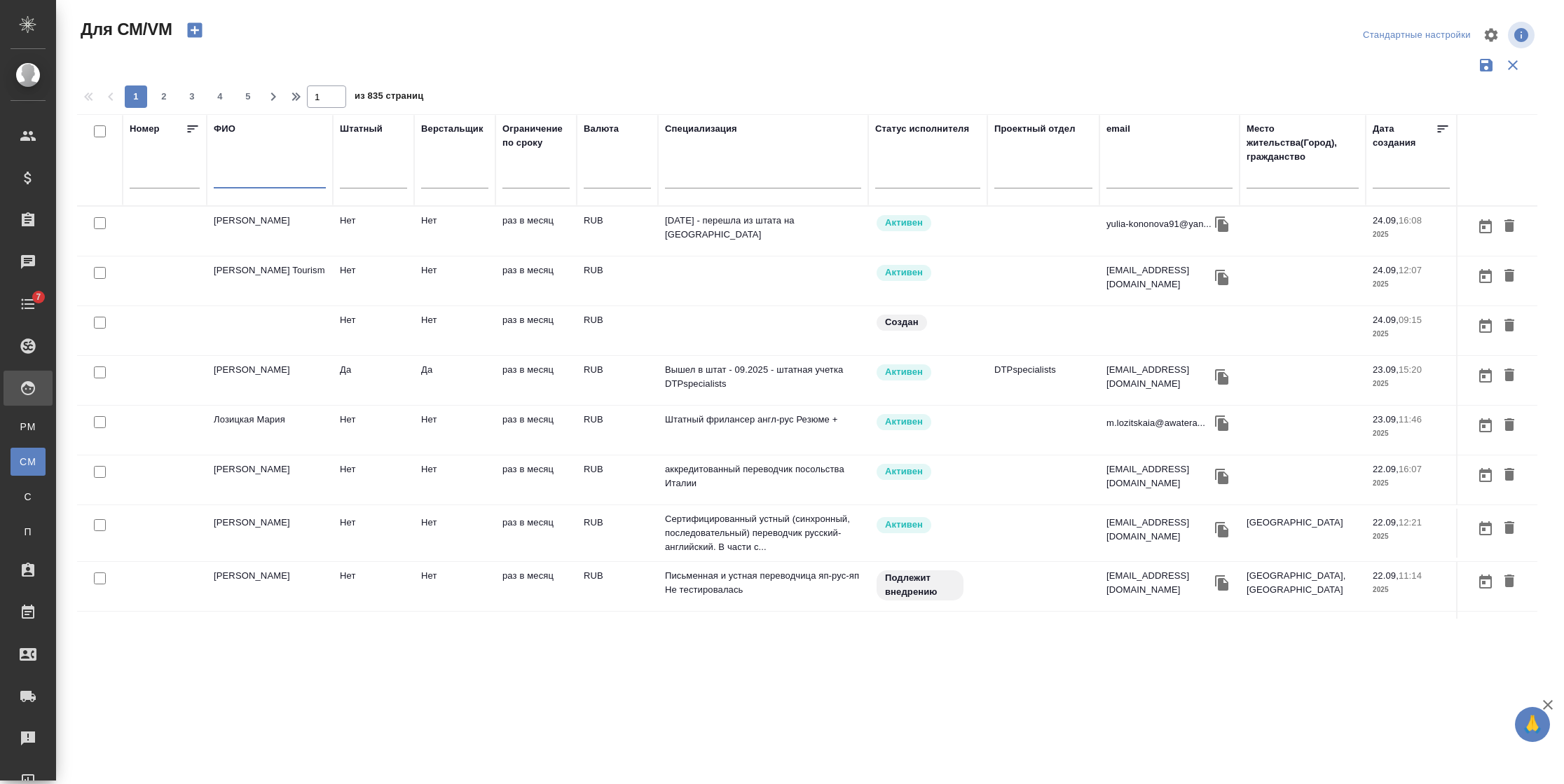
click at [230, 180] on input "text" at bounding box center [269, 180] width 112 height 18
type input "[PERSON_NAME]"
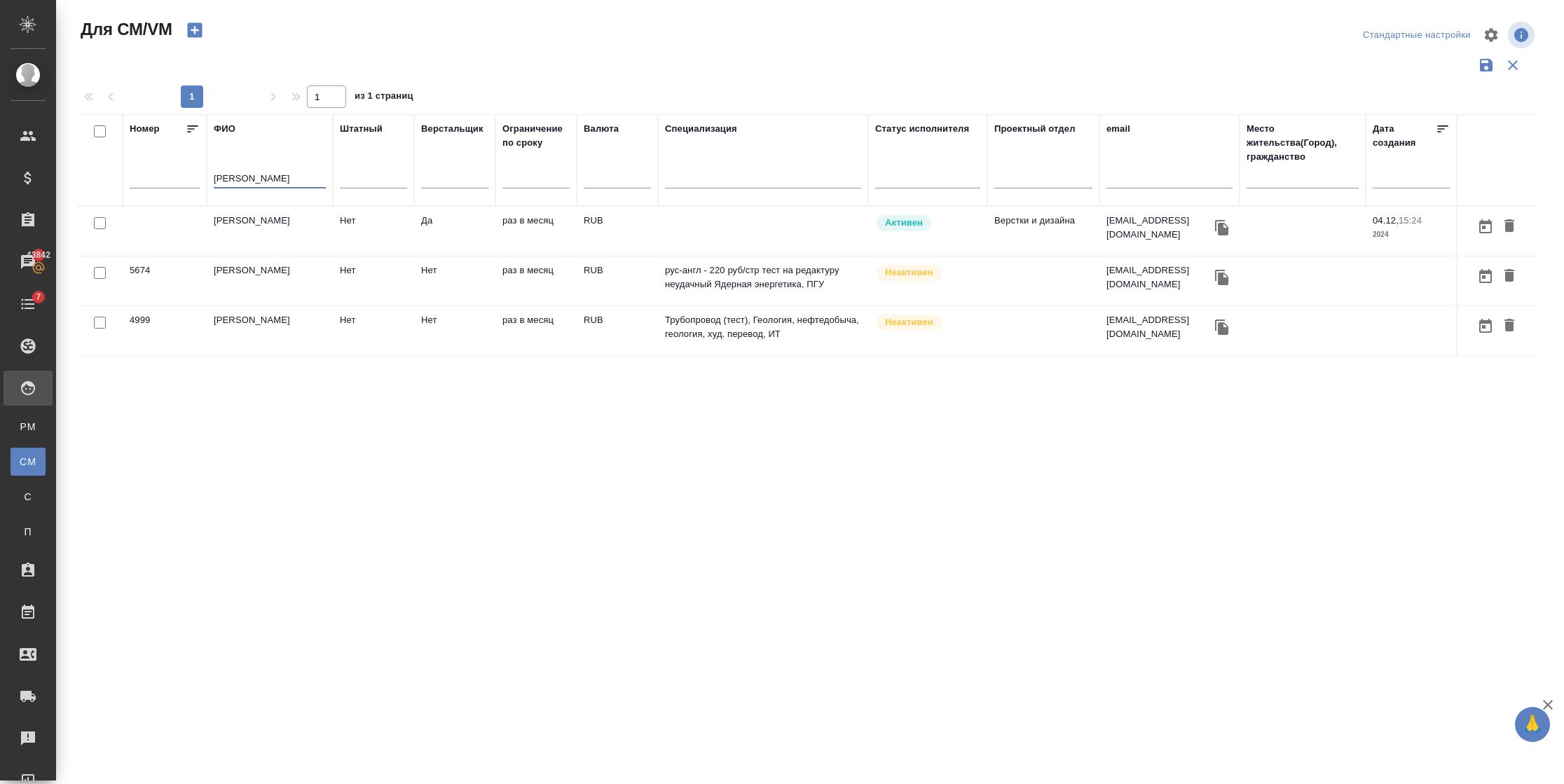
click at [245, 235] on td "[PERSON_NAME]" at bounding box center [269, 231] width 126 height 49
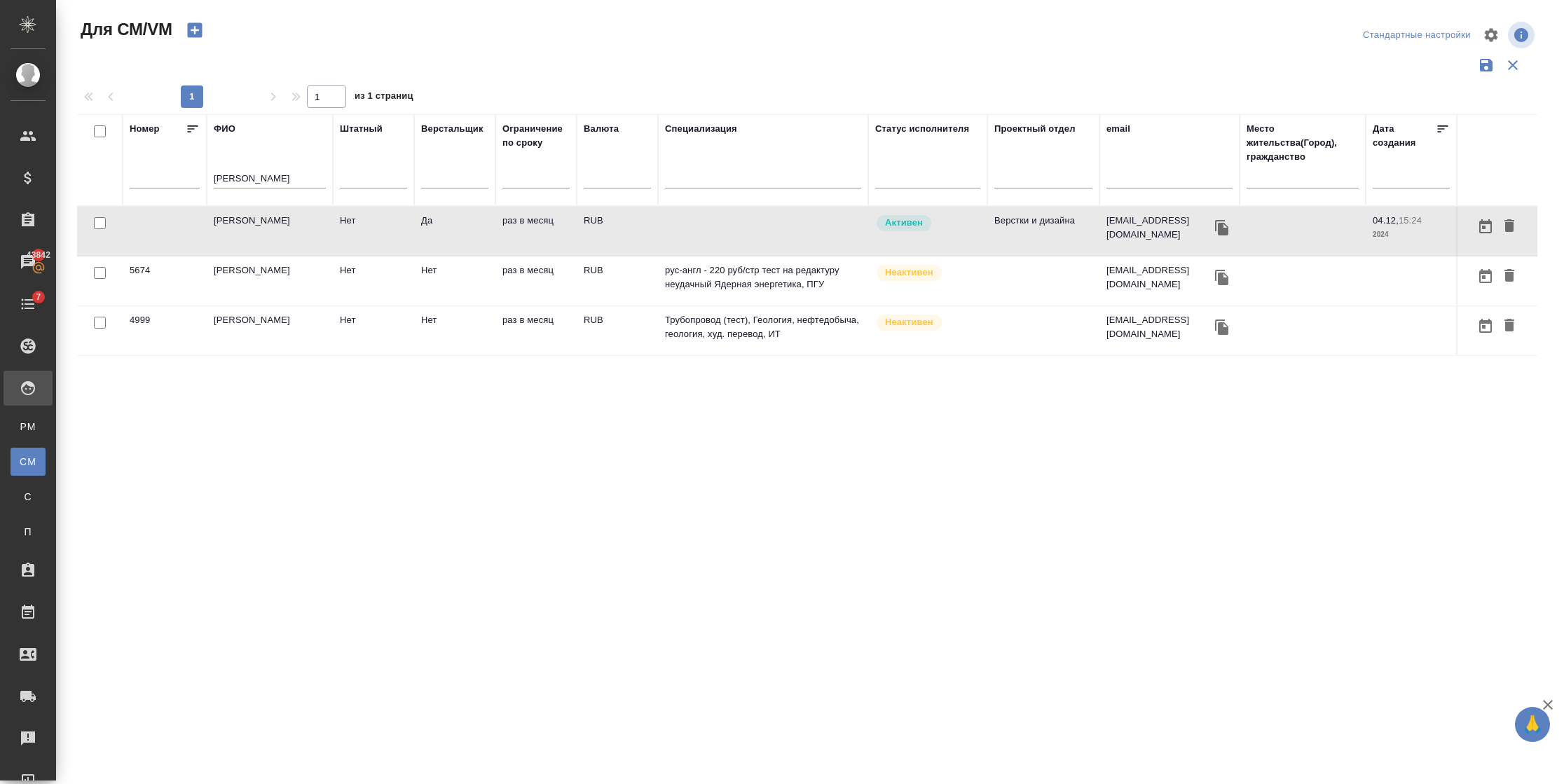
click at [245, 235] on td "[PERSON_NAME]" at bounding box center [269, 231] width 126 height 49
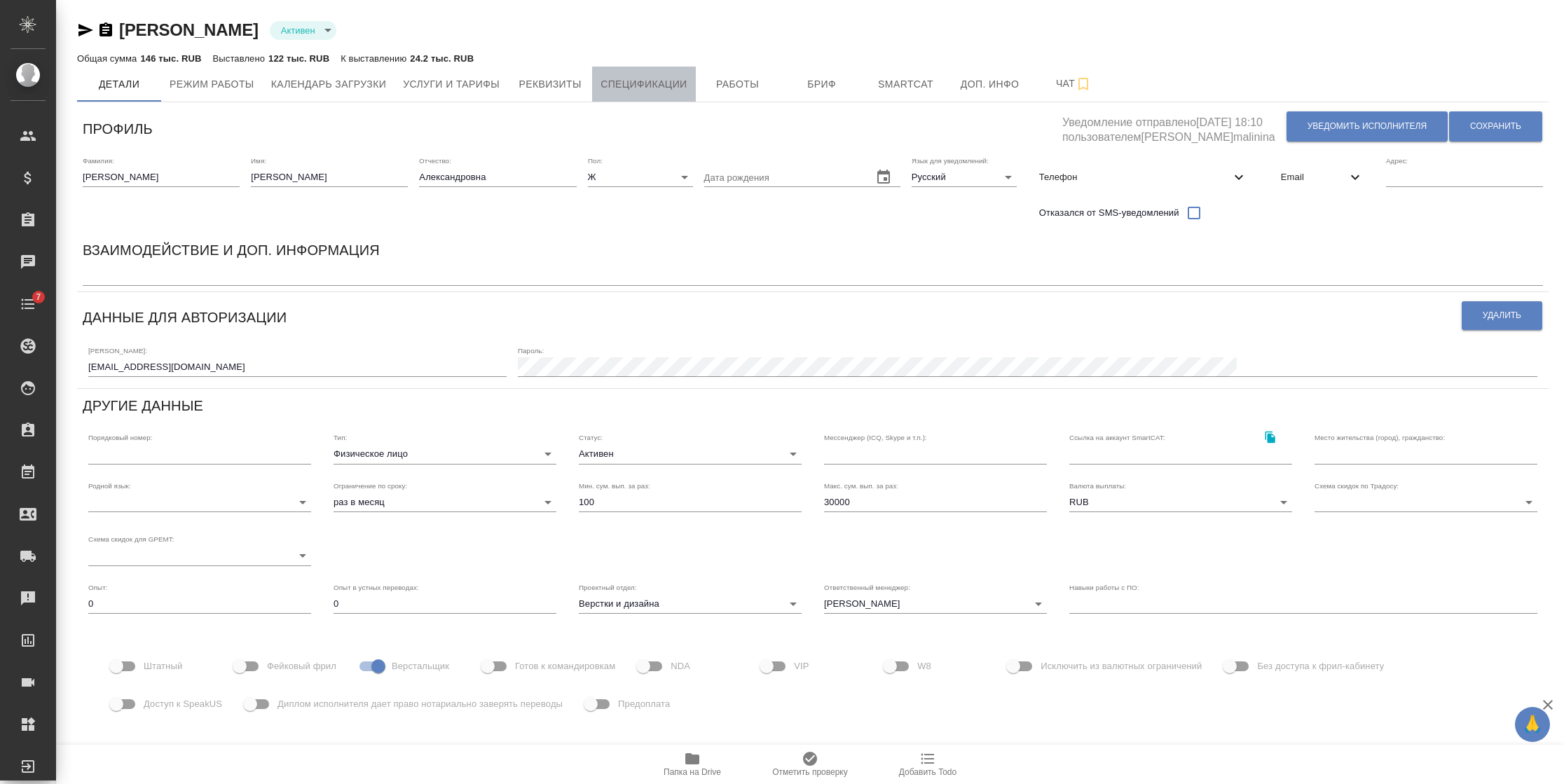
click at [612, 83] on span "Спецификации" at bounding box center [643, 84] width 86 height 18
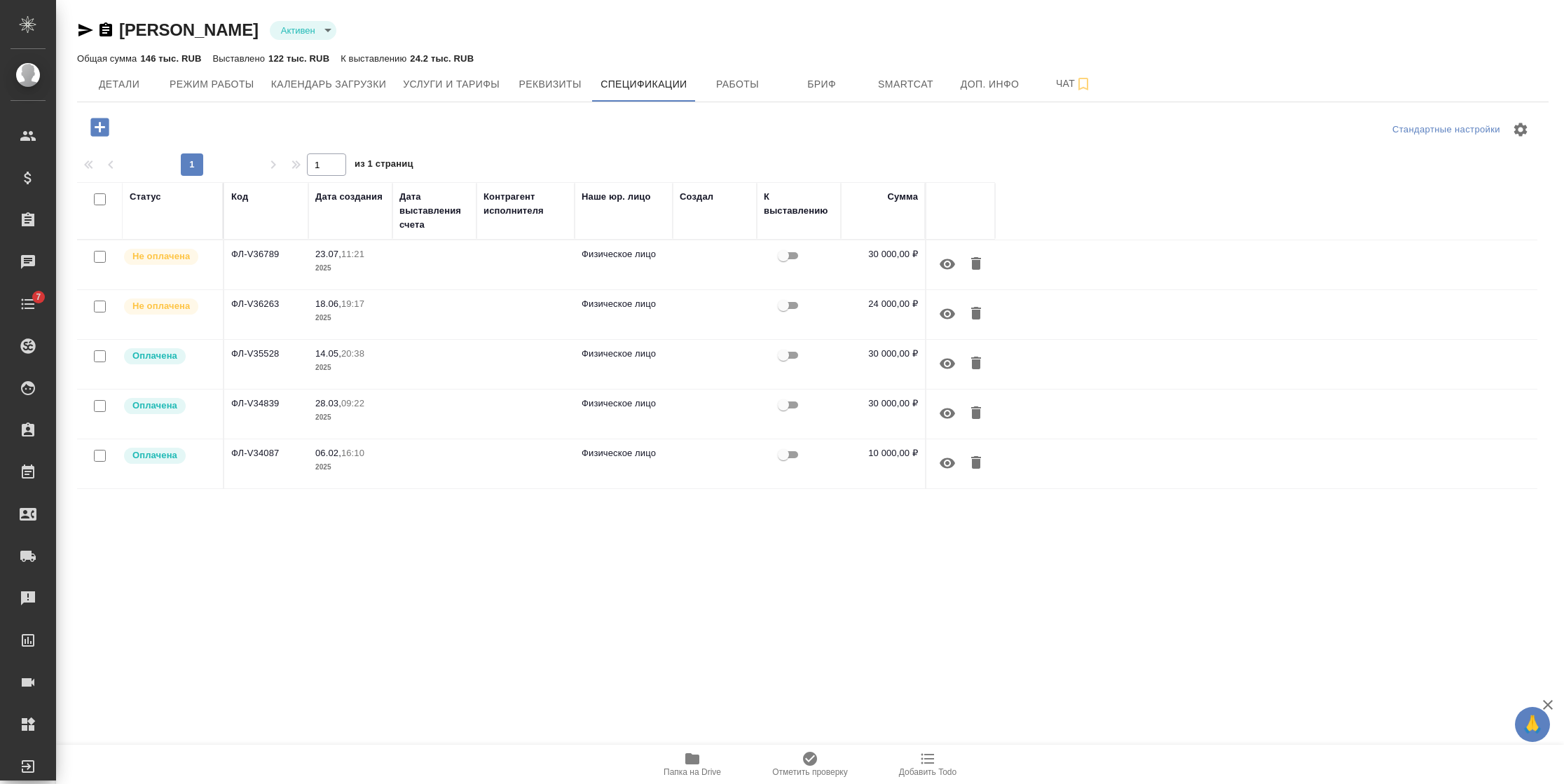
click at [386, 267] on td "23.07, 11:21 2025" at bounding box center [351, 264] width 84 height 49
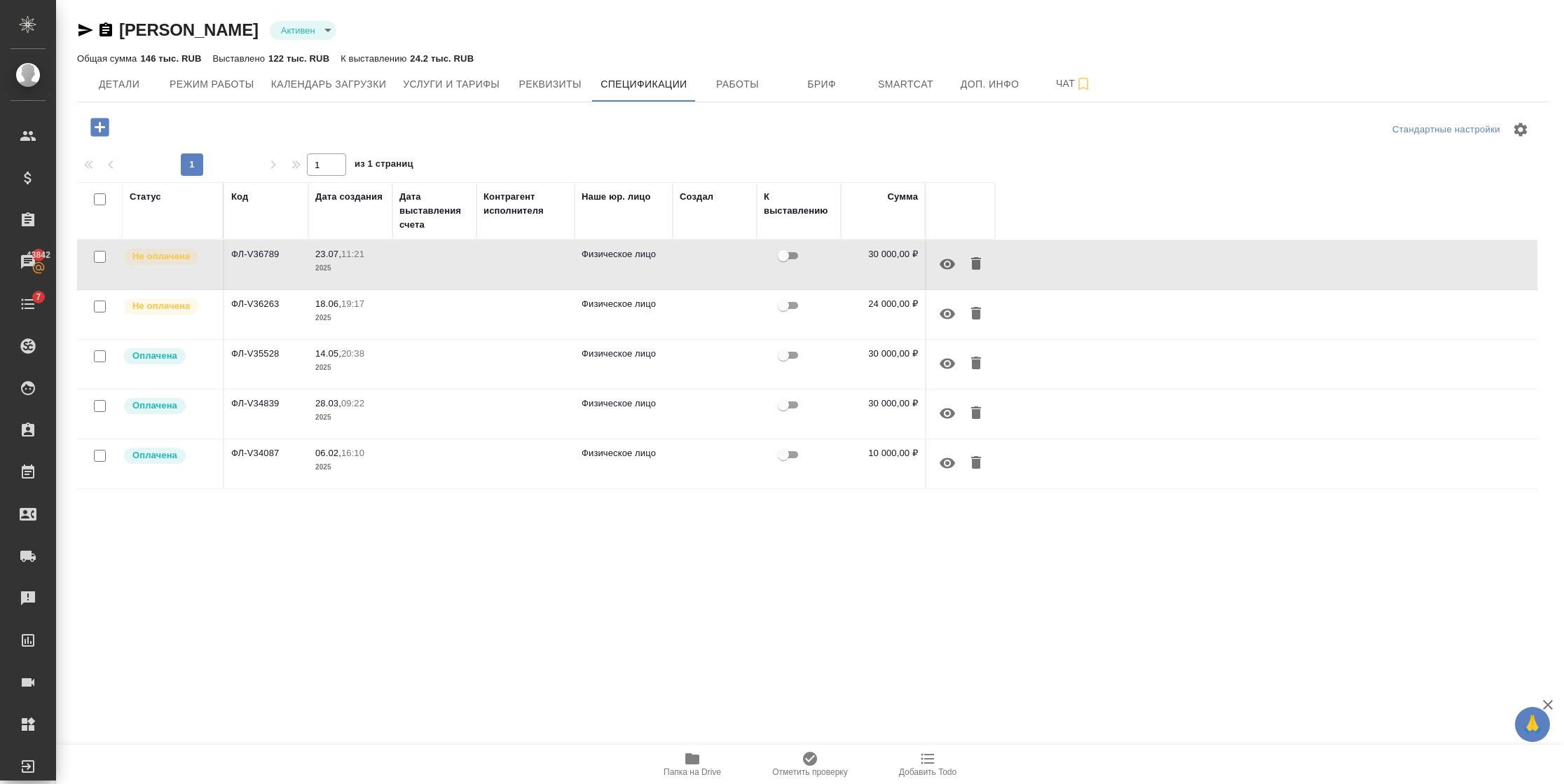
click at [261, 306] on td "ФЛ-V36263" at bounding box center [266, 314] width 84 height 49
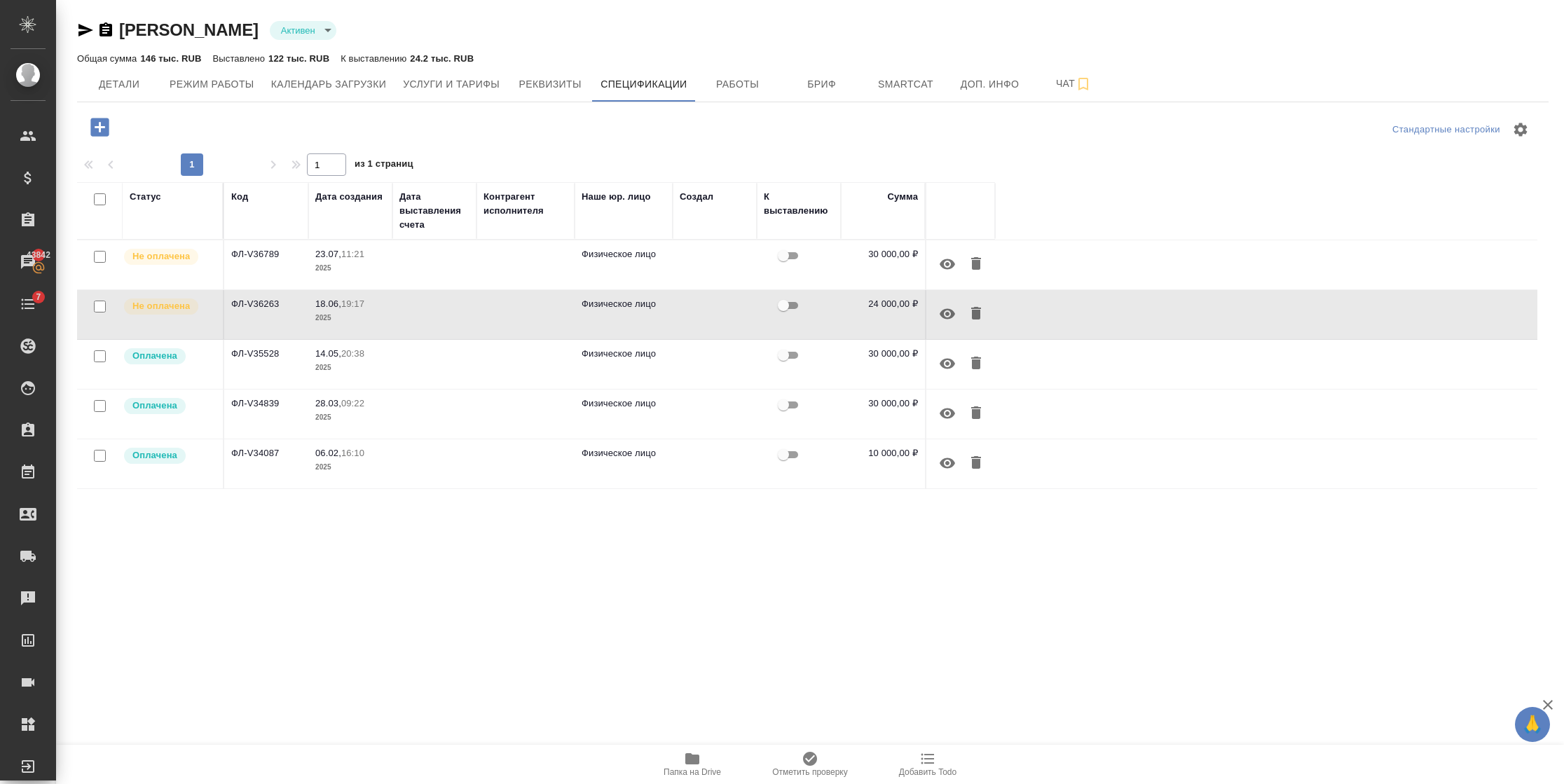
click at [261, 307] on td "ФЛ-V36263" at bounding box center [266, 314] width 84 height 49
click at [140, 88] on span "Детали" at bounding box center [118, 84] width 68 height 18
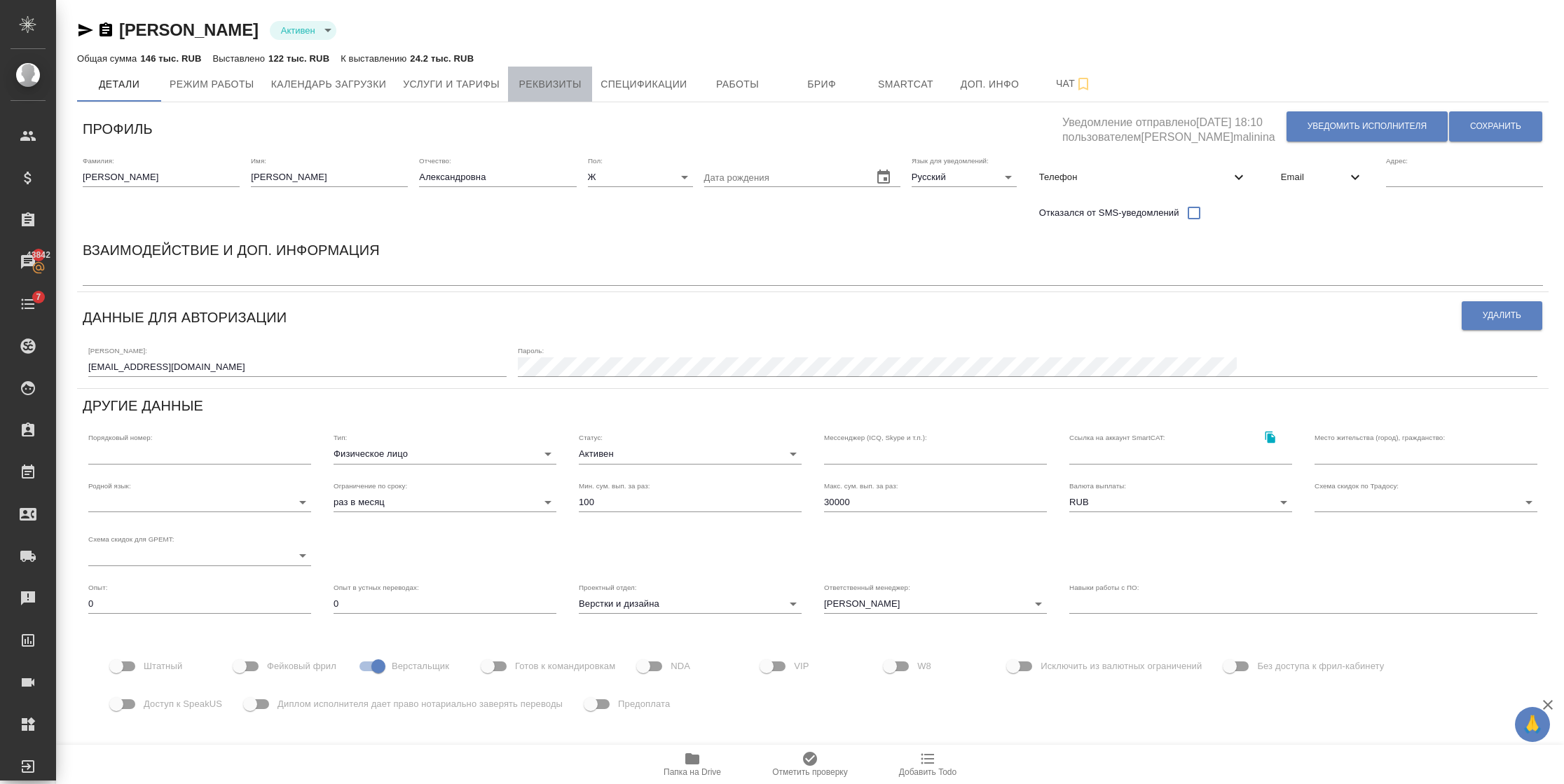
click at [568, 87] on span "Реквизиты" at bounding box center [549, 84] width 68 height 18
select select "10"
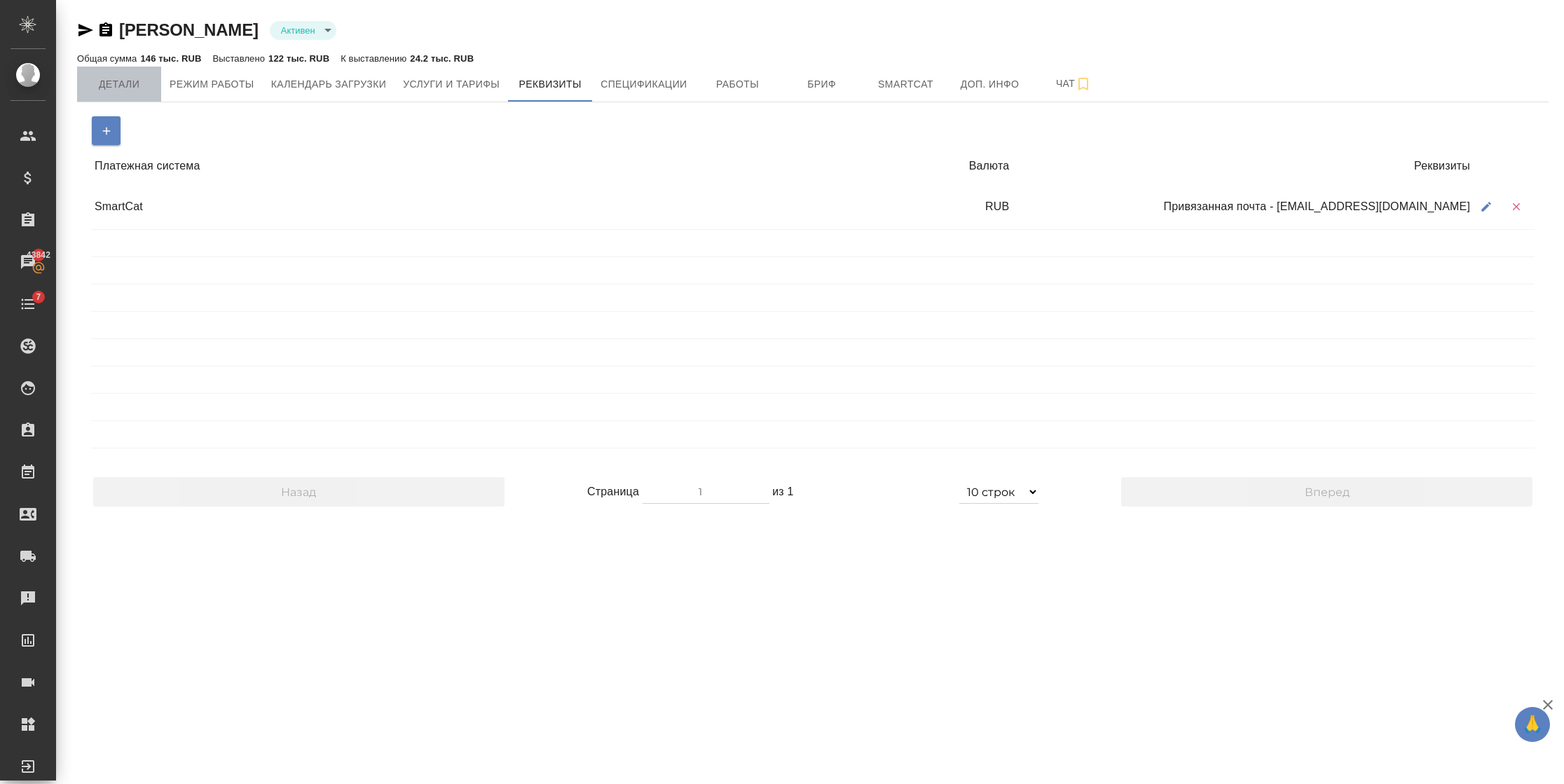
click at [133, 90] on span "Детали" at bounding box center [118, 84] width 68 height 18
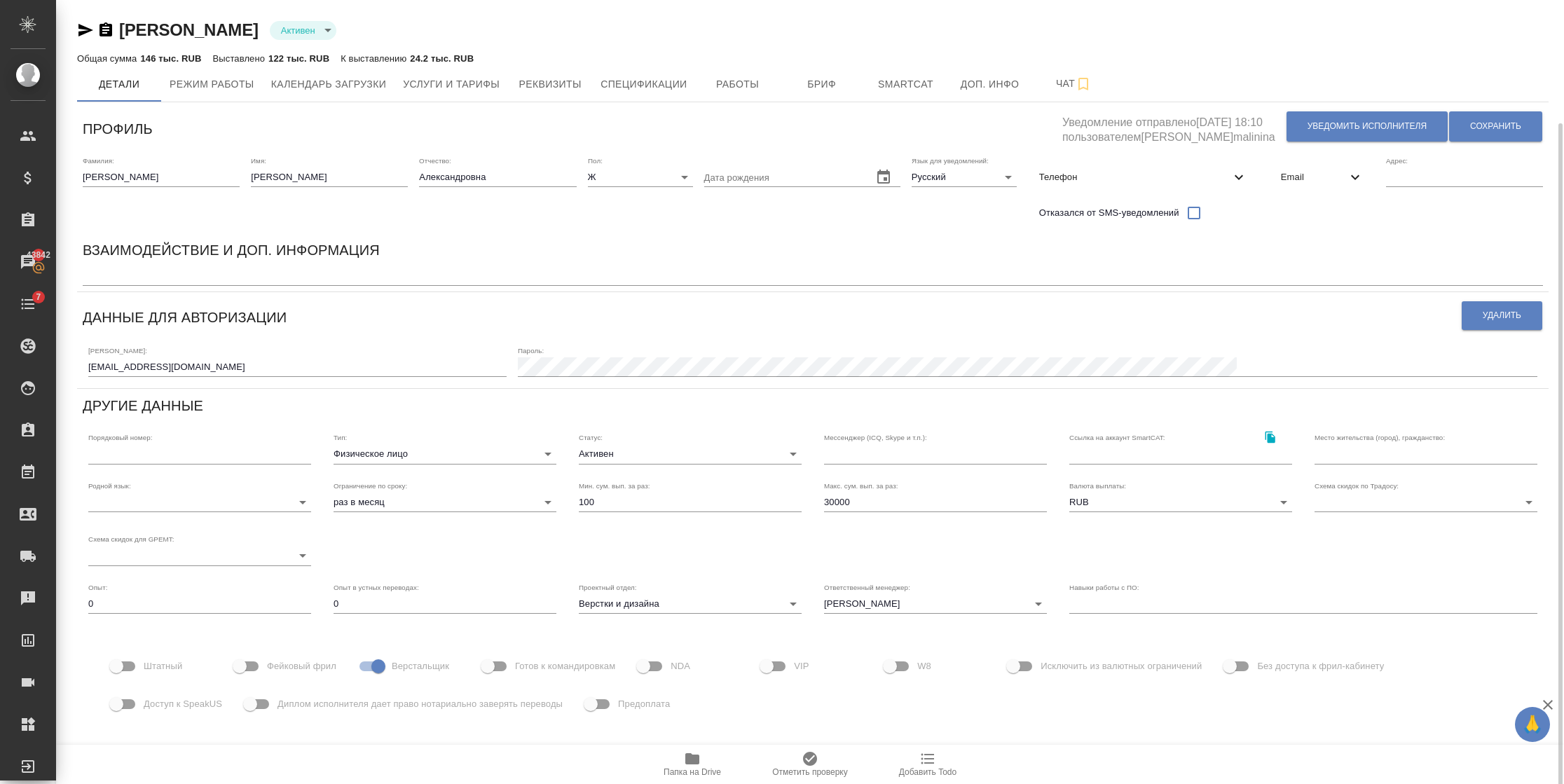
scroll to position [64, 0]
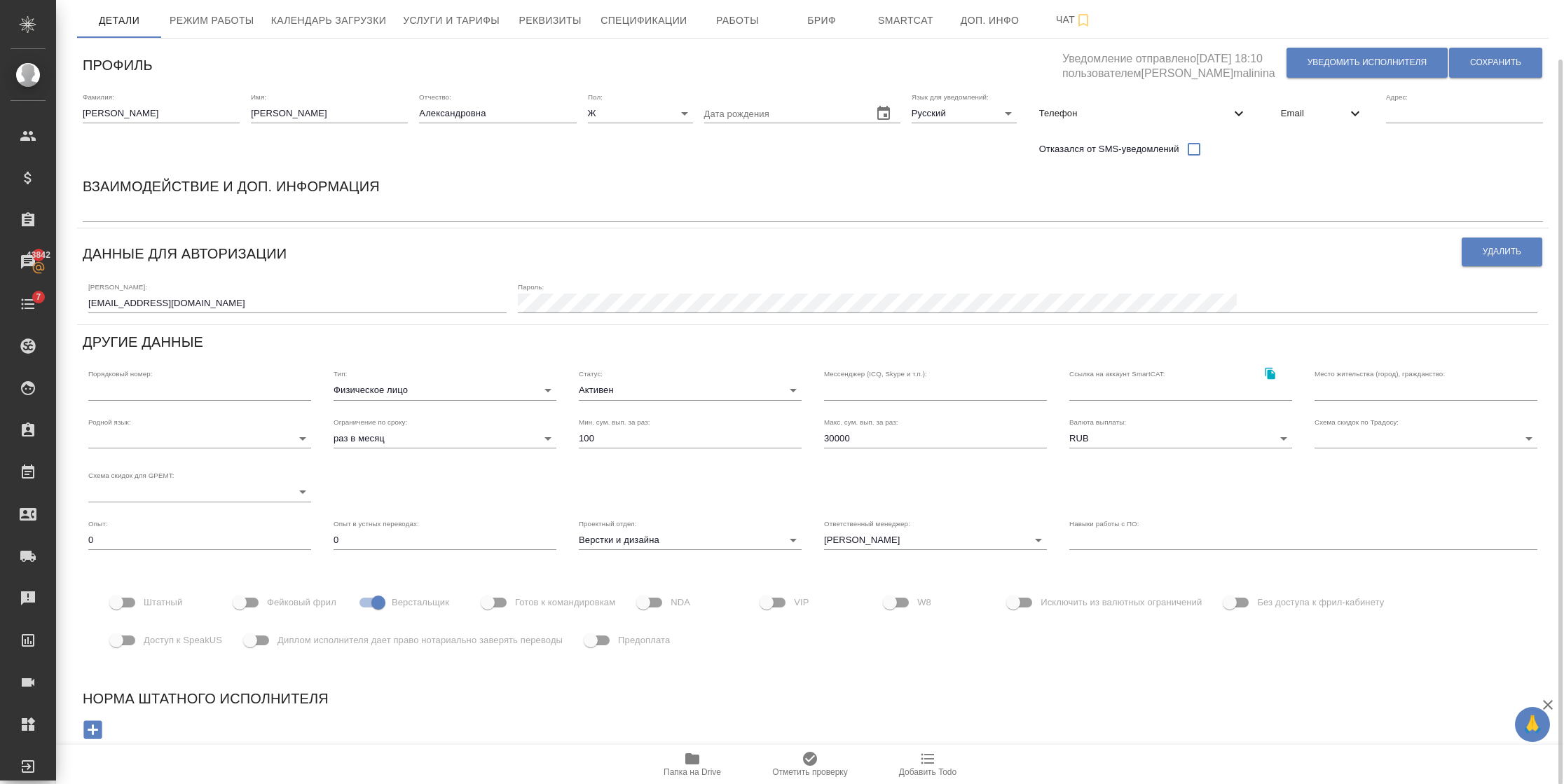
click at [666, 758] on span "Папка на Drive" at bounding box center [691, 762] width 101 height 26
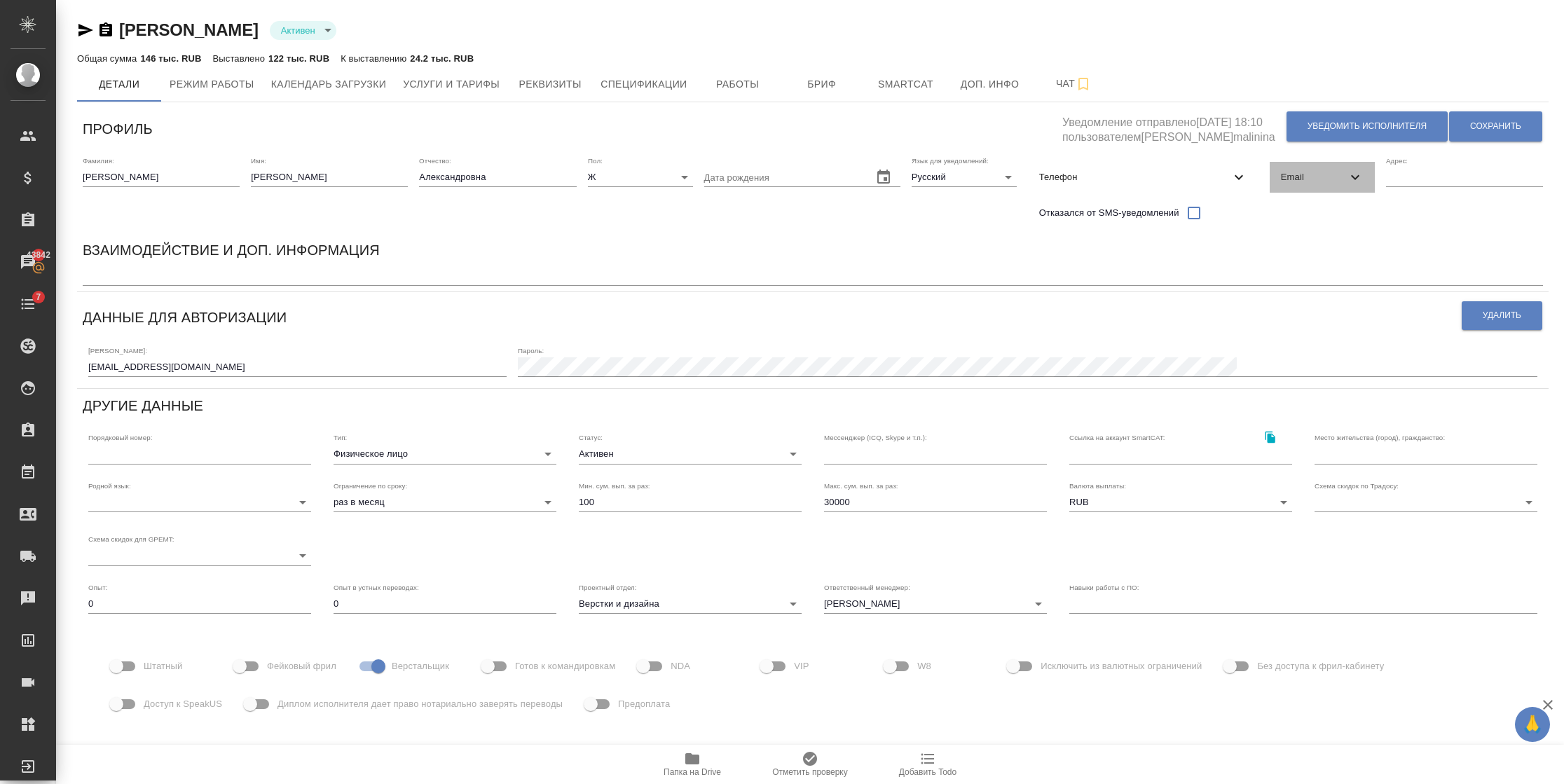
click at [1322, 182] on span "Email" at bounding box center [1313, 177] width 66 height 14
